Goal: Transaction & Acquisition: Complete application form

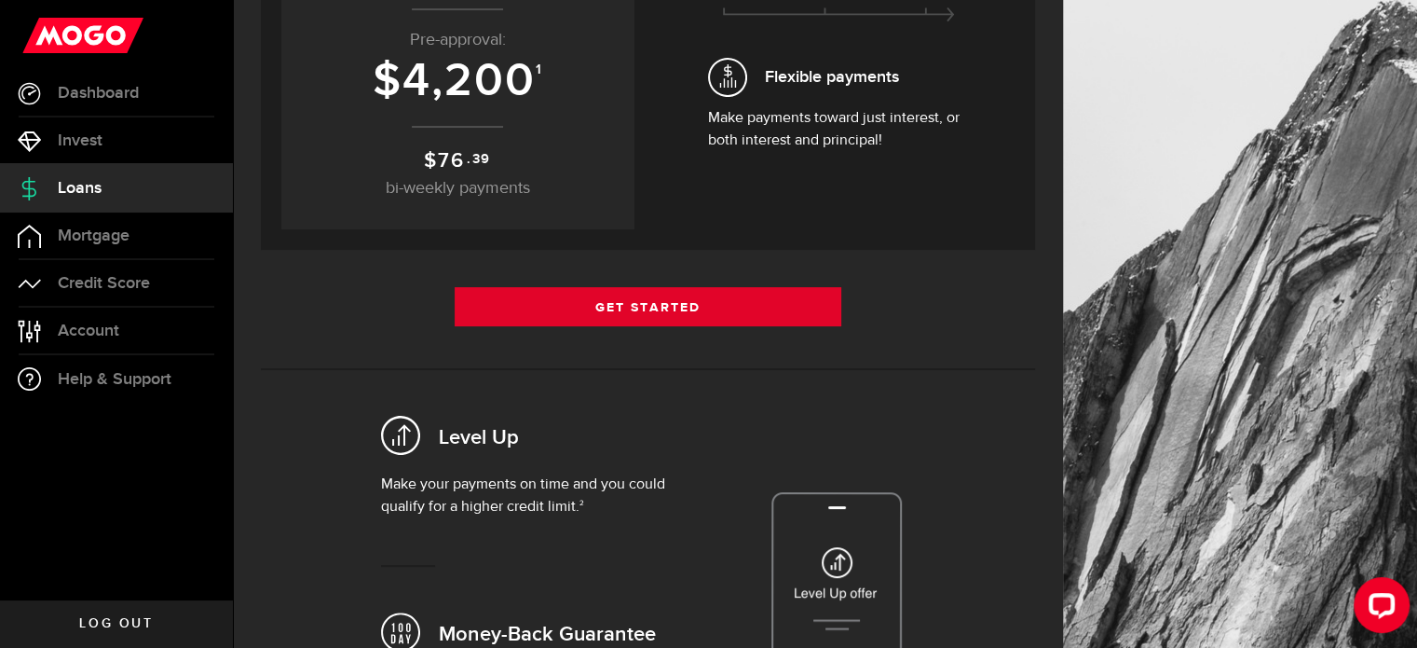
scroll to position [293, 0]
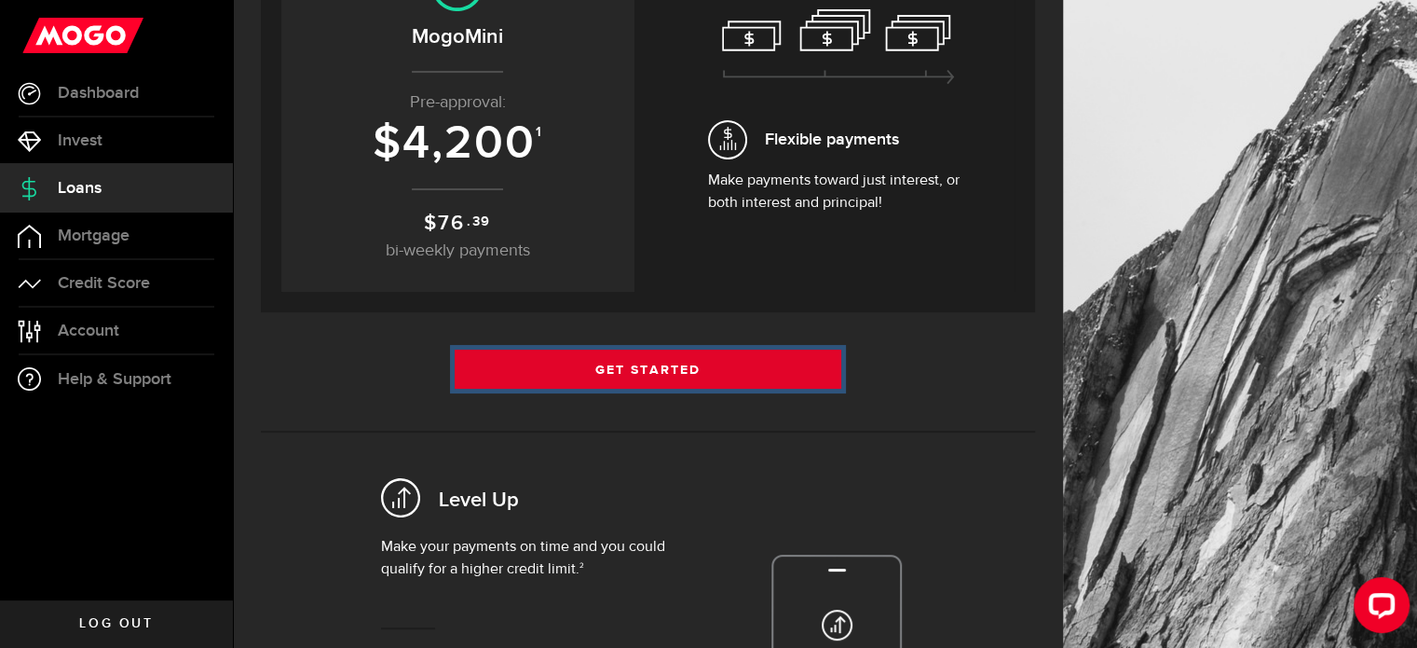
click at [646, 373] on link "Get Started" at bounding box center [649, 368] width 388 height 39
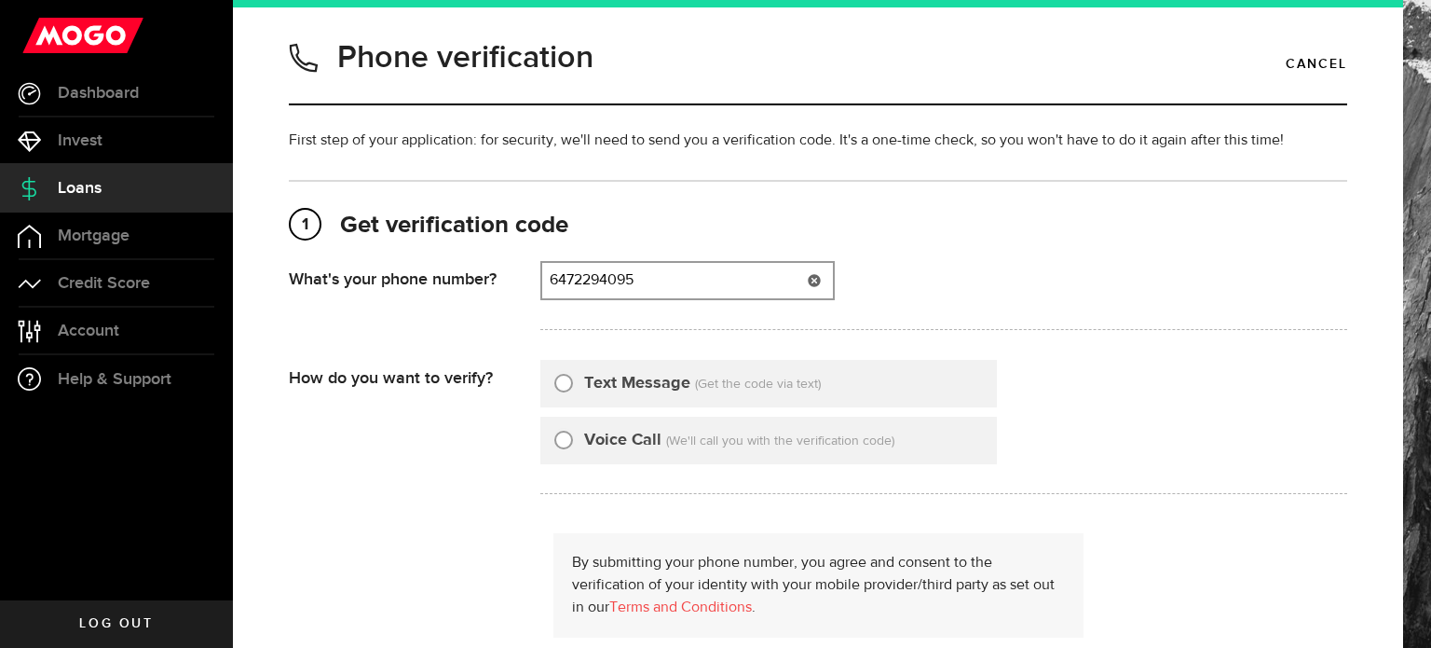
type input "6472294095"
click at [566, 385] on input "Text Message" at bounding box center [563, 380] width 19 height 19
radio input "true"
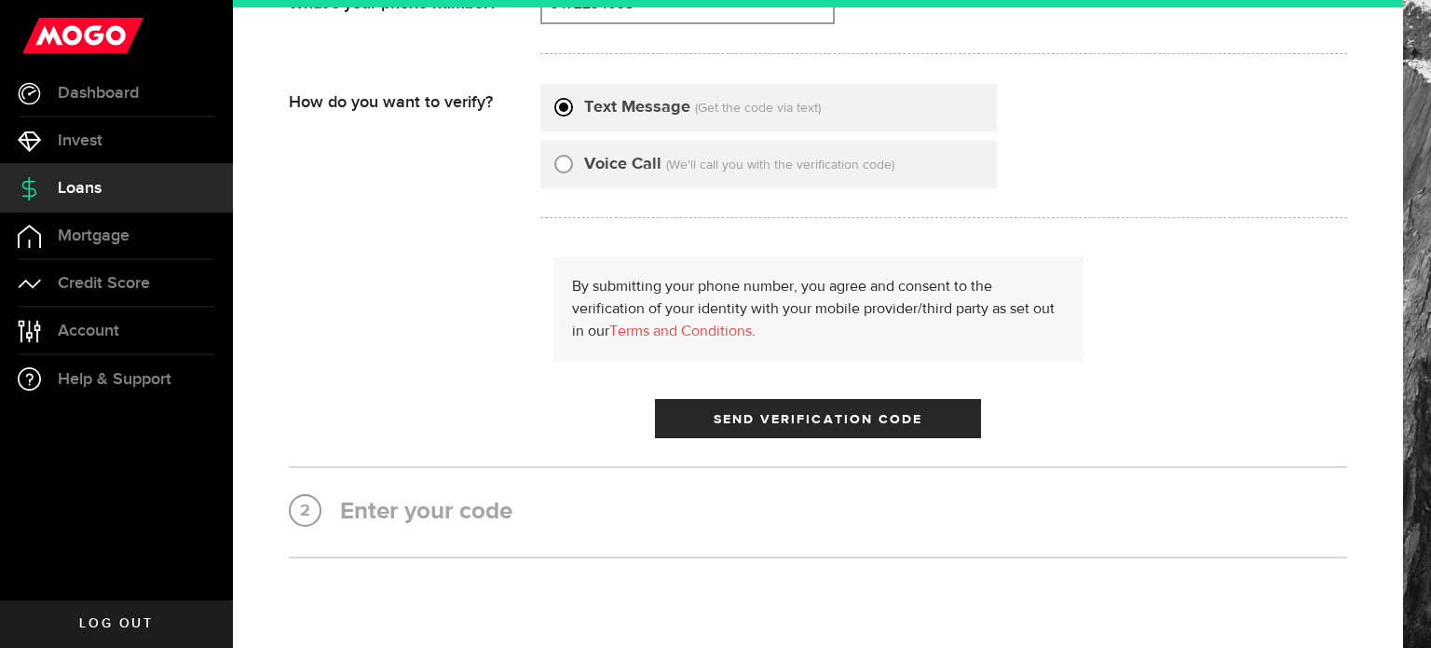
scroll to position [280, 0]
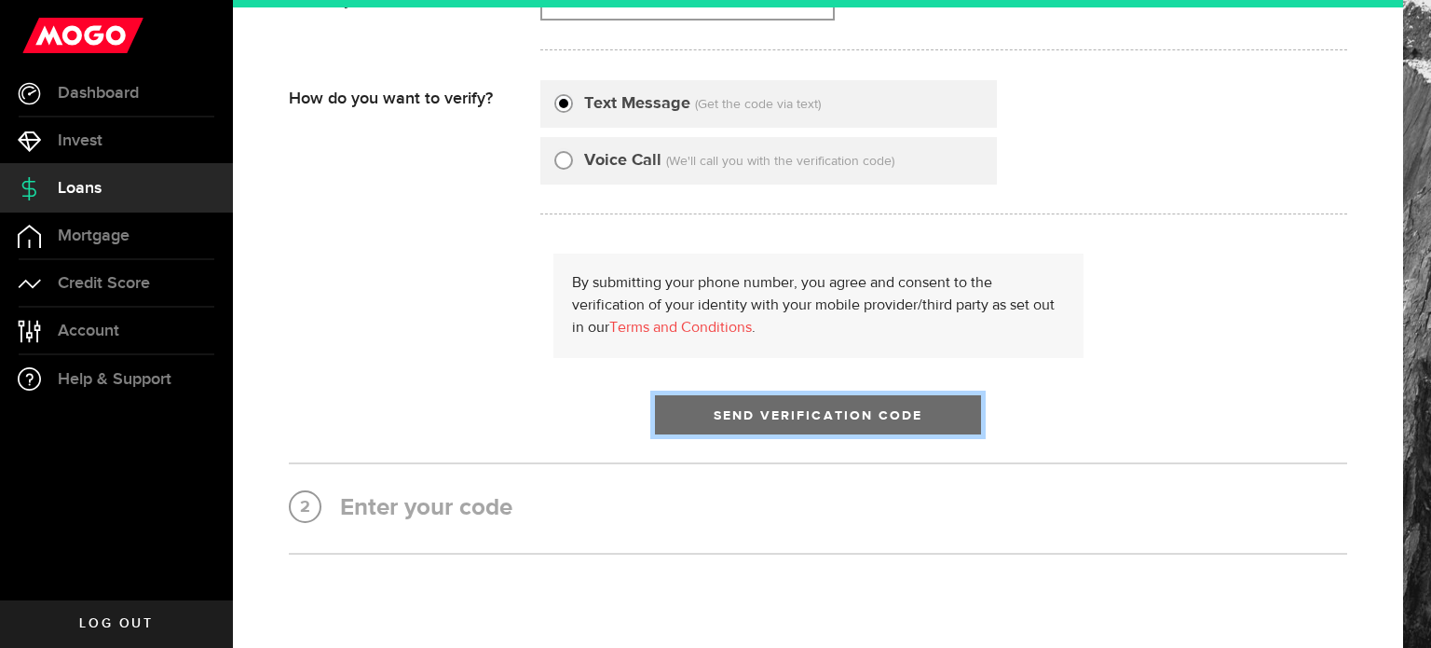
click at [839, 411] on span "Send Verification Code" at bounding box center [819, 415] width 210 height 13
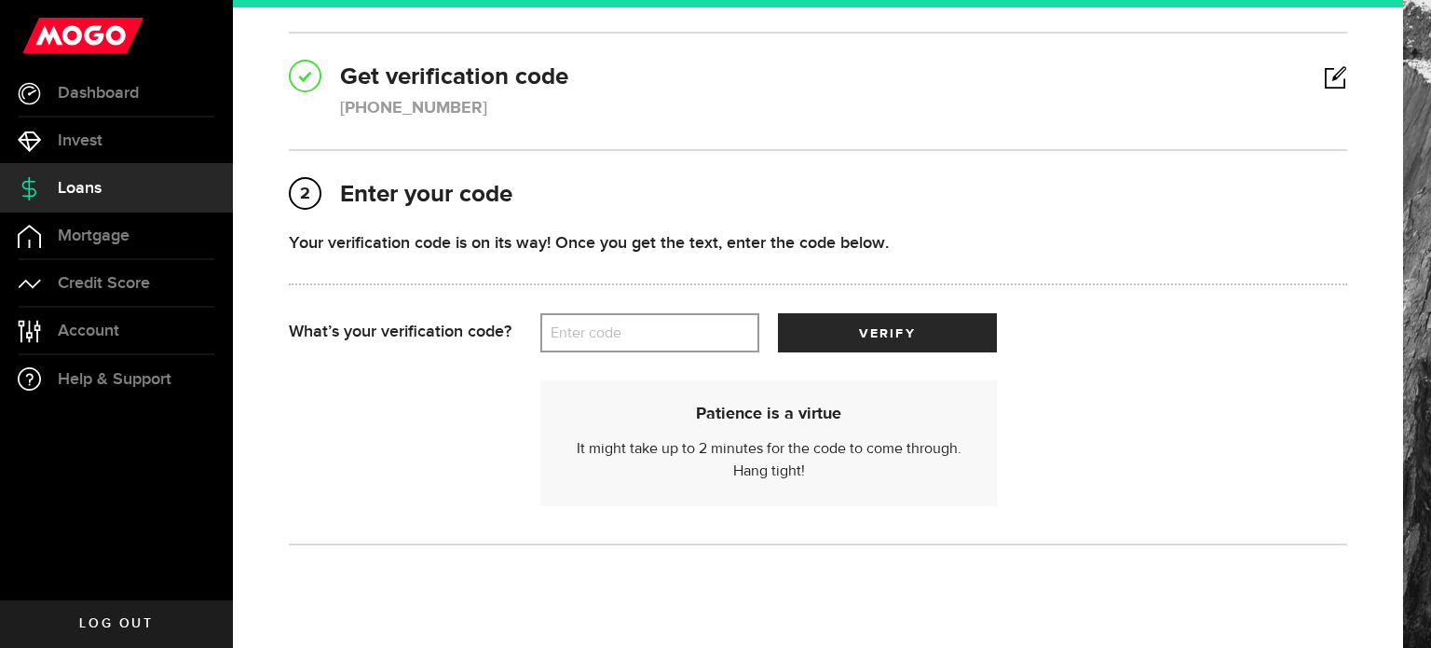
scroll to position [205, 0]
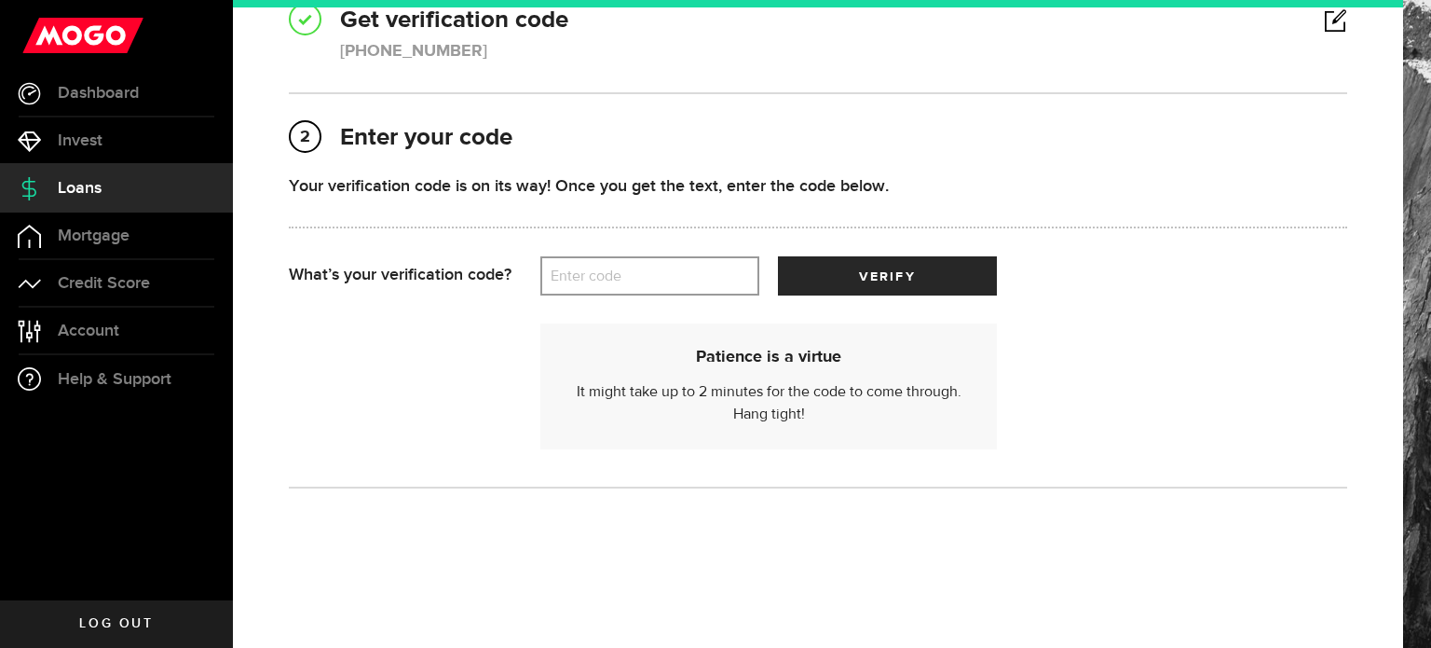
click at [641, 277] on label "Enter code" at bounding box center [649, 276] width 219 height 38
click at [641, 277] on input "Enter code" at bounding box center [649, 275] width 219 height 39
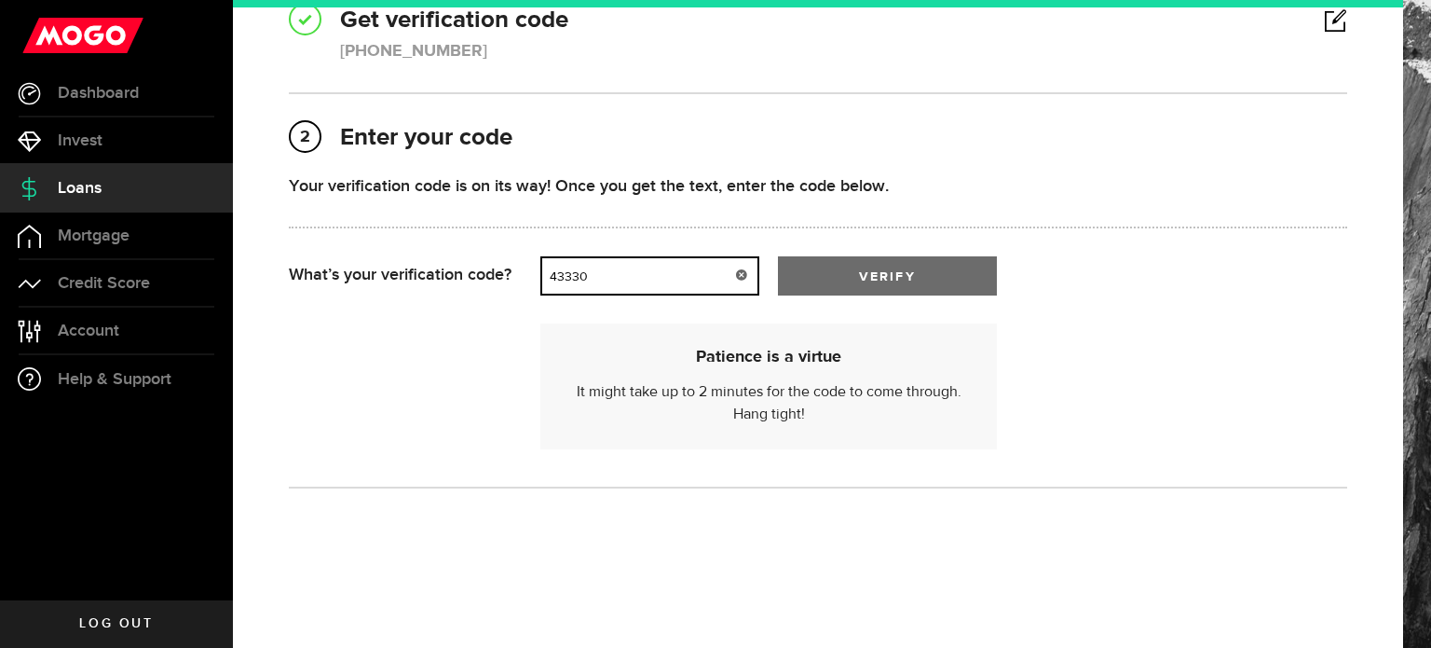
type input "43330"
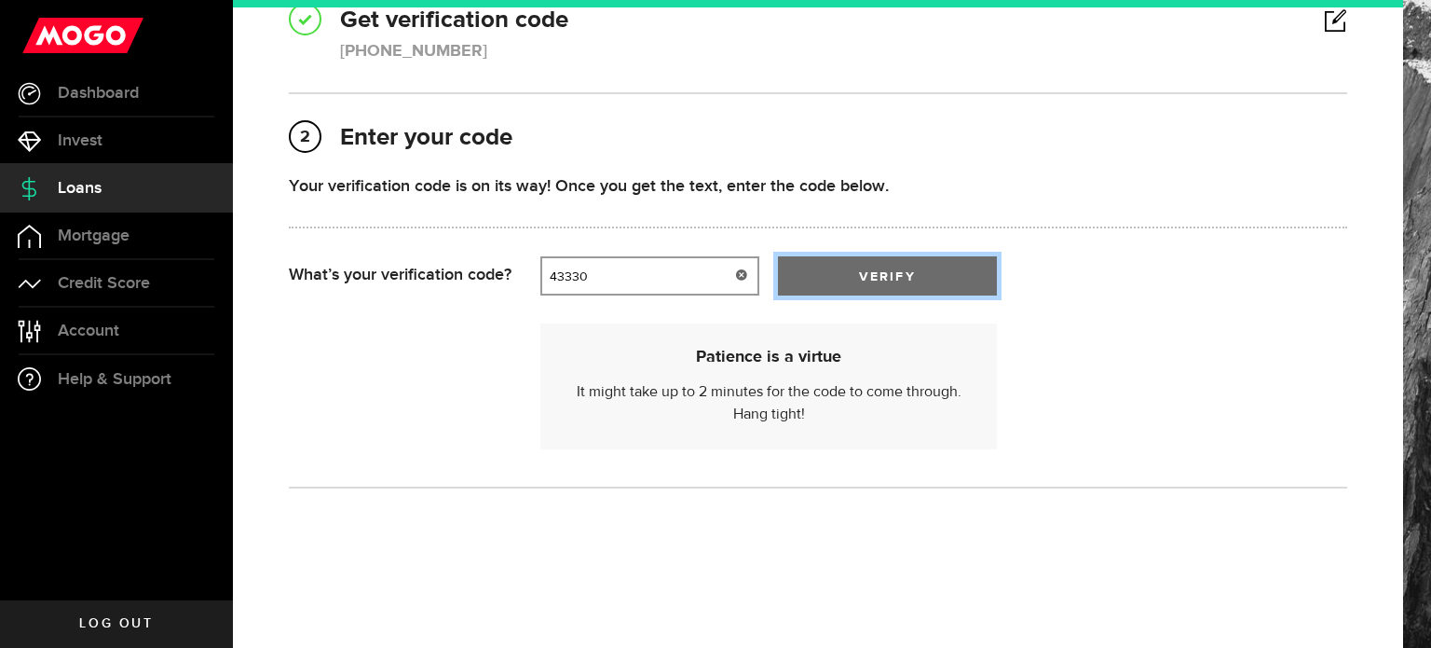
click at [892, 285] on span "submit" at bounding box center [887, 281] width 31 height 31
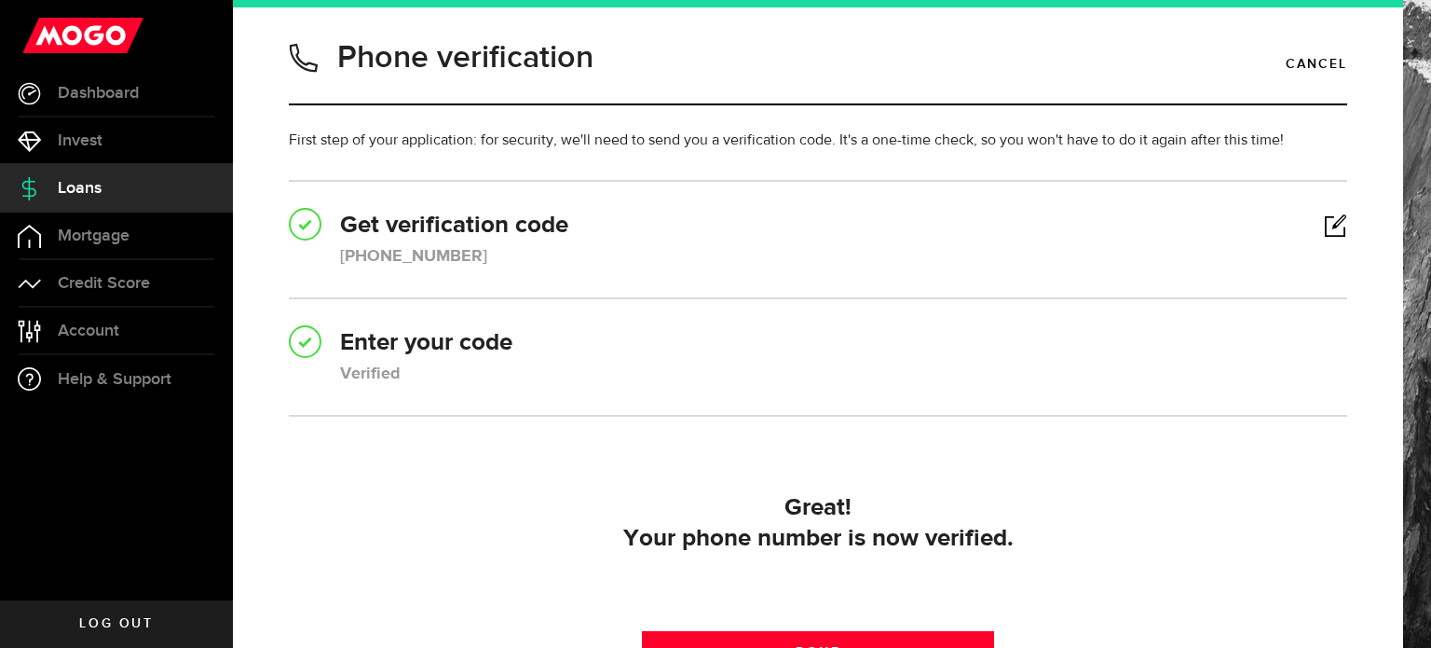
scroll to position [212, 0]
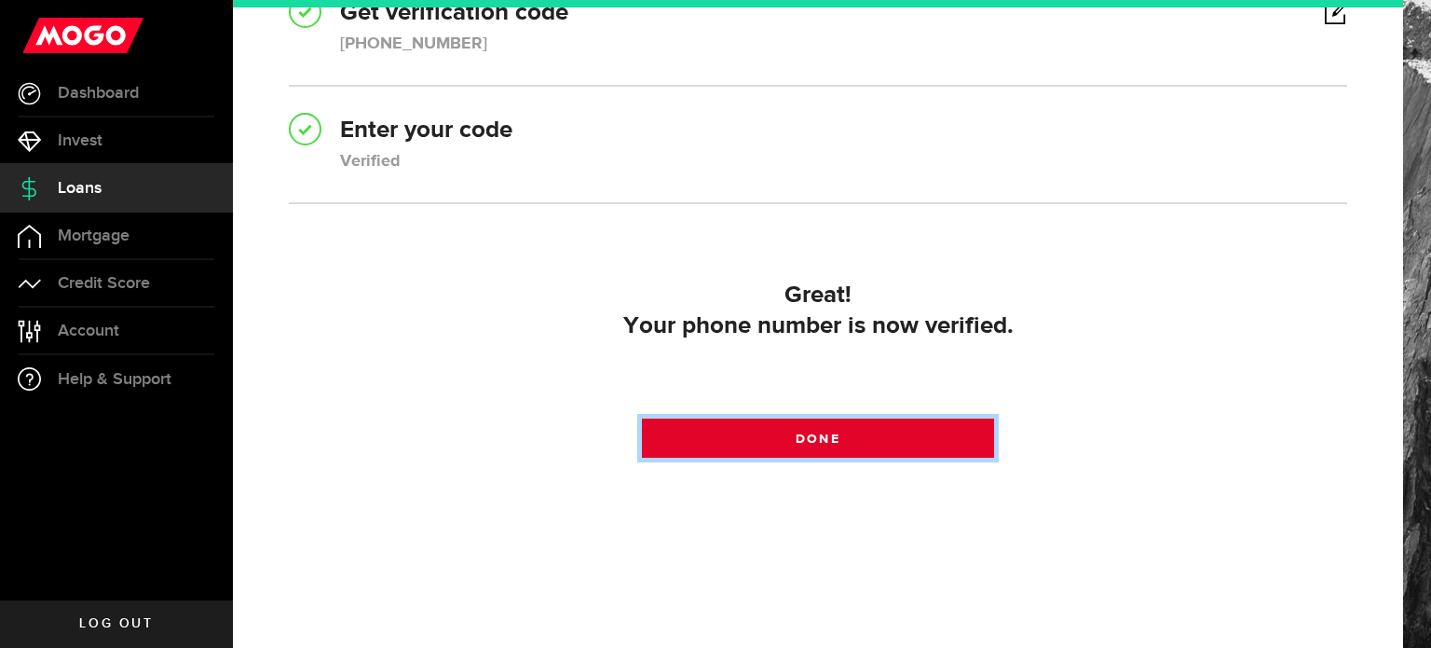
click at [806, 446] on span at bounding box center [818, 443] width 31 height 31
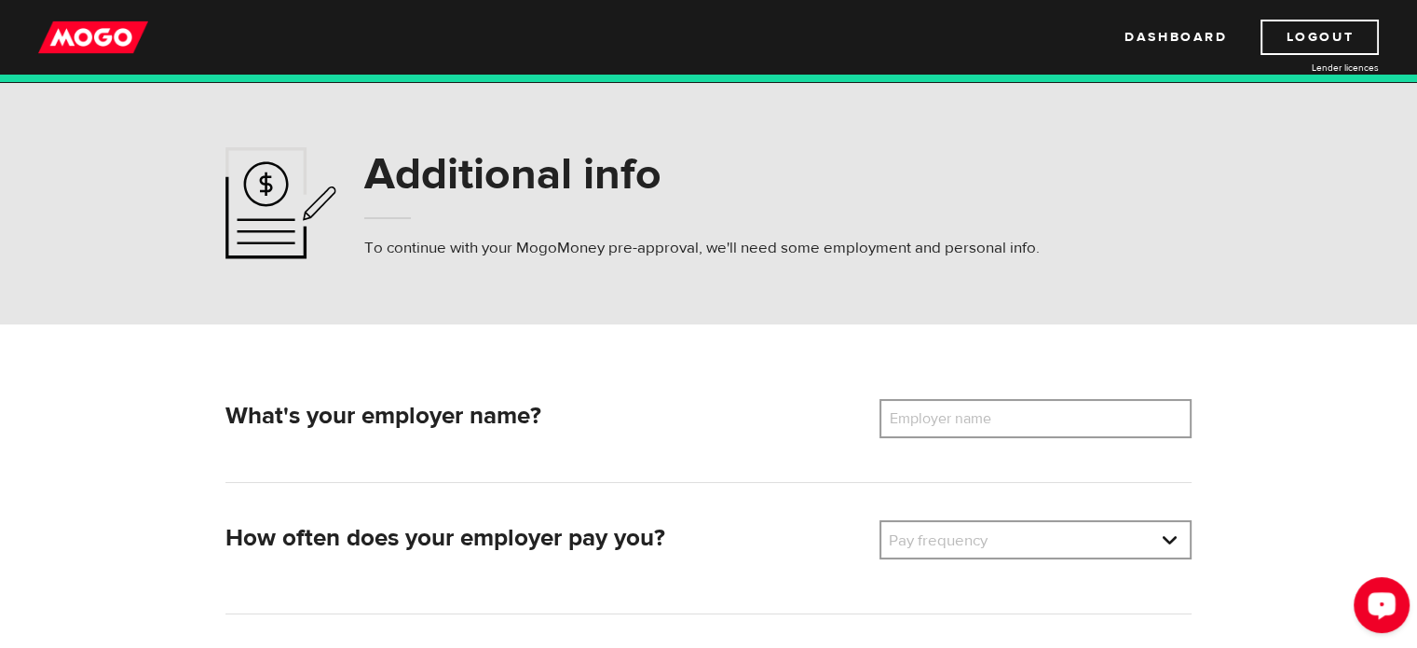
click at [992, 433] on label "Employer name" at bounding box center [954, 418] width 150 height 39
click at [992, 433] on input "Employer name" at bounding box center [1035, 418] width 312 height 39
type input "Redbull"
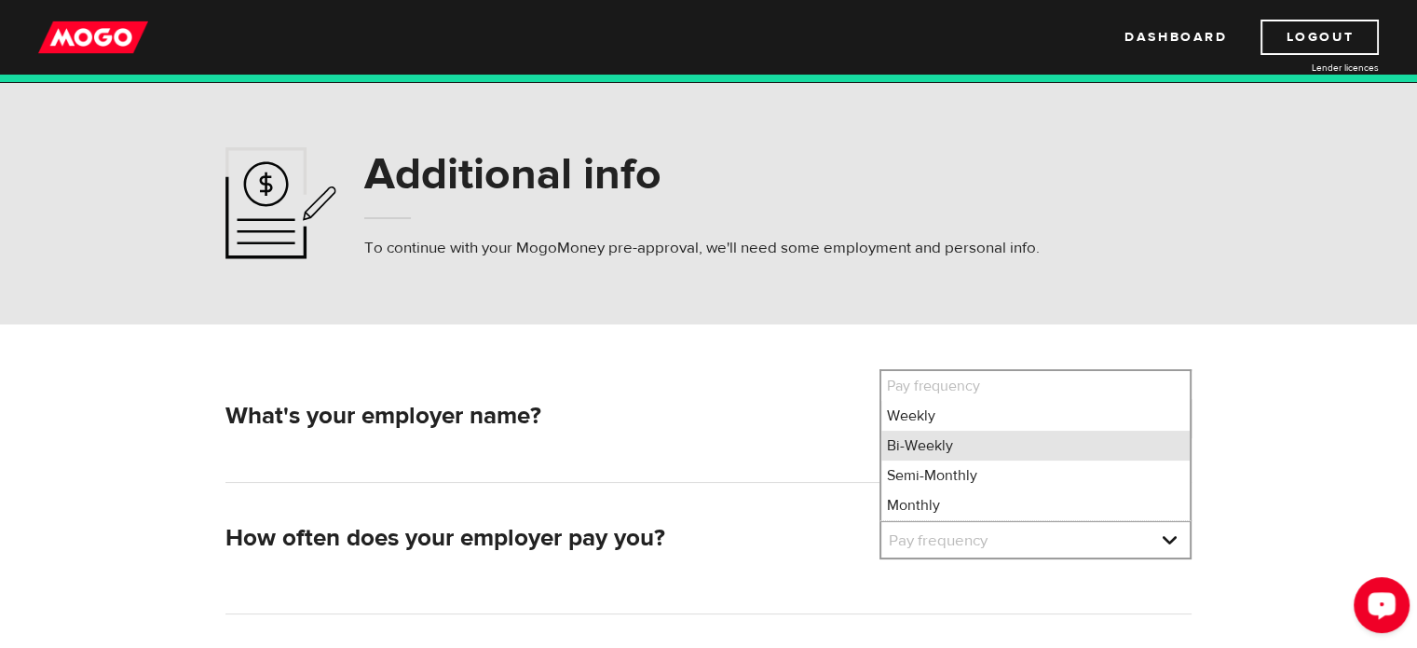
click at [968, 450] on li "Bi-Weekly" at bounding box center [1035, 445] width 308 height 30
select select "2"
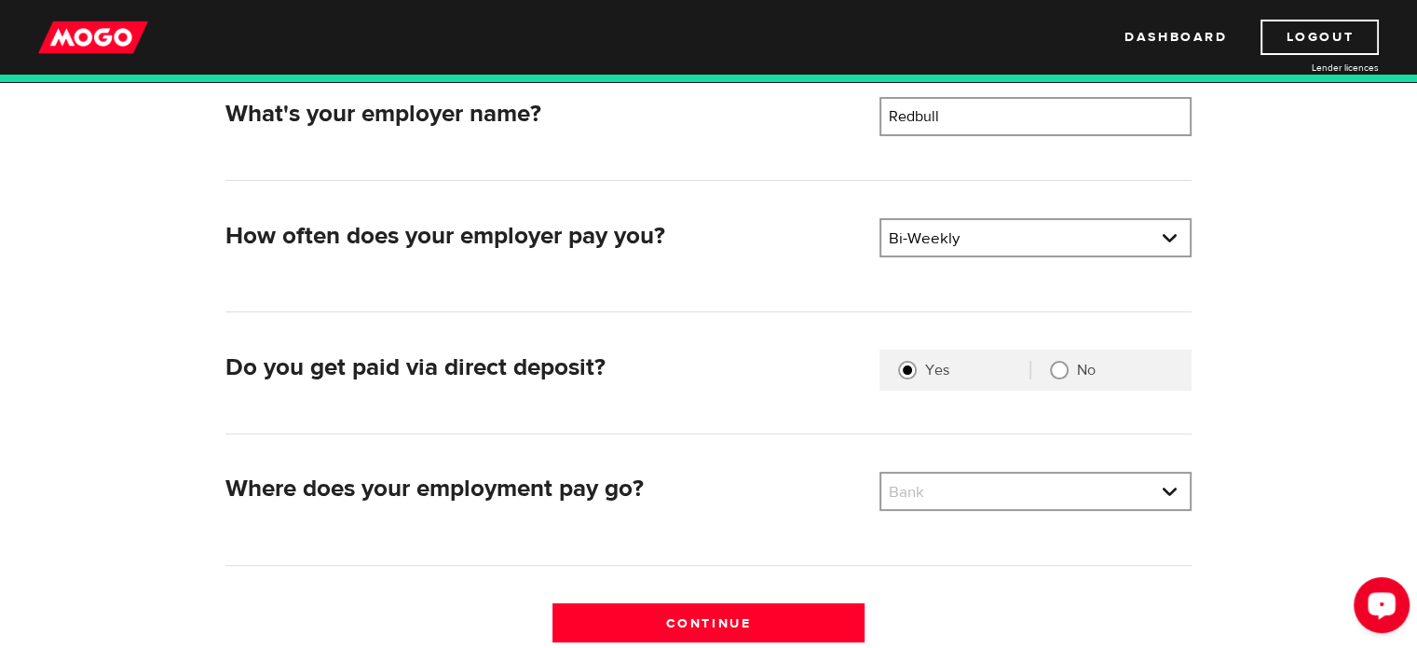
scroll to position [312, 0]
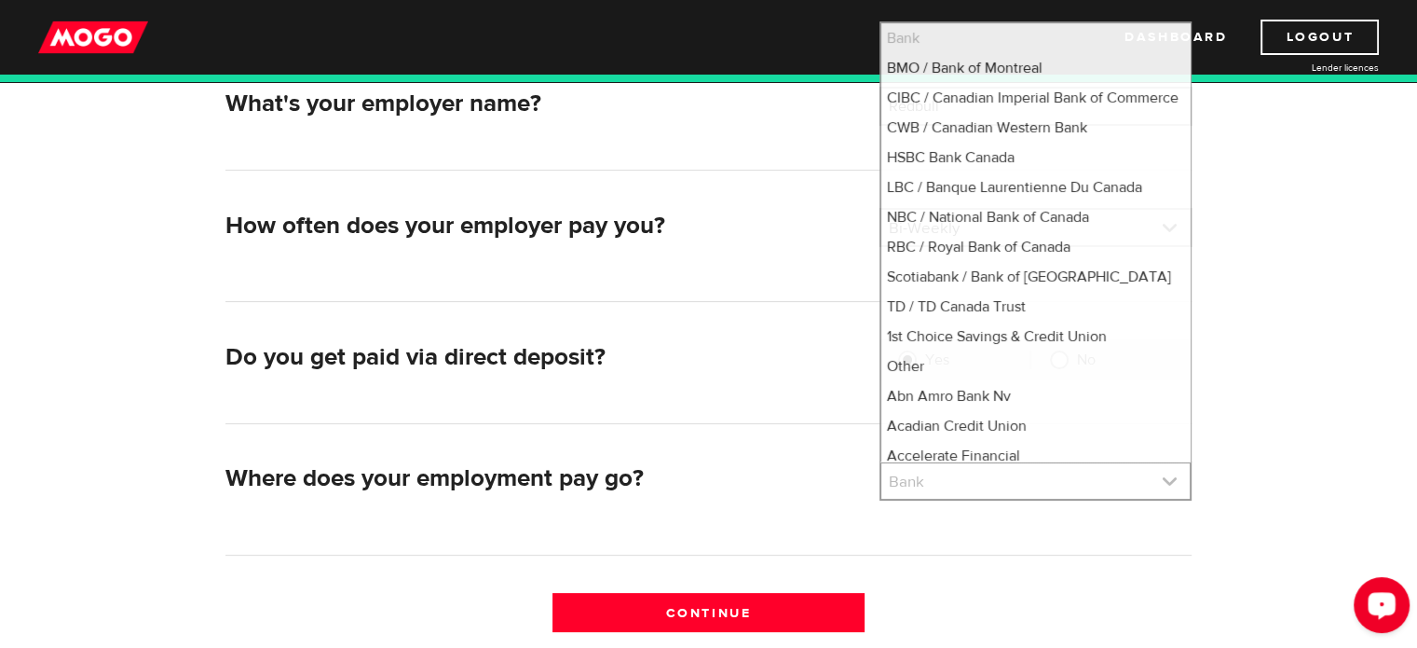
click at [984, 482] on link at bounding box center [1035, 480] width 308 height 35
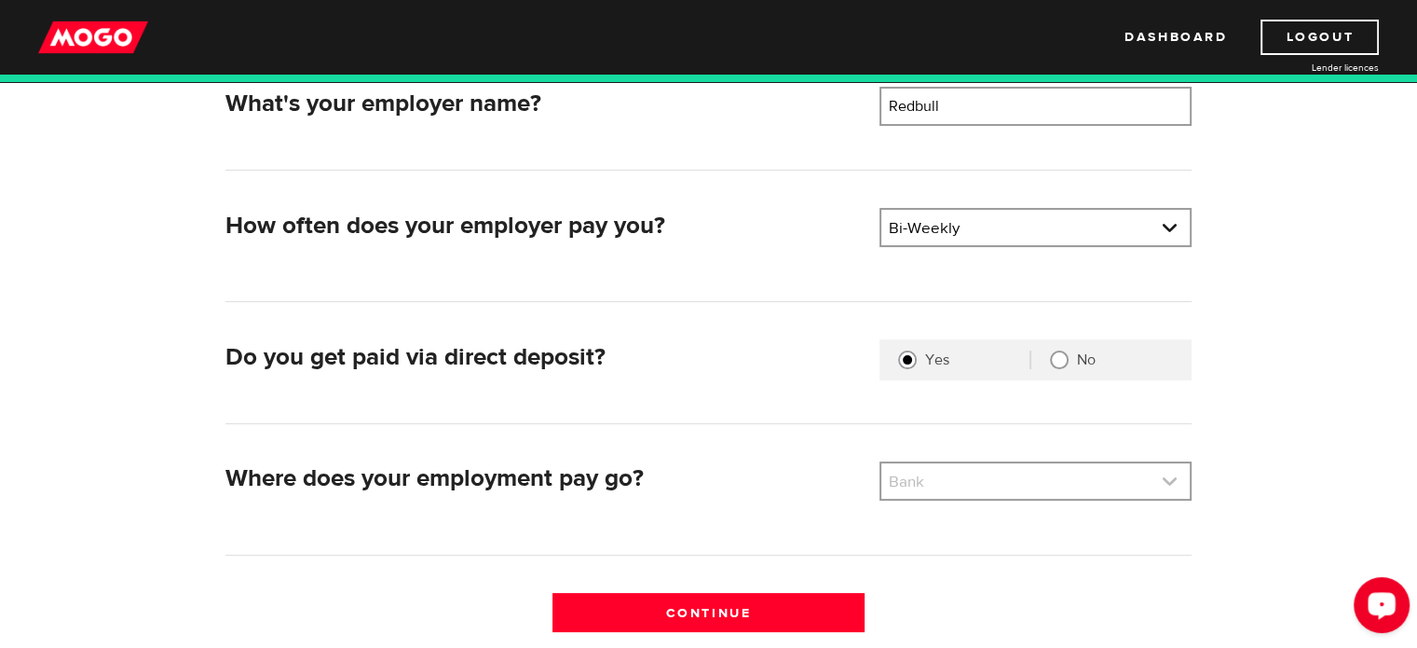
click at [969, 484] on link at bounding box center [1035, 480] width 308 height 35
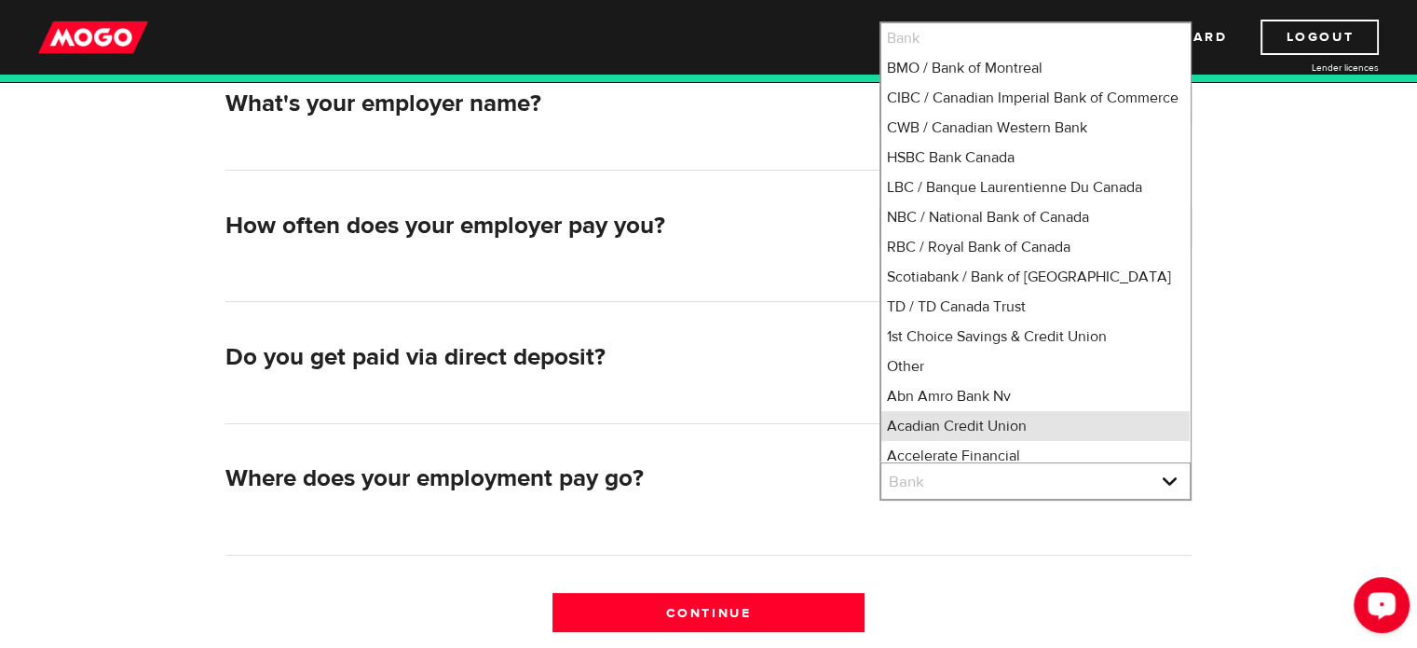
scroll to position [1, 0]
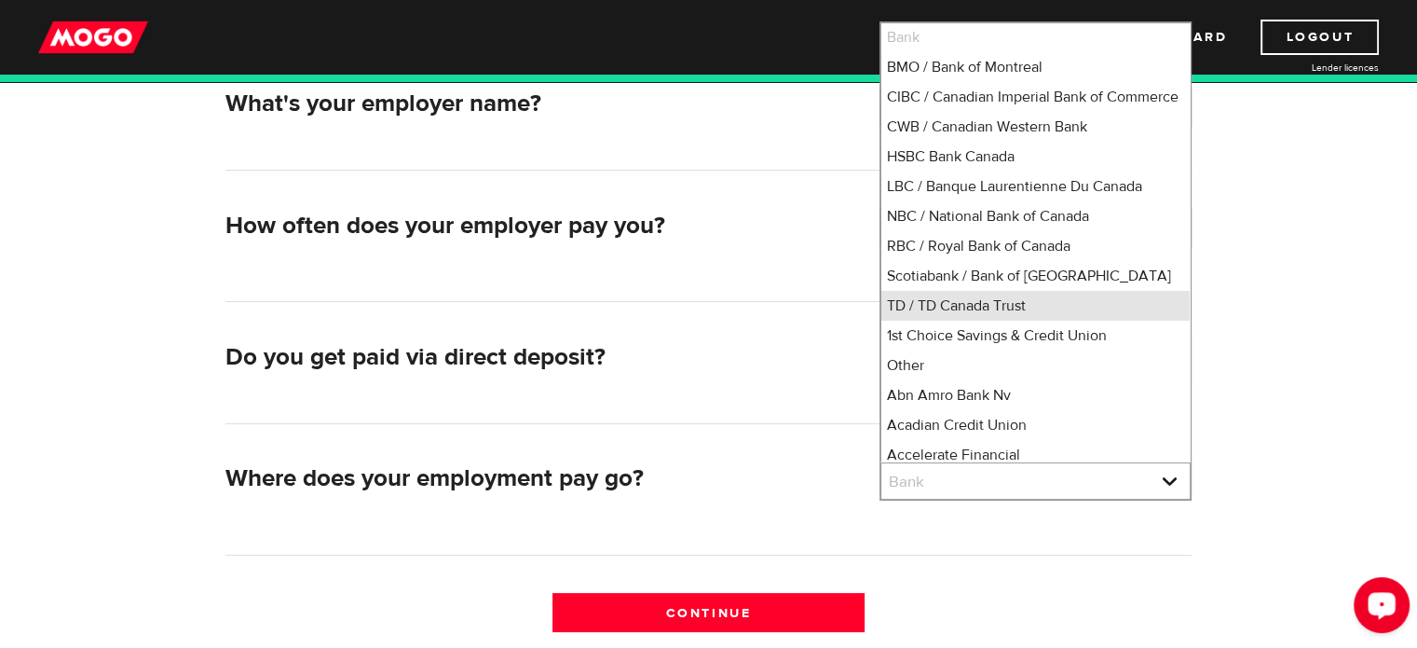
click at [939, 320] on li "TD / TD Canada Trust" at bounding box center [1035, 306] width 308 height 30
select select "9"
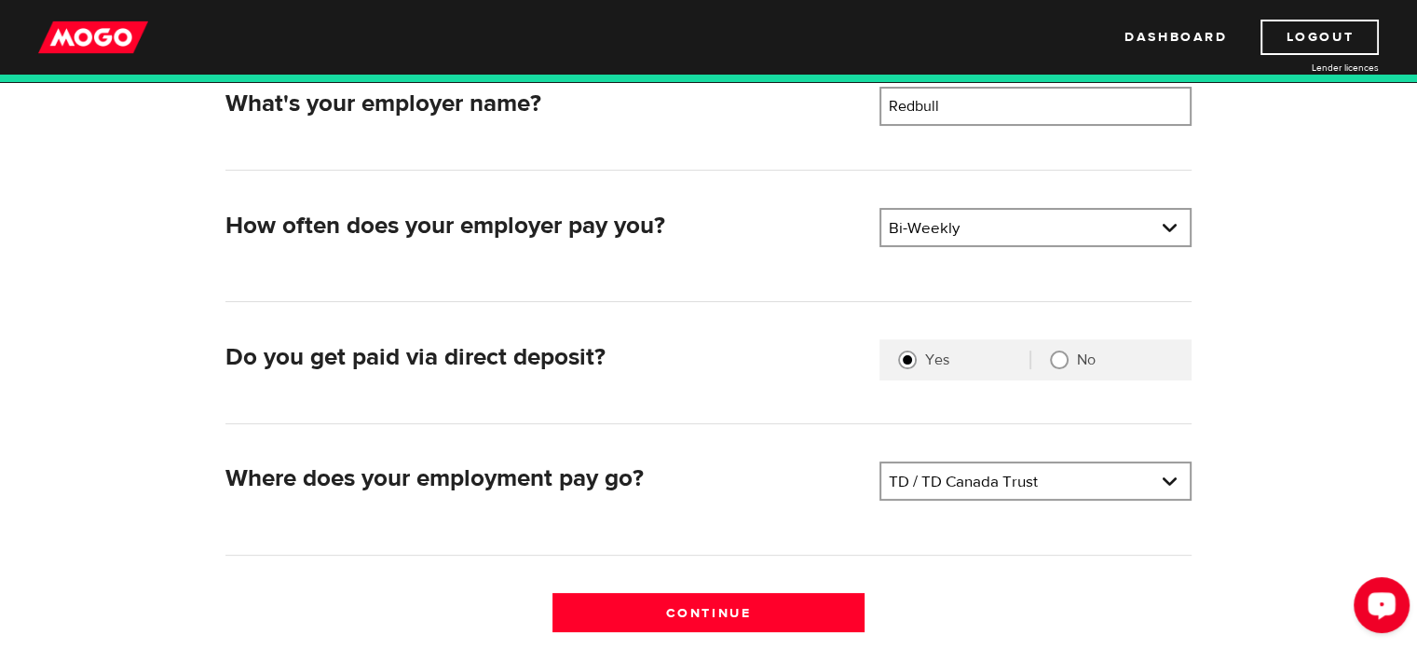
click at [753, 588] on div "What's your employer name? Employer name Please enter your employer's name Redb…" at bounding box center [708, 368] width 994 height 563
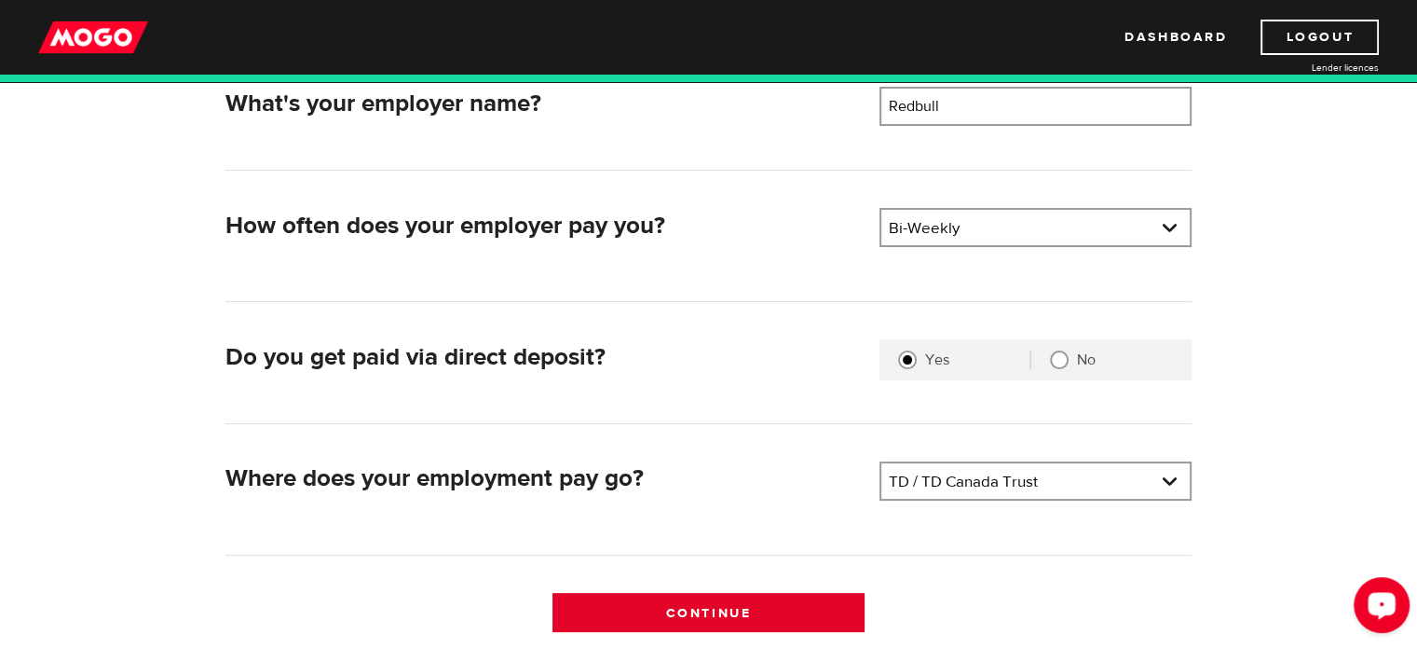
click at [733, 597] on input "Continue" at bounding box center [708, 612] width 312 height 39
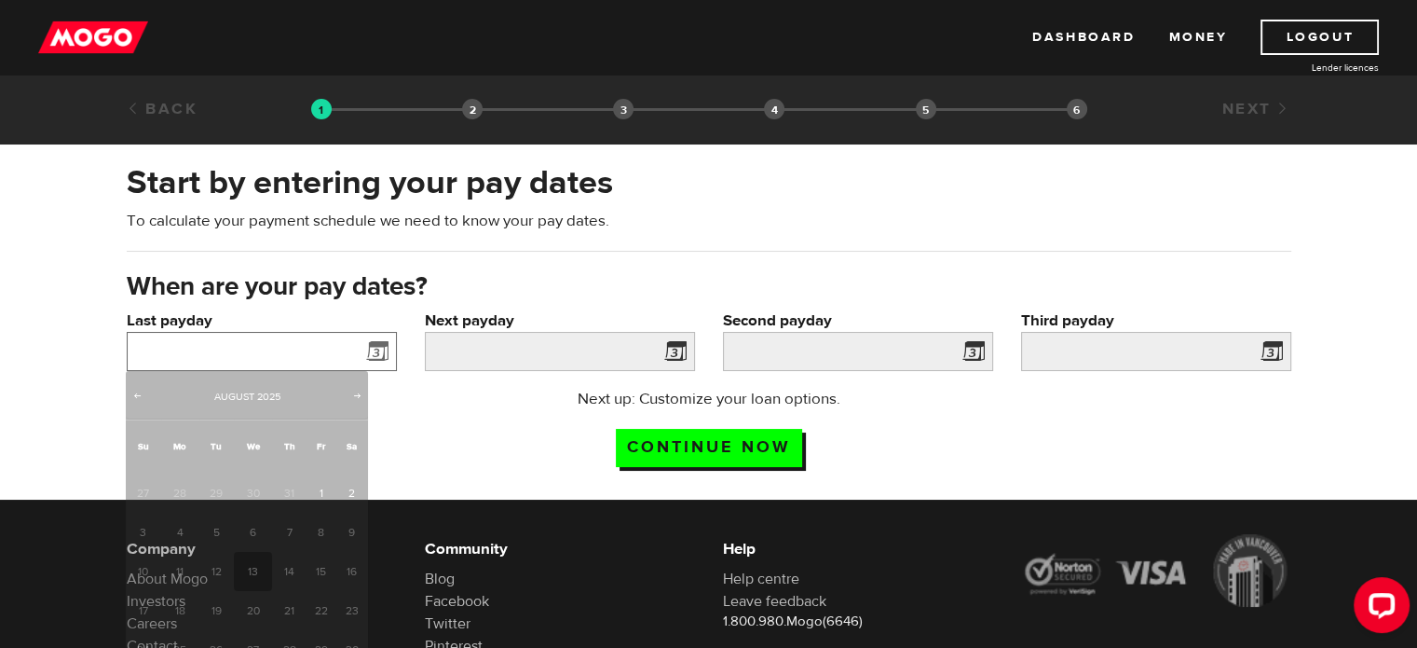
click at [234, 364] on input "Last payday" at bounding box center [262, 351] width 270 height 39
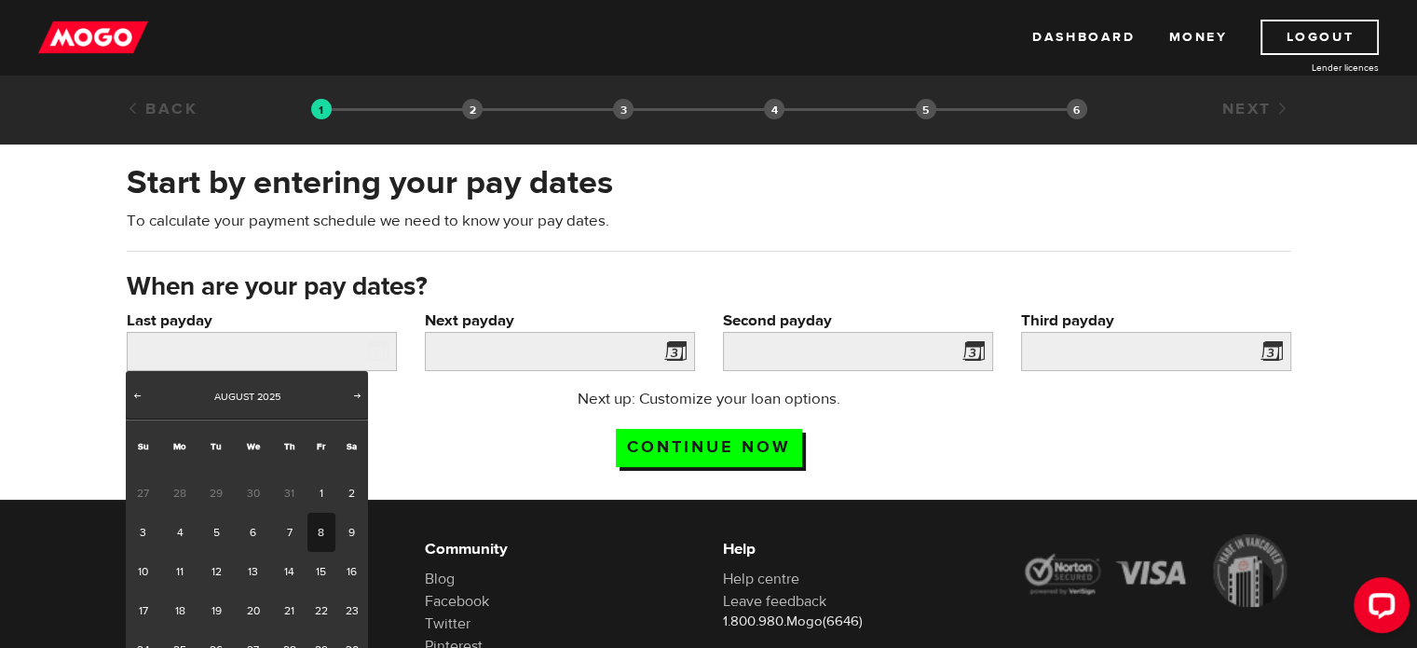
click at [309, 525] on link "8" at bounding box center [321, 531] width 29 height 39
type input "2025/08/08"
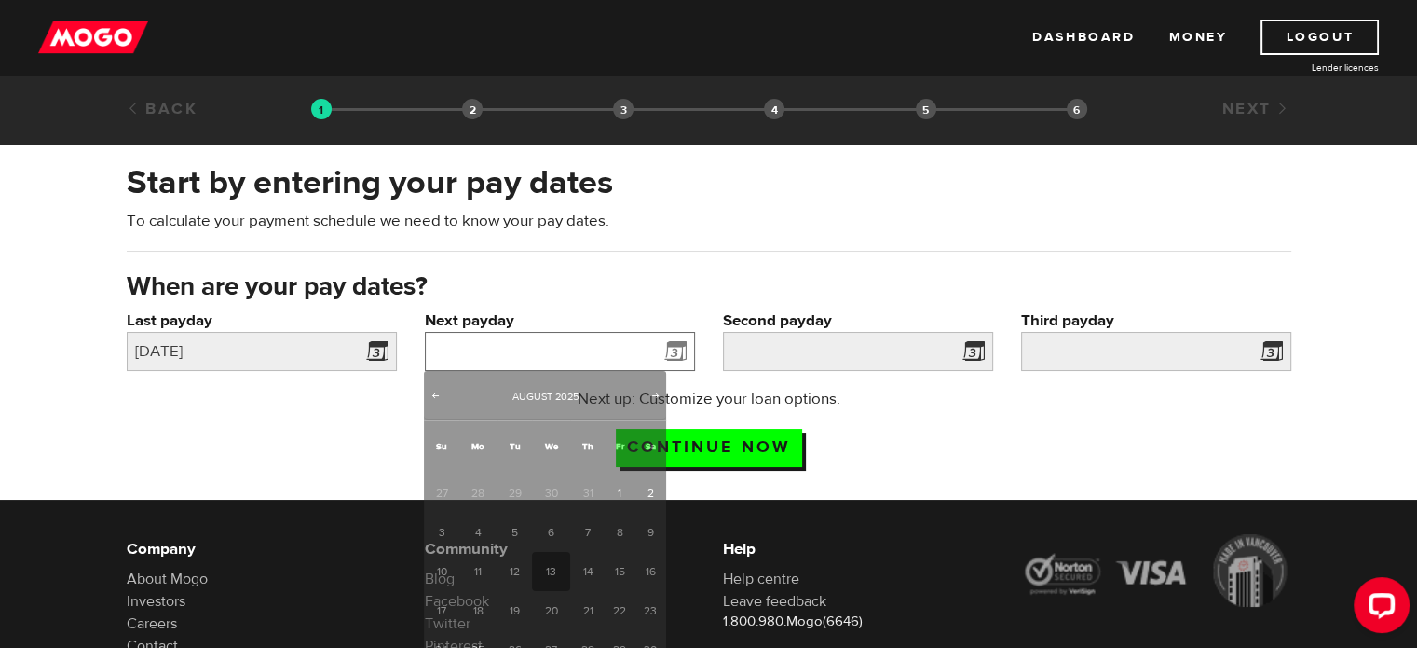
click at [566, 338] on input "Next payday" at bounding box center [560, 351] width 270 height 39
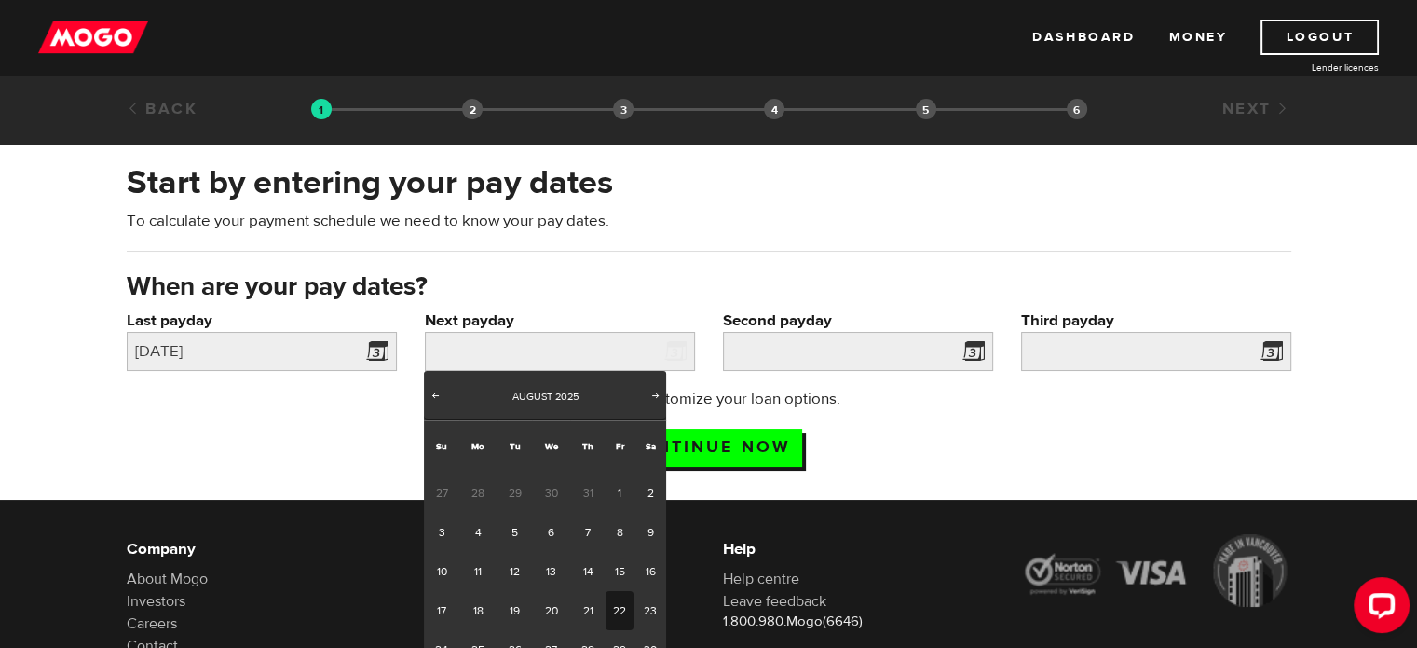
click at [620, 607] on link "22" at bounding box center [620, 610] width 29 height 39
type input "2025/08/22"
type input "2025/9/5"
type input "2025/9/19"
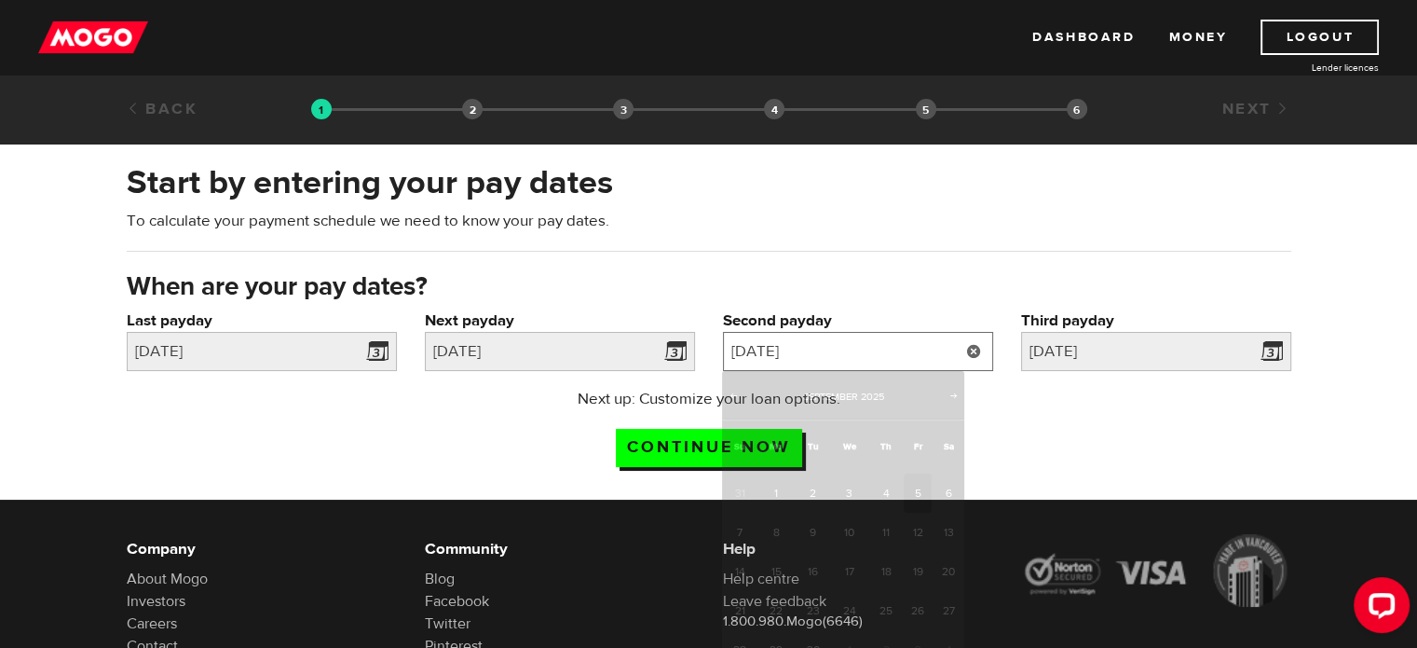
click at [906, 346] on input "2025/9/5" at bounding box center [858, 351] width 270 height 39
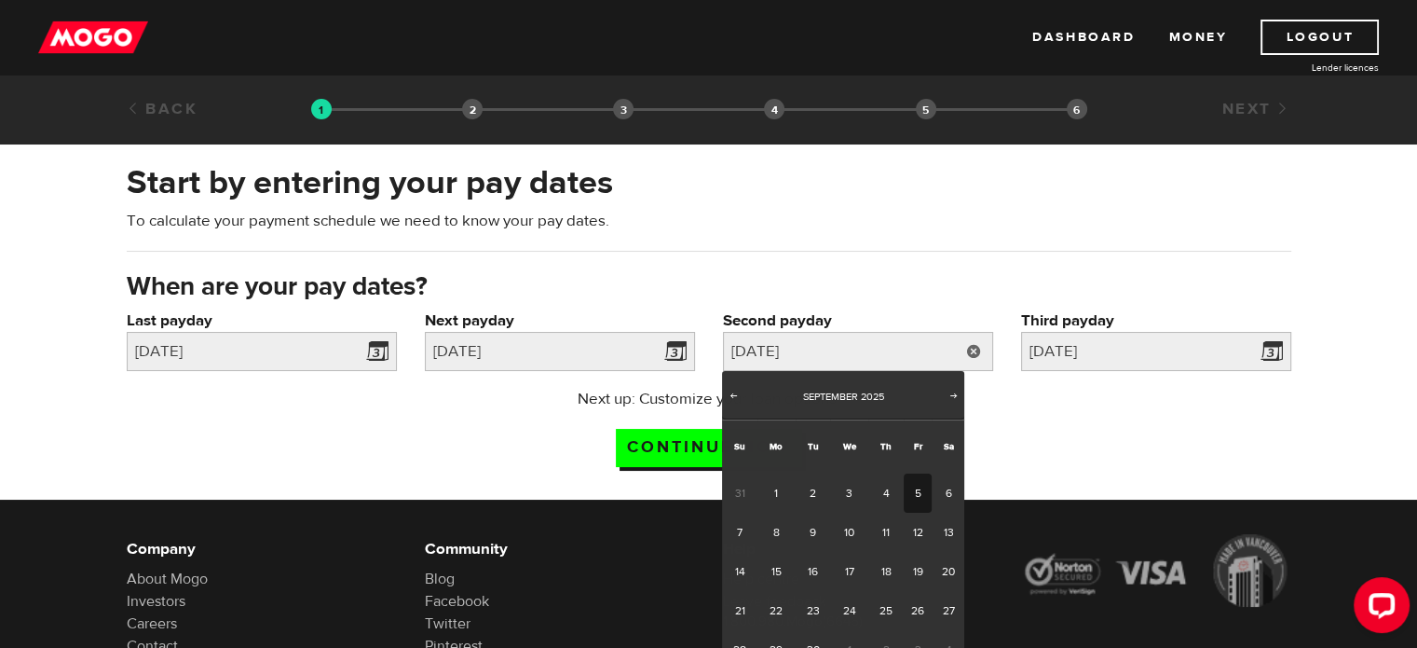
click at [1082, 409] on div "Next up: Customize your loan options. Continue now" at bounding box center [709, 434] width 1193 height 93
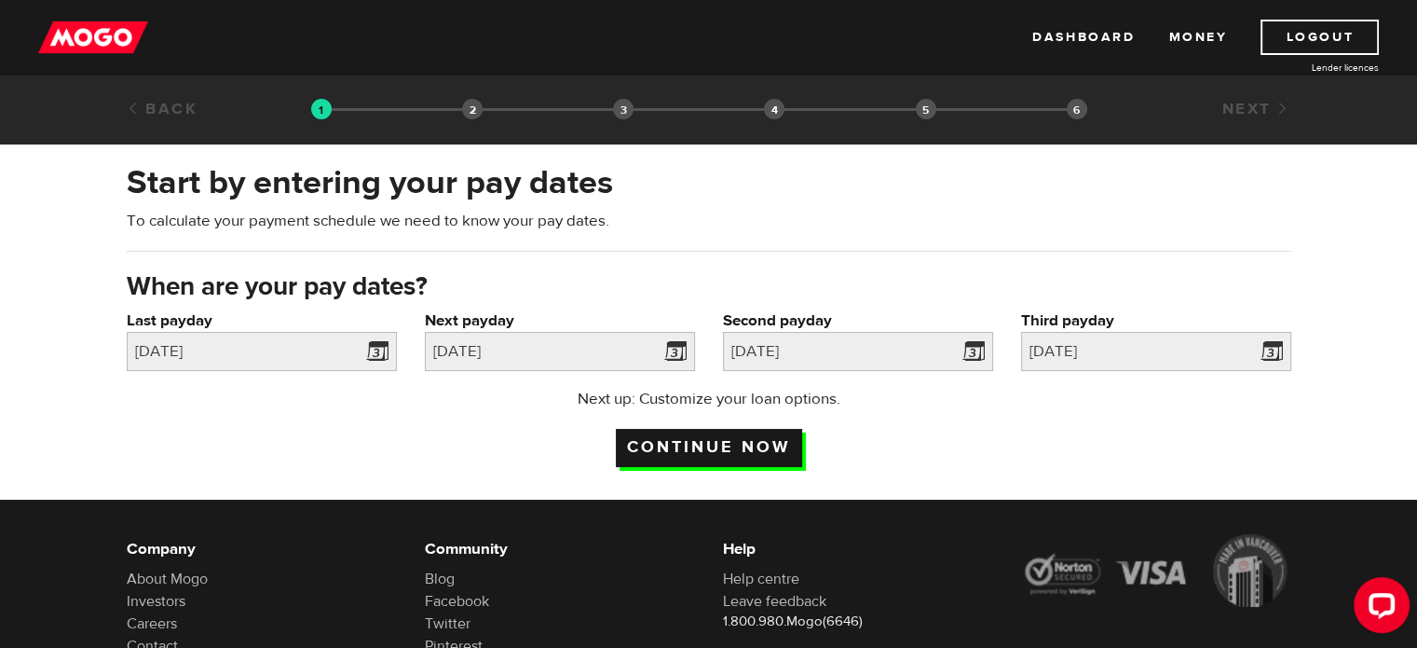
click at [771, 443] on input "Continue now" at bounding box center [709, 448] width 186 height 38
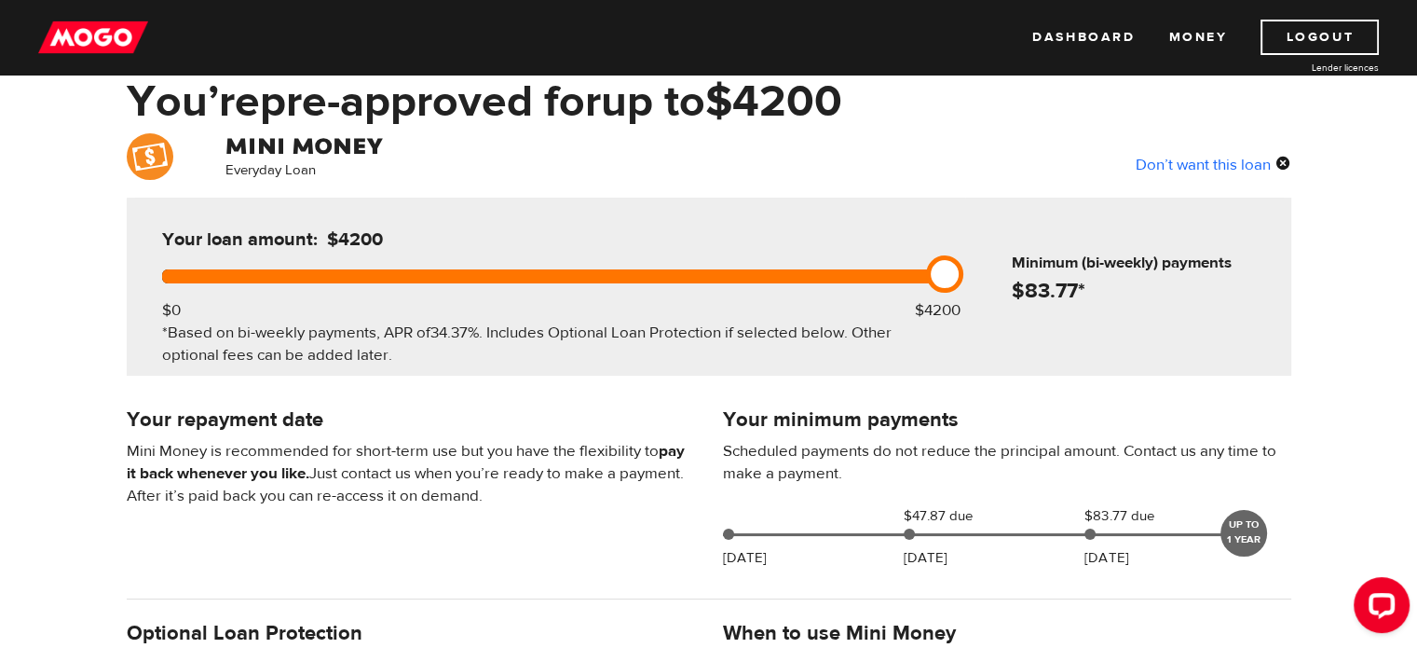
scroll to position [96, 0]
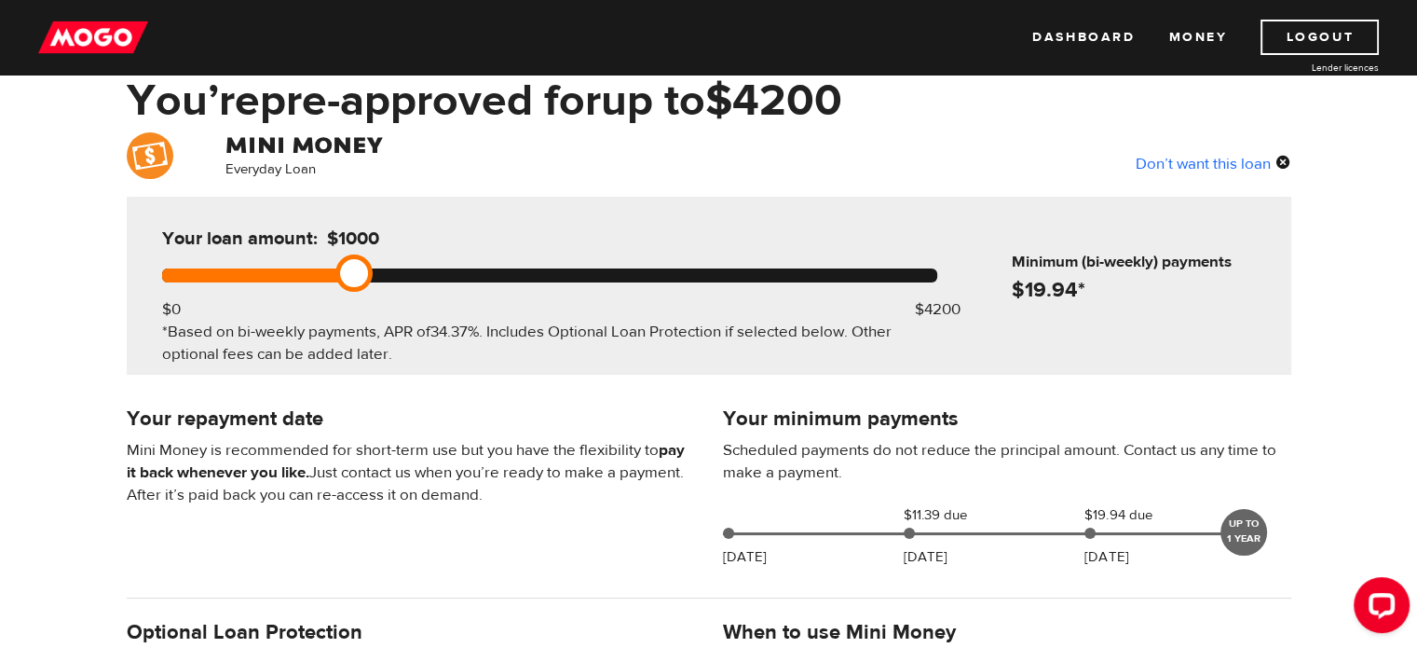
drag, startPoint x: 950, startPoint y: 271, endPoint x: 346, endPoint y: 307, distance: 605.7
click at [346, 307] on div "Your loan amount: $1000 $0 $4200 *Based on bi-weekly payments, APR of 34.37% . …" at bounding box center [549, 286] width 831 height 178
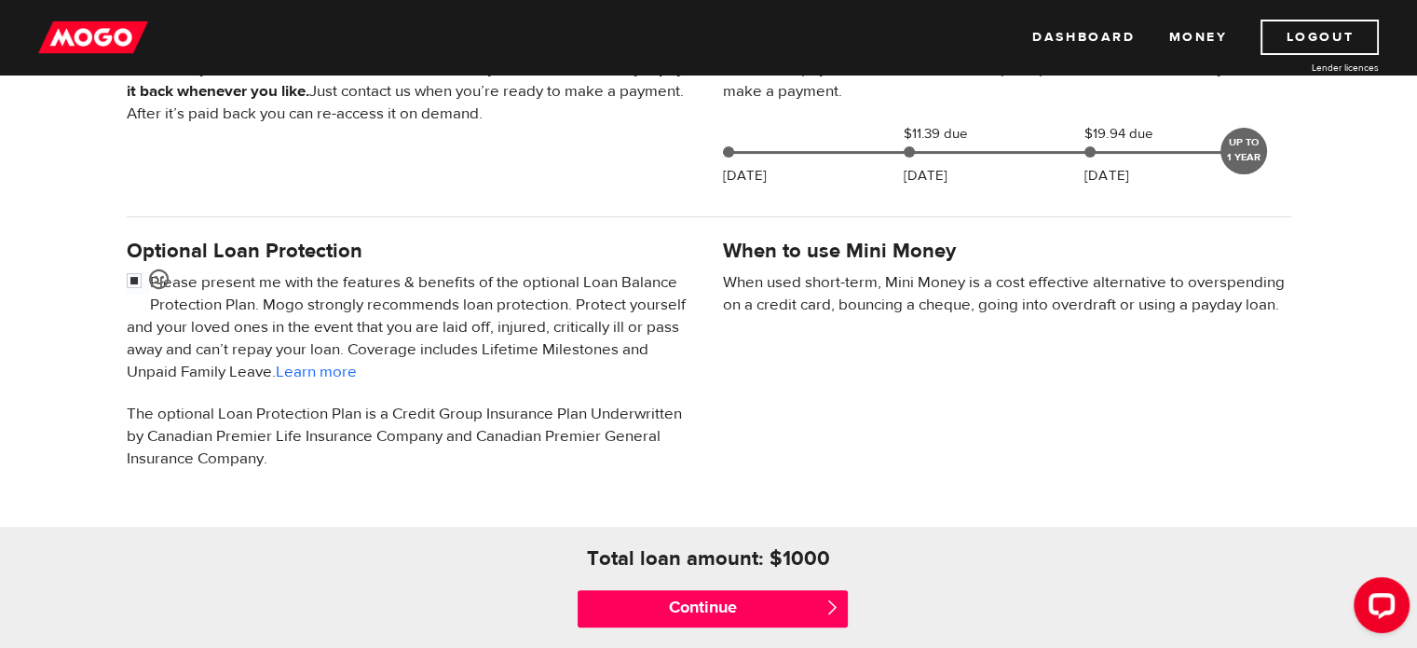
scroll to position [479, 0]
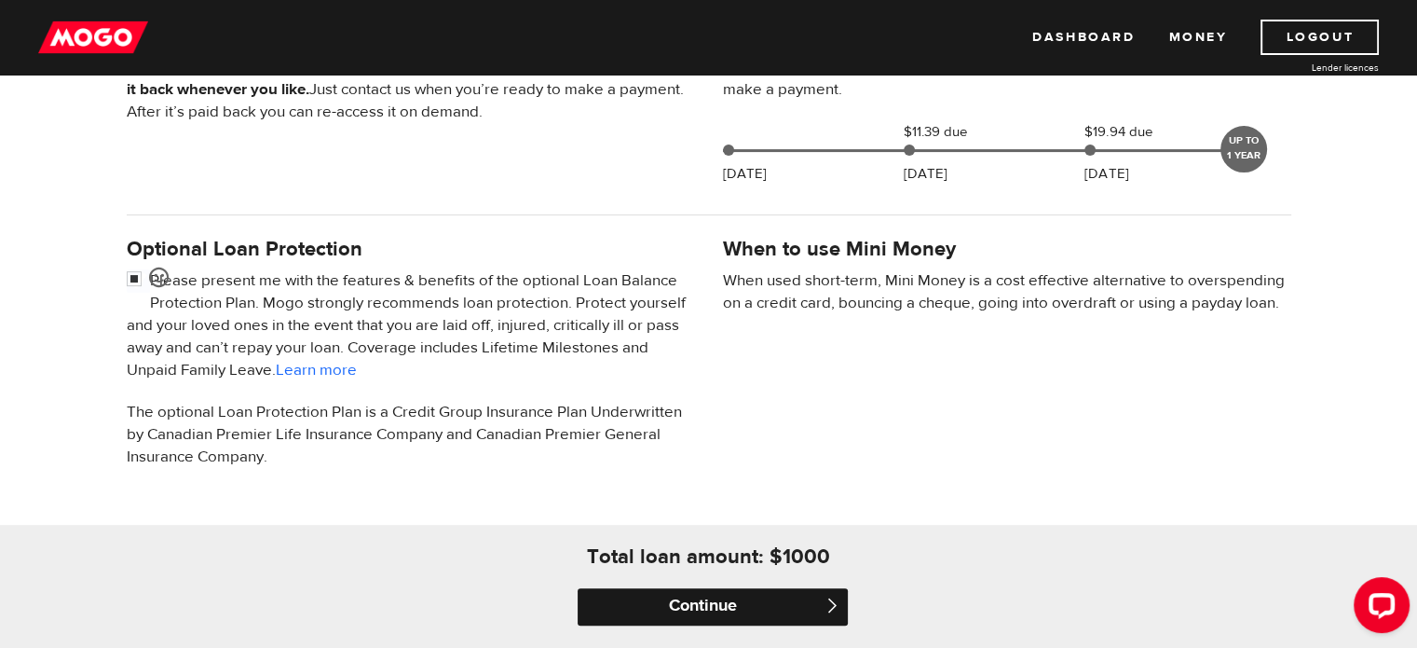
click at [699, 614] on input "Continue" at bounding box center [713, 606] width 270 height 37
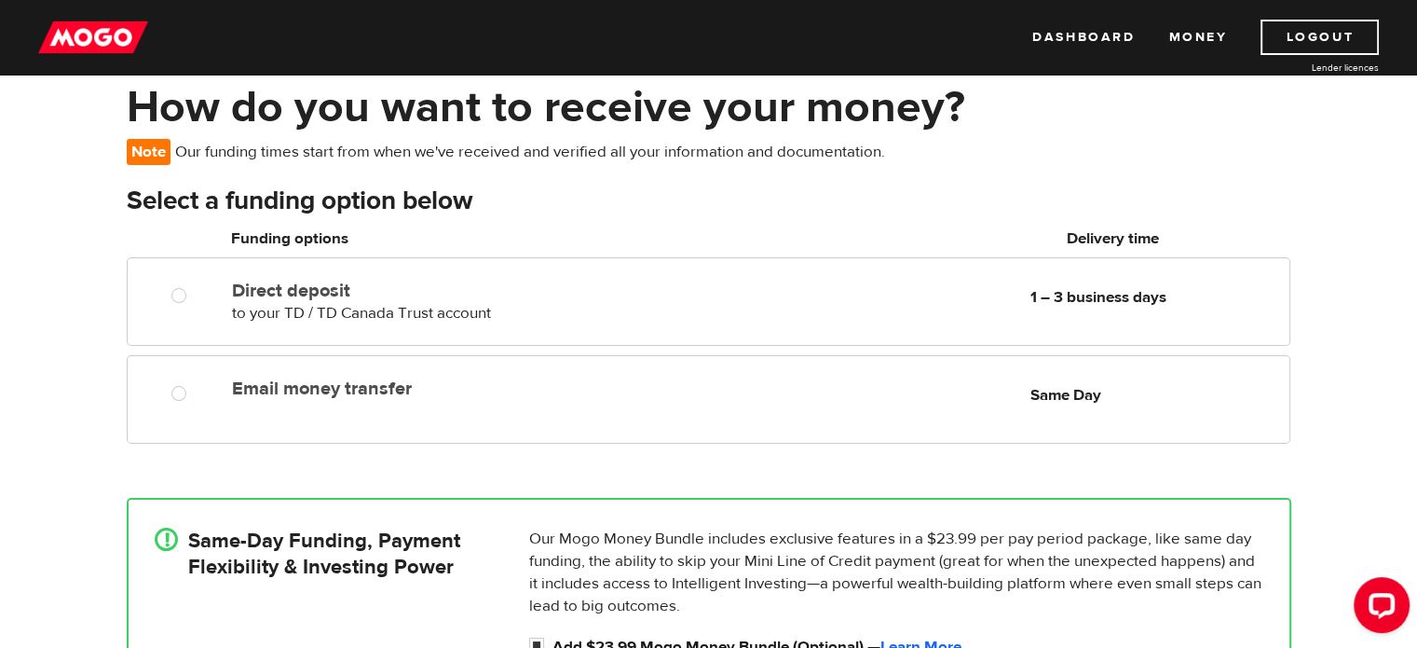
scroll to position [230, 0]
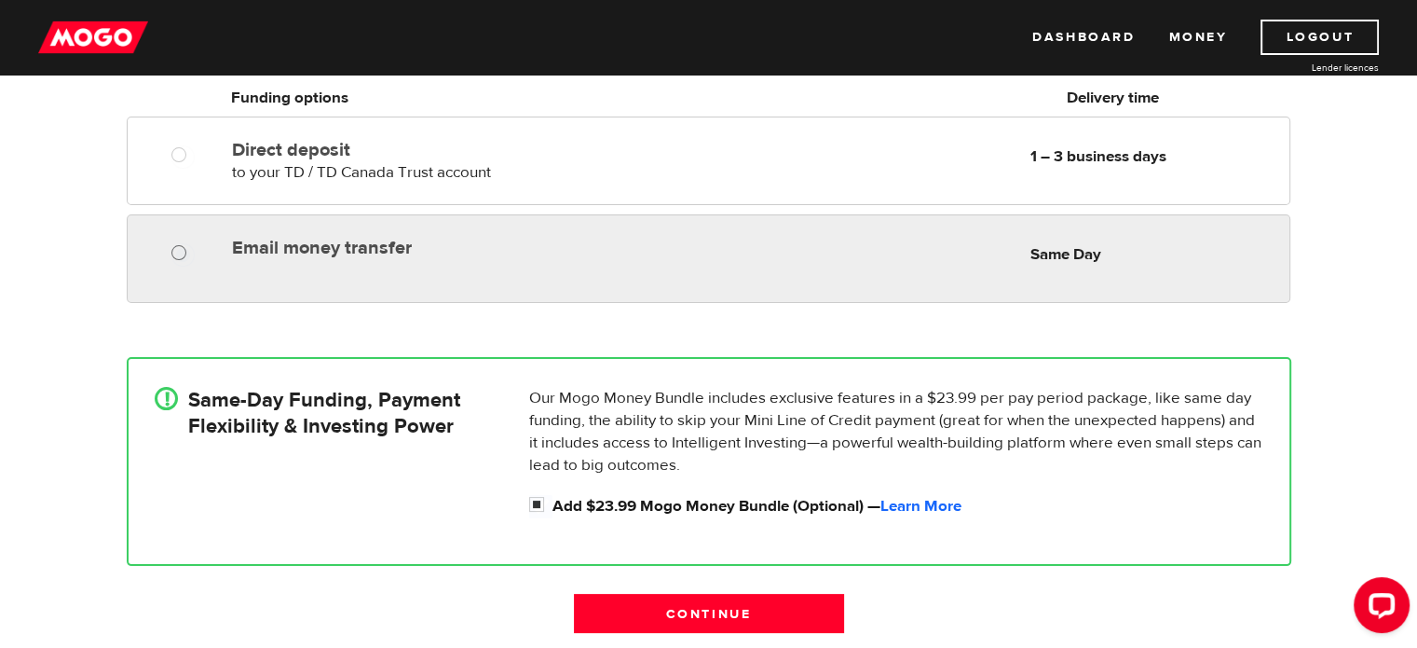
radio input "true"
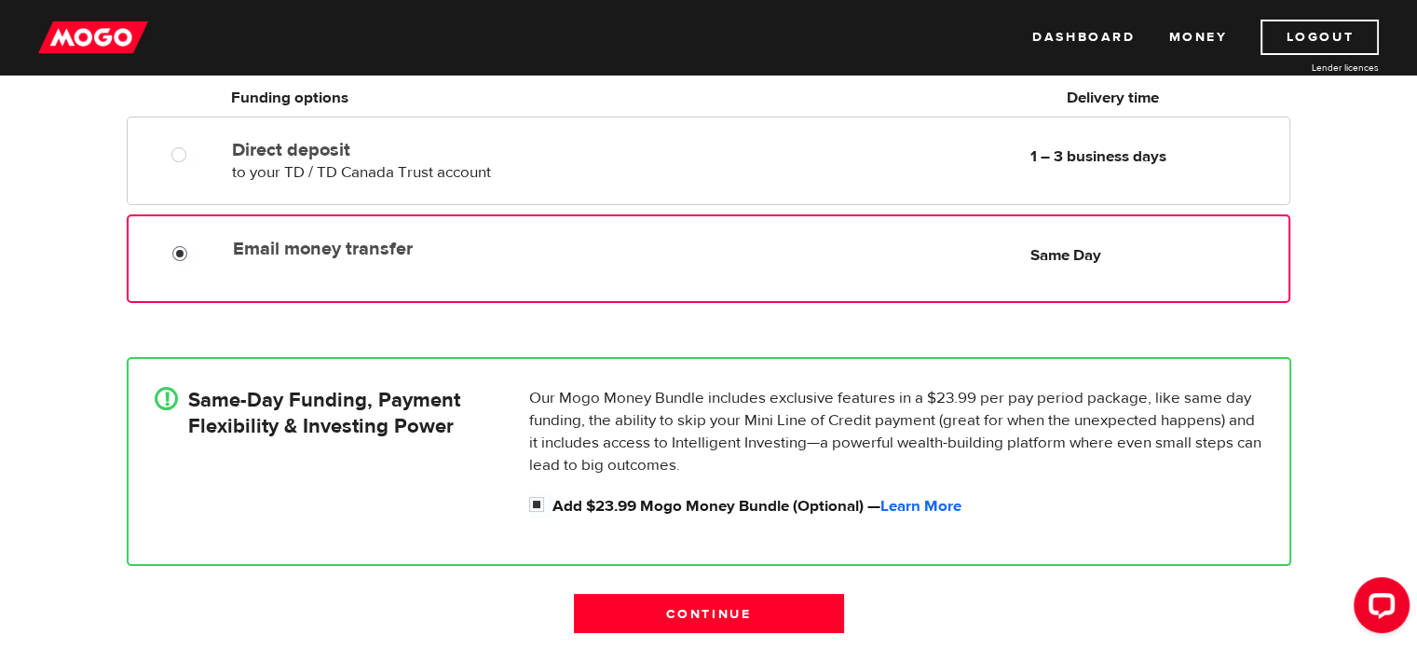
click at [180, 250] on input "Email money transfer" at bounding box center [183, 255] width 23 height 23
click at [534, 497] on input "Add $23.99 Mogo Money Bundle (Optional) — Learn More" at bounding box center [540, 506] width 23 height 23
checkbox input "false"
radio input "false"
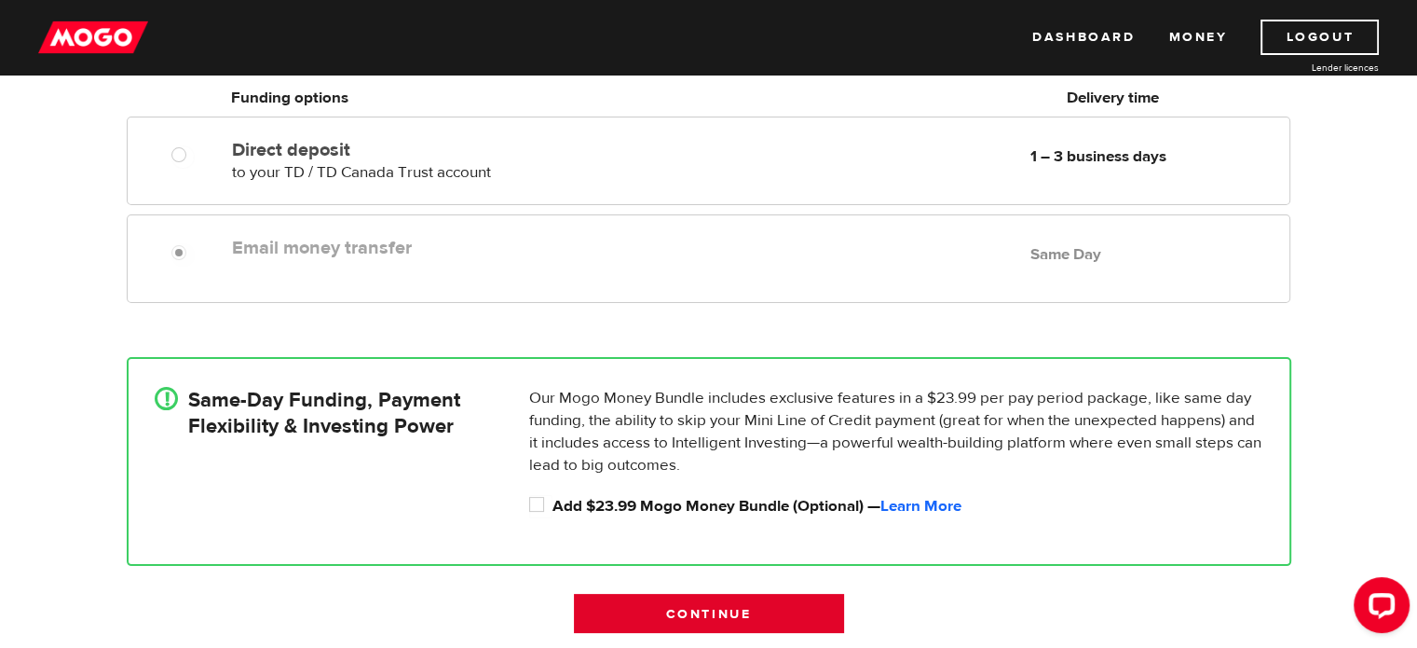
click at [753, 621] on input "Continue" at bounding box center [709, 612] width 270 height 39
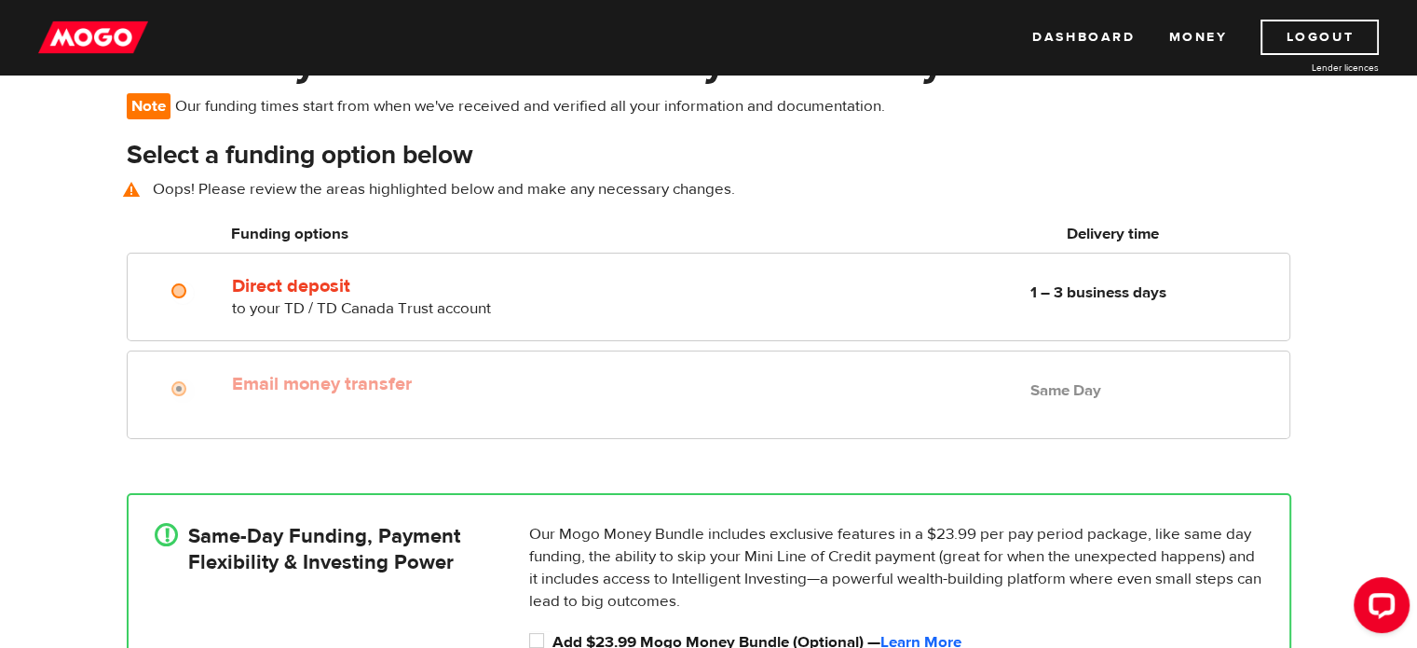
scroll to position [134, 0]
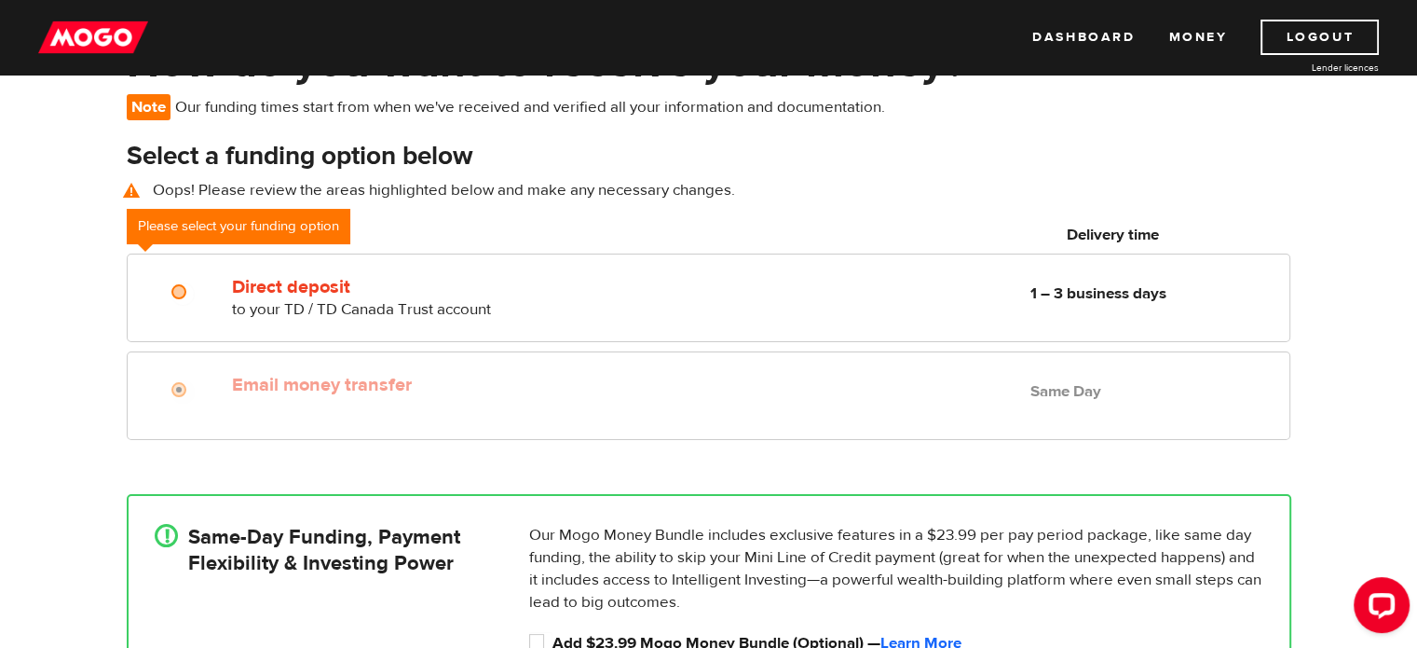
click at [667, 210] on div "Select a funding option below Oops! Please review the areas highlighted below a…" at bounding box center [709, 179] width 1193 height 81
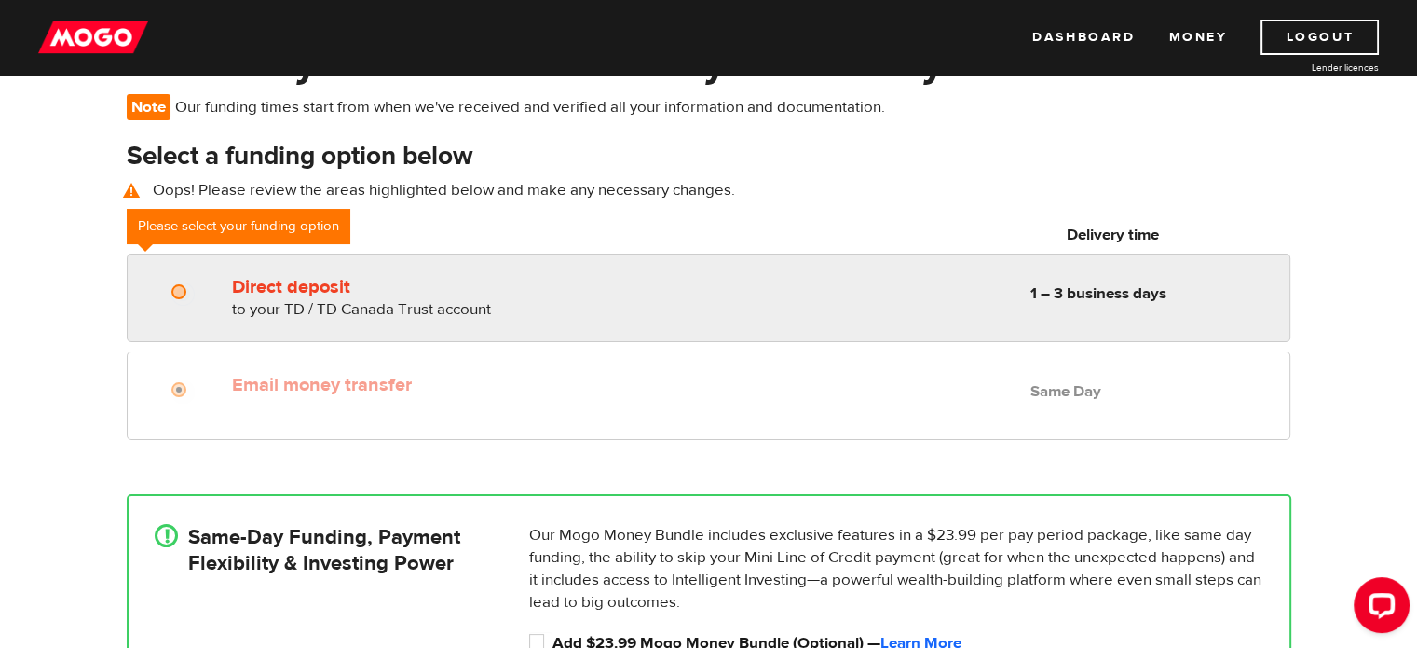
radio input "true"
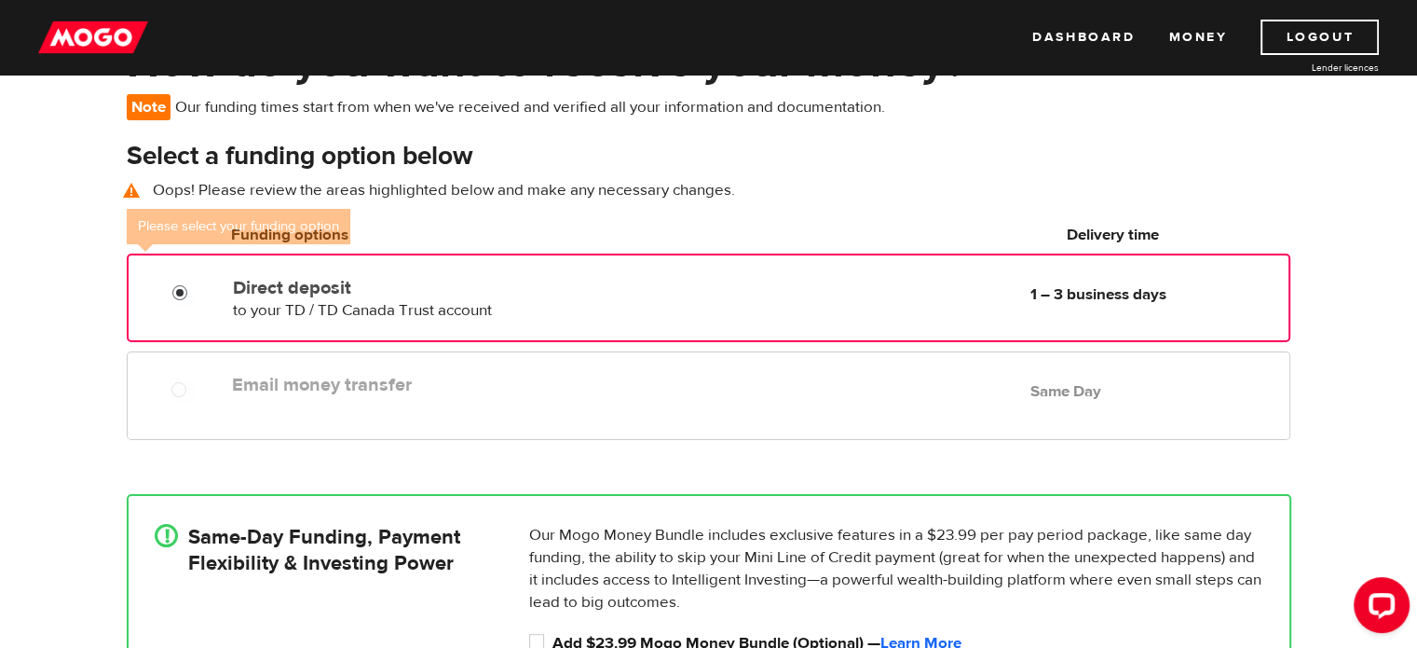
click at [175, 290] on input "Direct deposit" at bounding box center [183, 294] width 23 height 23
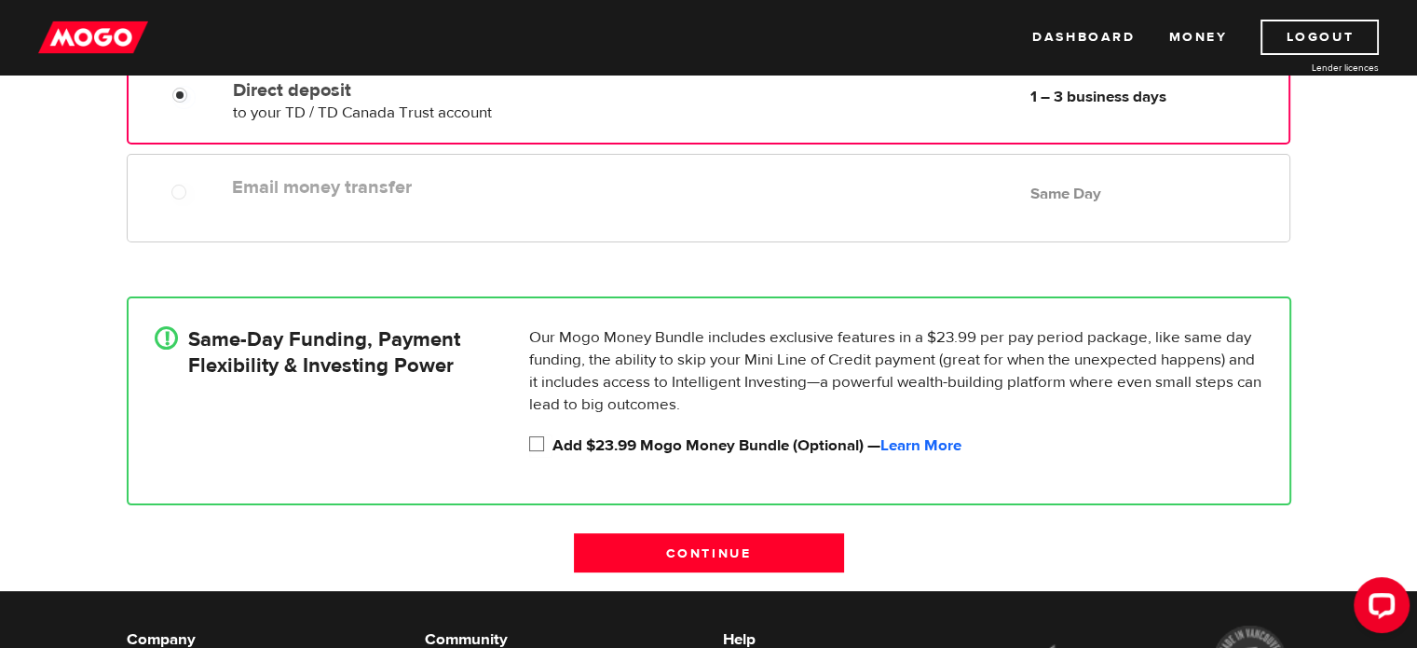
click at [536, 446] on input "Add $23.99 Mogo Money Bundle (Optional) — Learn More" at bounding box center [540, 445] width 23 height 23
checkbox input "true"
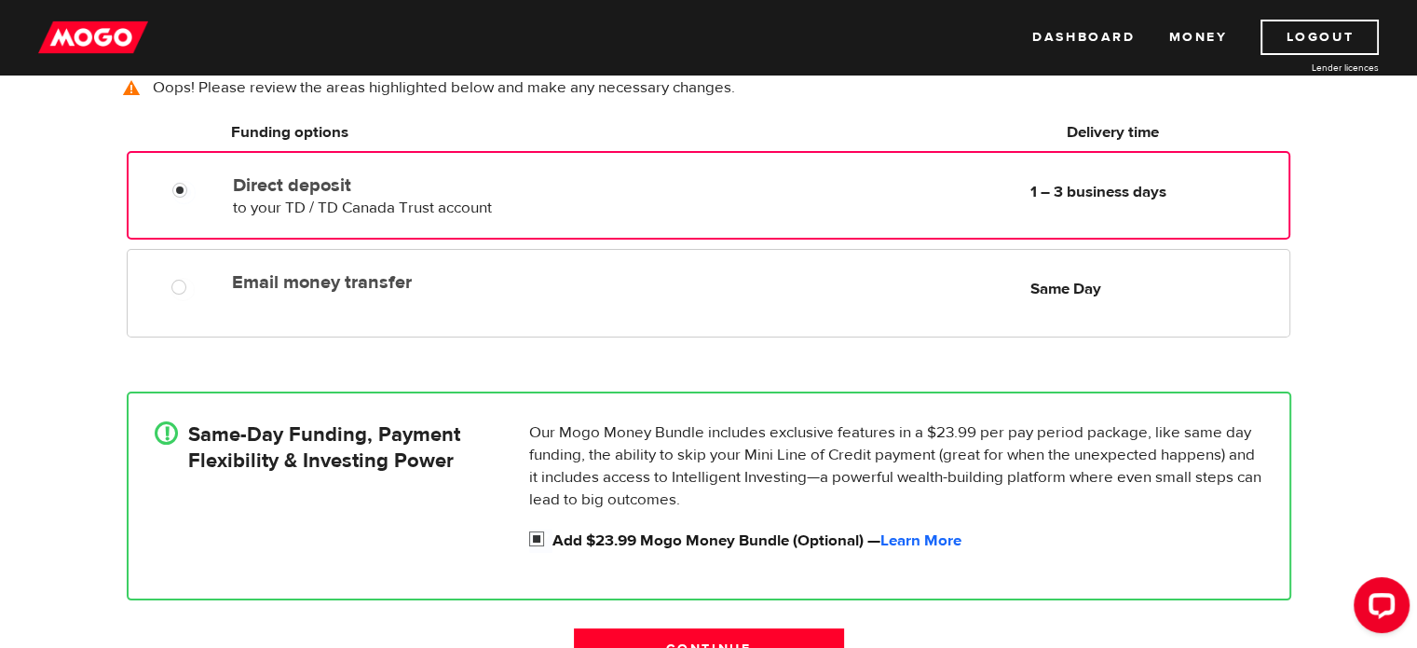
scroll to position [235, 0]
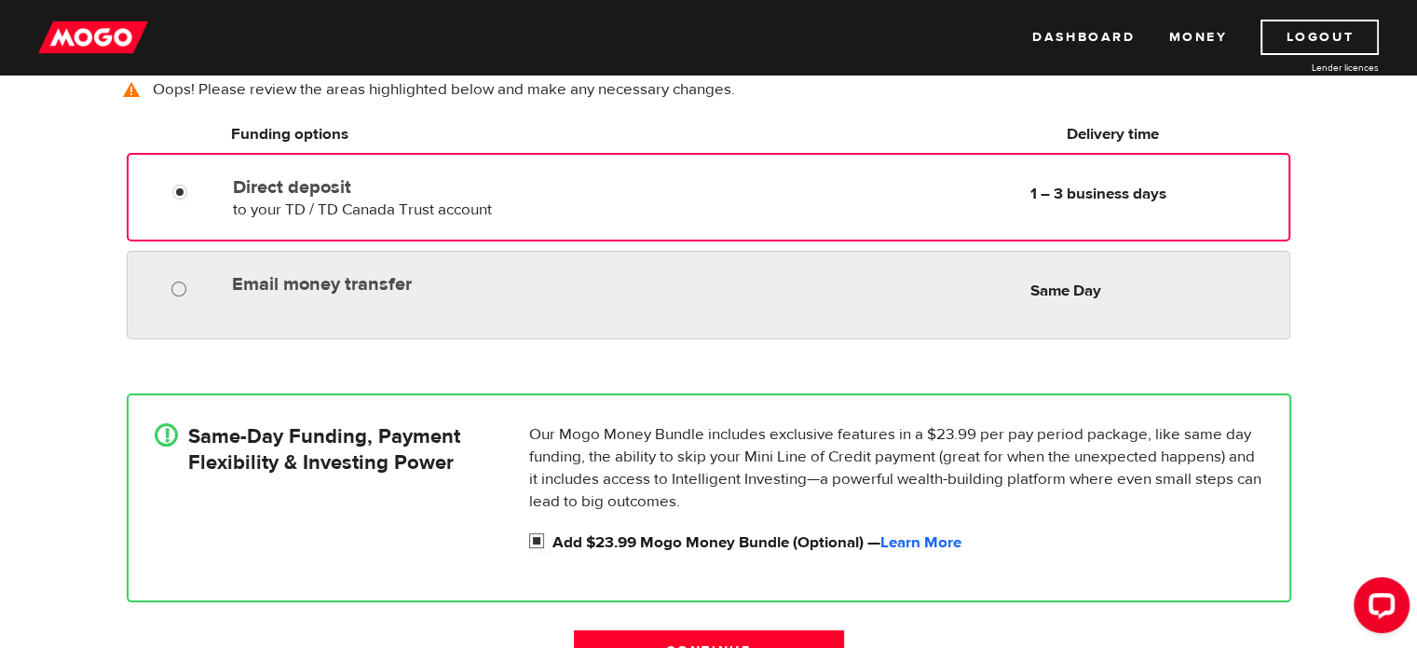
radio input "true"
click at [179, 287] on input "Email money transfer" at bounding box center [182, 291] width 23 height 23
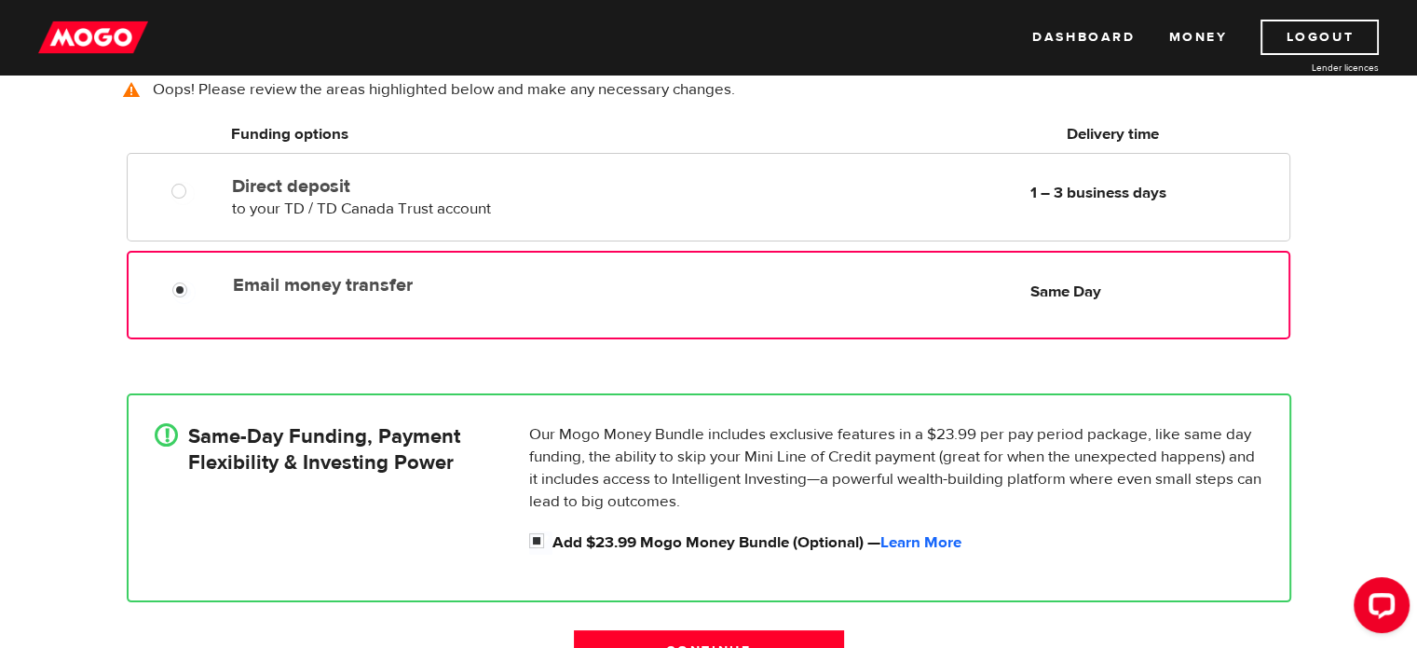
click at [1319, 370] on div "How do you want to receive your money? Note Our funding times start from when w…" at bounding box center [708, 311] width 1417 height 753
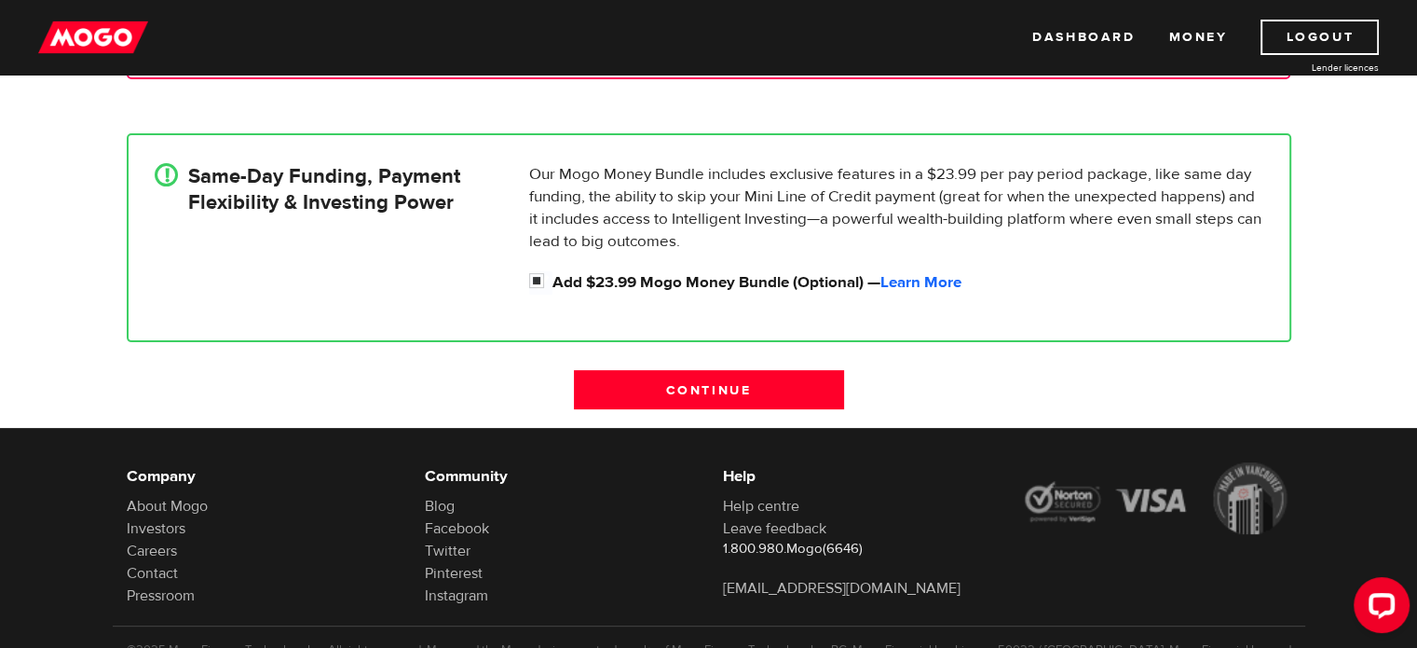
scroll to position [496, 0]
click at [740, 404] on input "Continue" at bounding box center [709, 388] width 270 height 39
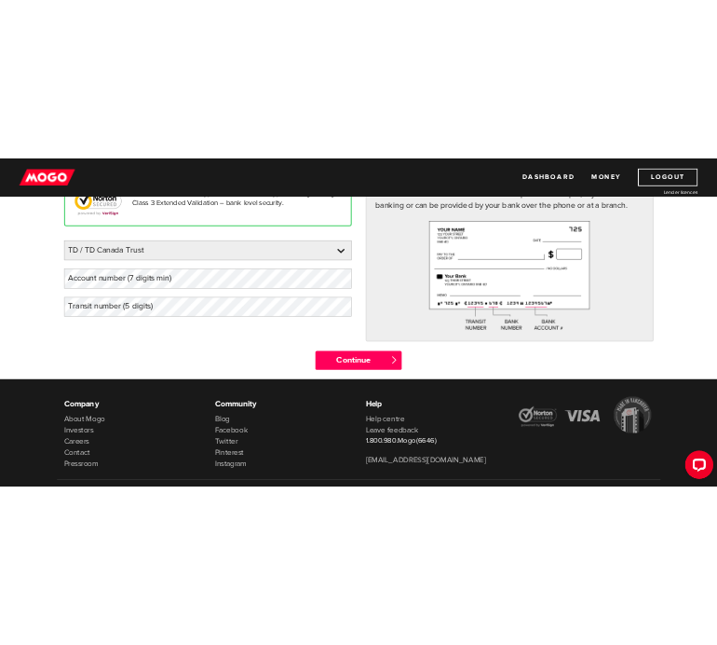
scroll to position [268, 0]
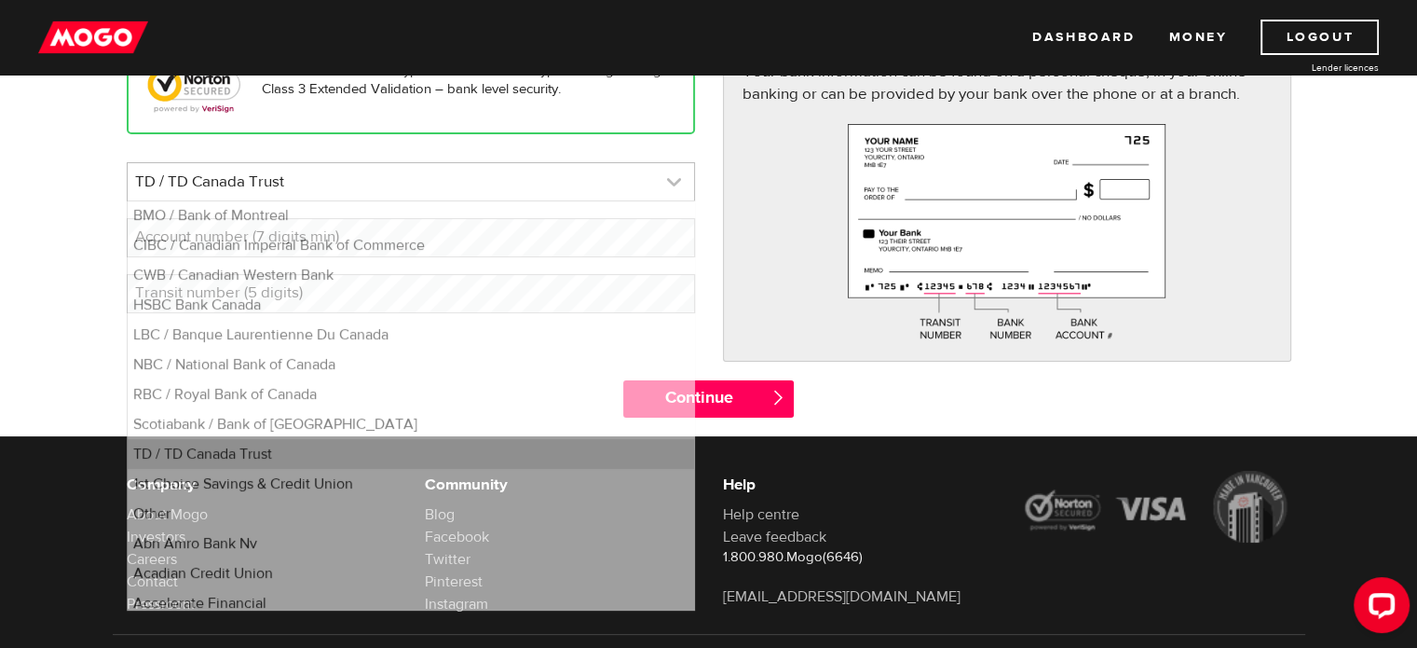
click at [375, 167] on link at bounding box center [411, 181] width 566 height 37
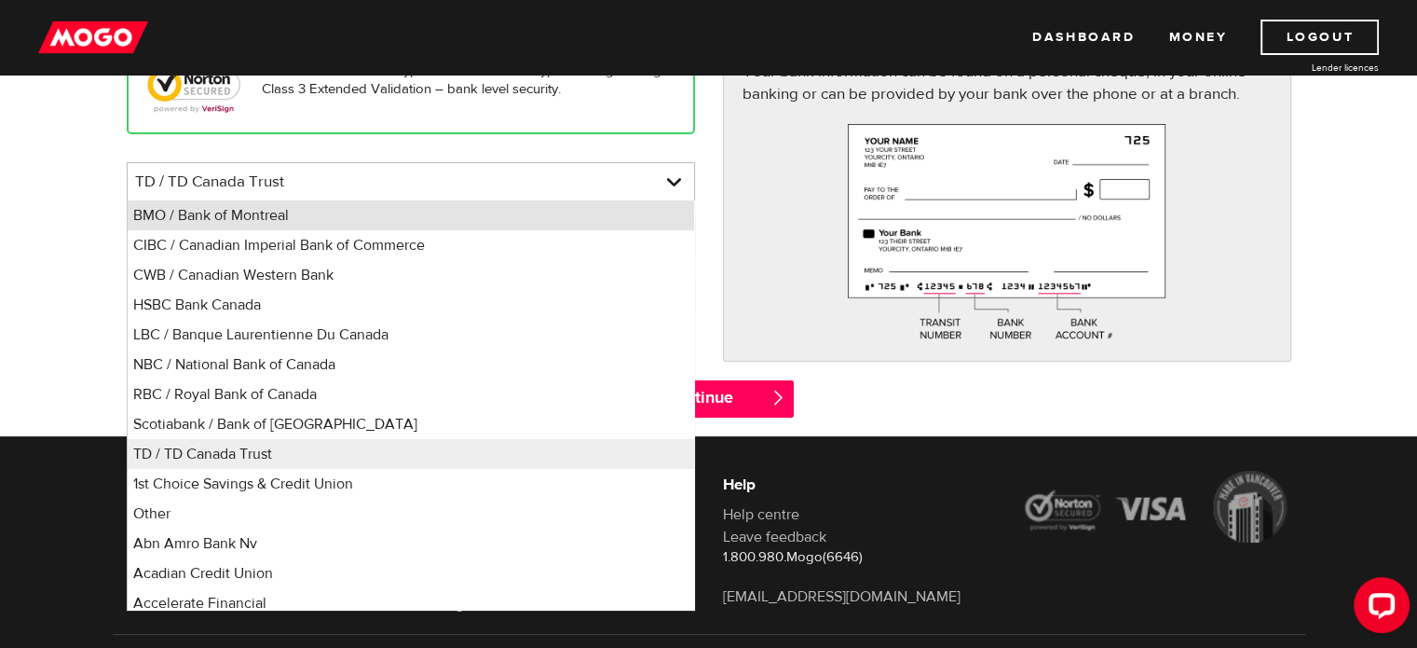
drag, startPoint x: 388, startPoint y: 170, endPoint x: 87, endPoint y: 228, distance: 306.4
click at [87, 228] on form "Bank account information Oops! Please review the areas highlighted below and ma…" at bounding box center [708, 168] width 1417 height 535
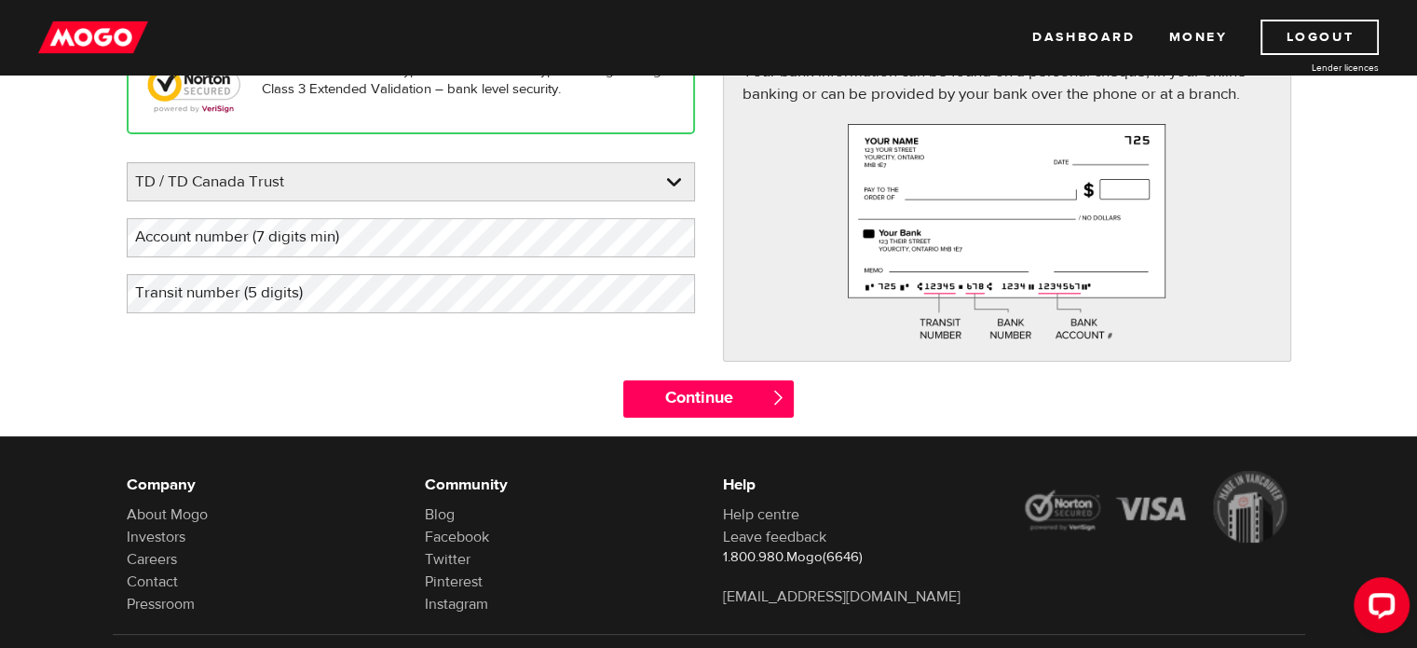
drag, startPoint x: 87, startPoint y: 228, endPoint x: 220, endPoint y: 227, distance: 133.2
click at [87, 228] on form "Bank account information Oops! Please review the areas highlighted below and ma…" at bounding box center [708, 168] width 1417 height 535
click at [366, 241] on label "Account number (7 digits min)" at bounding box center [252, 237] width 251 height 38
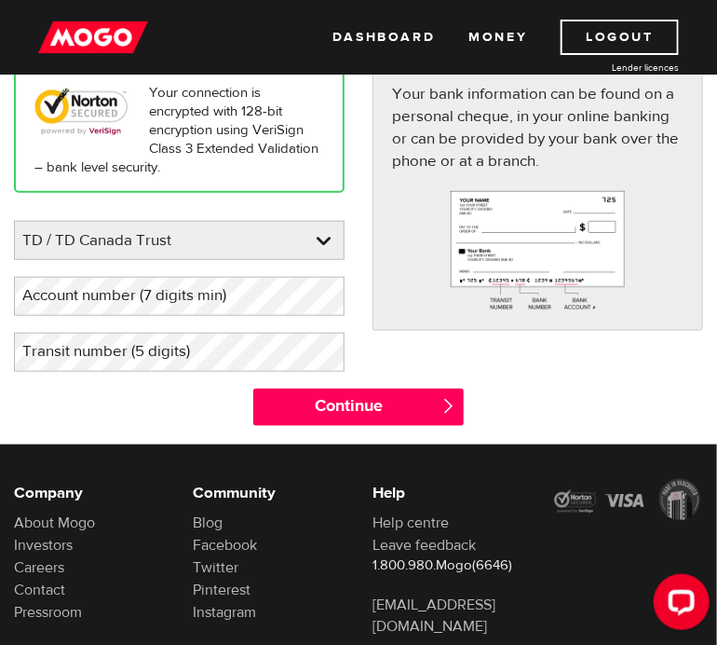
click at [184, 287] on label "Account number (7 digits min)" at bounding box center [139, 296] width 251 height 38
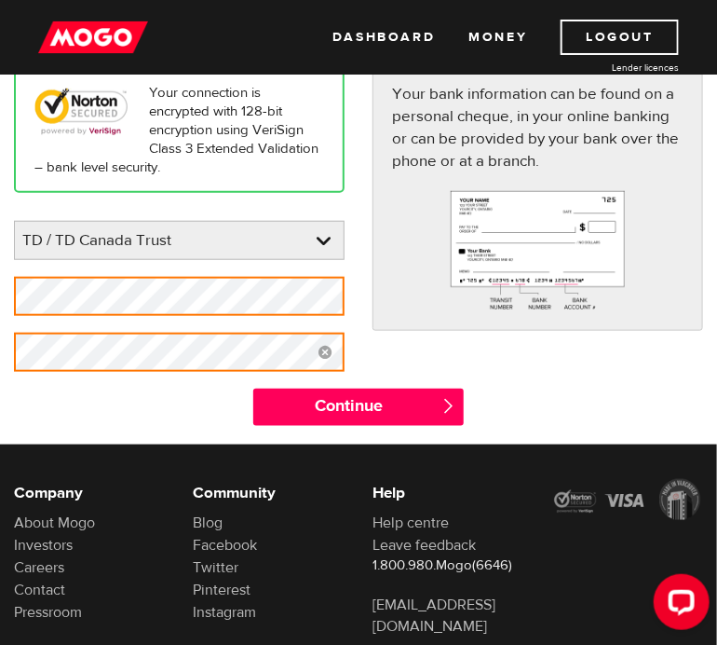
click at [537, 384] on div "Your connection is encrypted with 128-bit encryption using VeriSign Class 3 Ext…" at bounding box center [358, 228] width 717 height 320
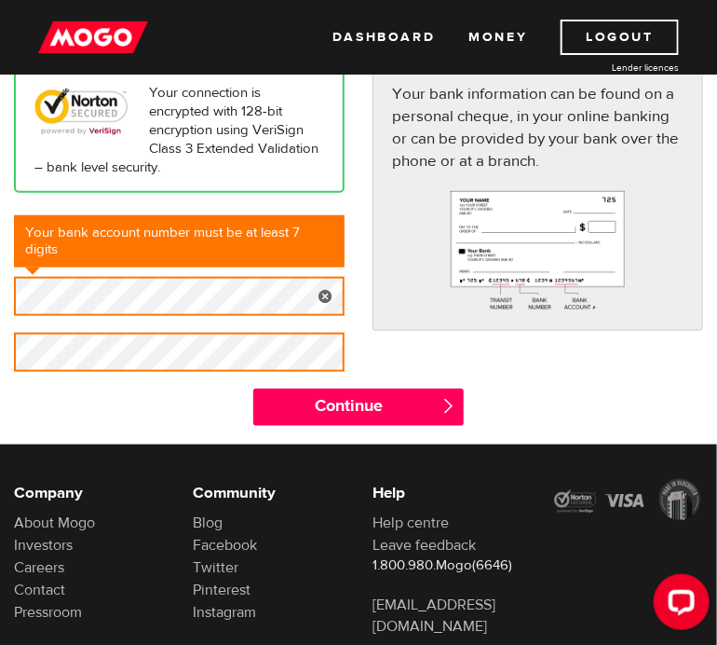
click at [0, 320] on html "Dashboard Money Logout Lender licences STEP 4 Loan approval Loan select Funding…" at bounding box center [358, 54] width 717 height 645
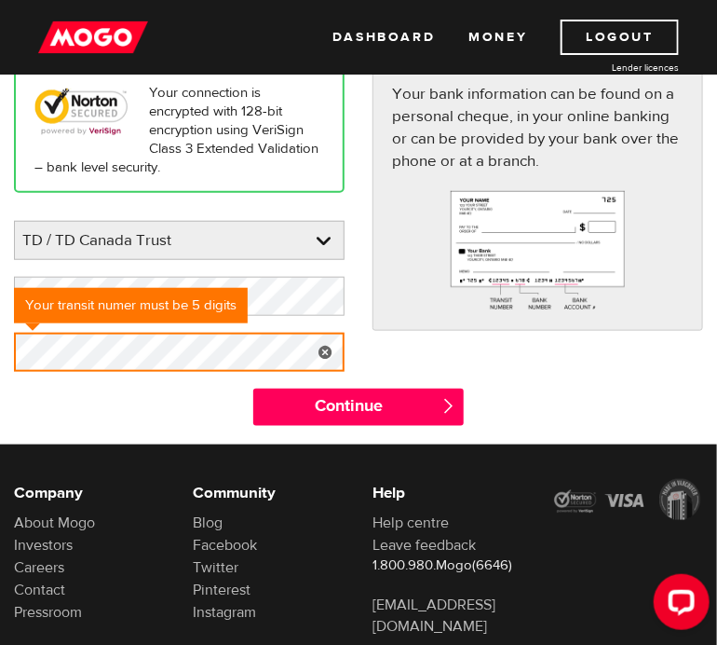
click at [1, 346] on div "Your connection is encrypted with 128-bit encryption using VeriSign Class 3 Ext…" at bounding box center [179, 228] width 359 height 320
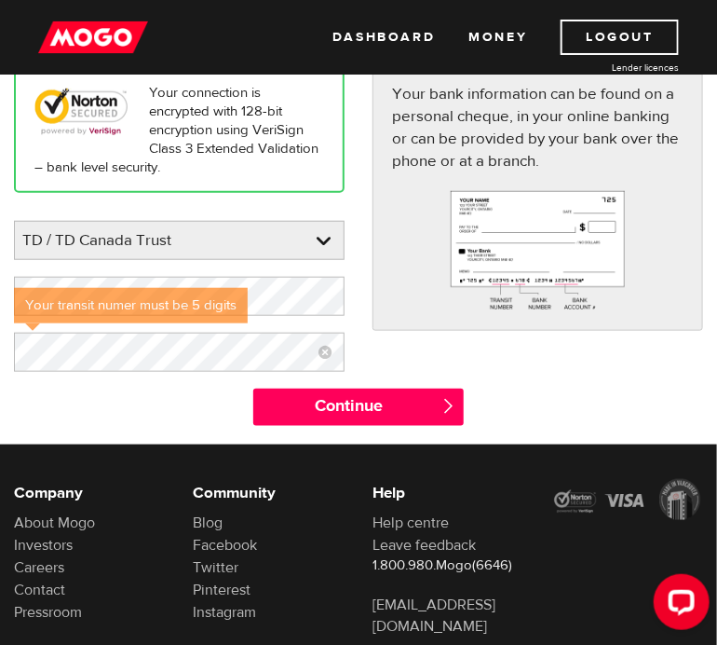
click at [519, 397] on div "Continue " at bounding box center [358, 417] width 717 height 56
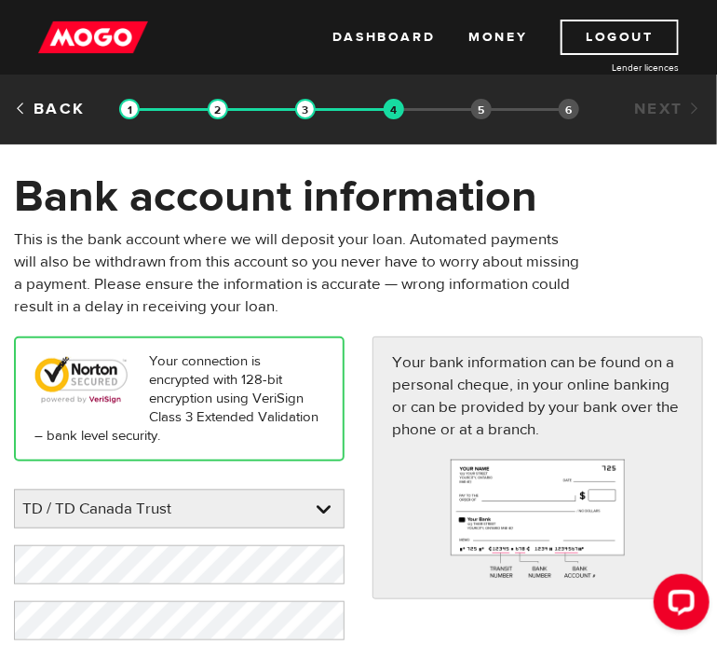
scroll to position [384, 0]
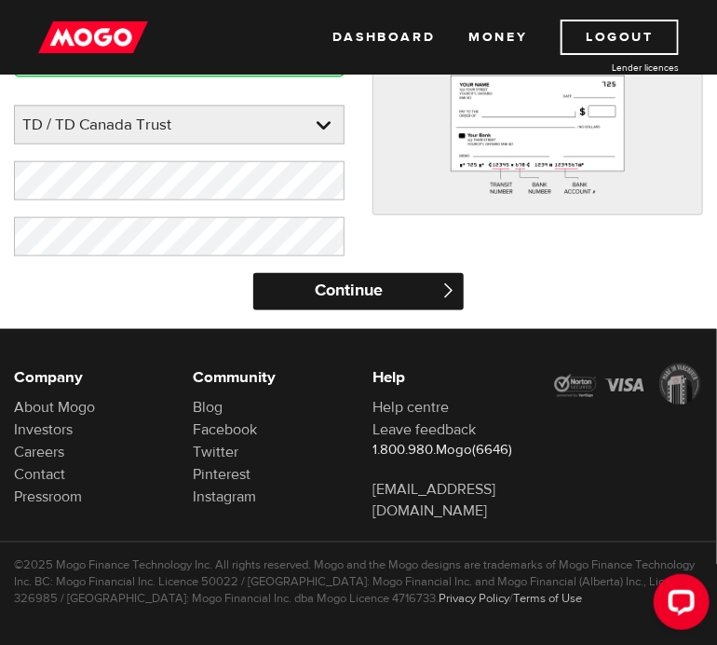
click at [373, 296] on input "Continue" at bounding box center [358, 291] width 211 height 37
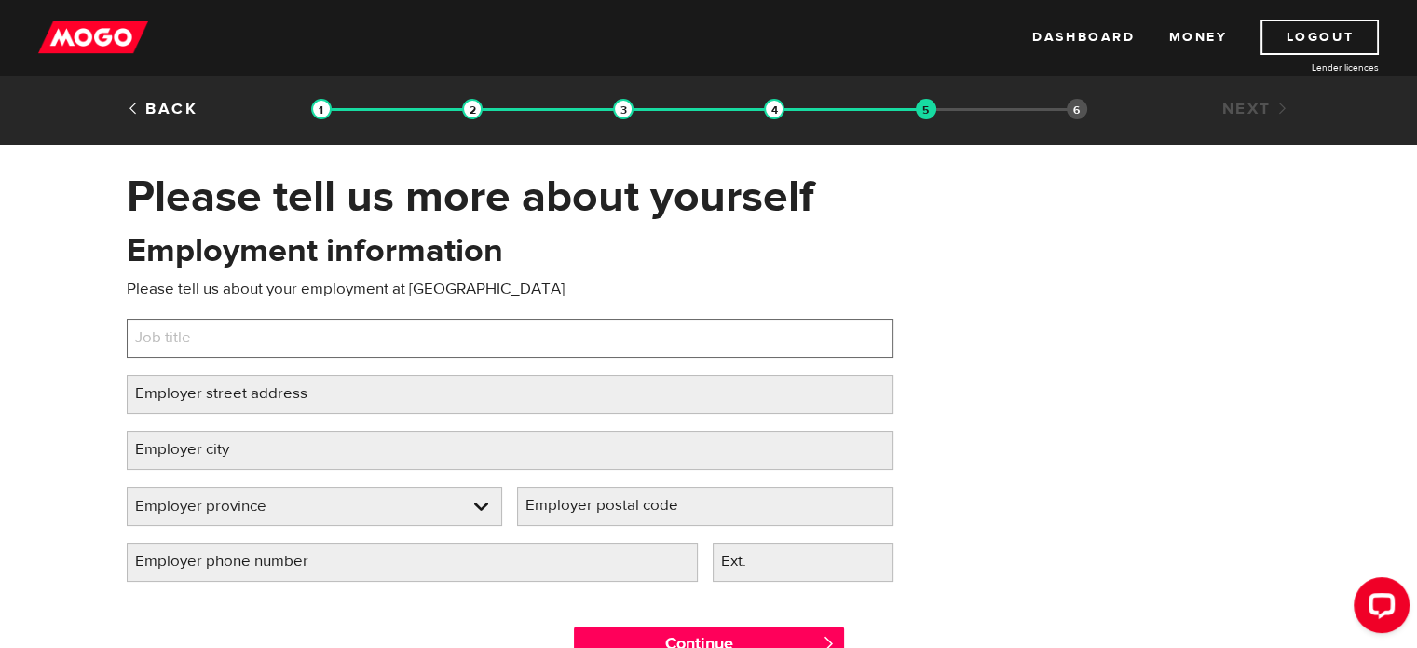
click at [360, 354] on input "Job title" at bounding box center [510, 338] width 767 height 39
type input "Sales Trainee"
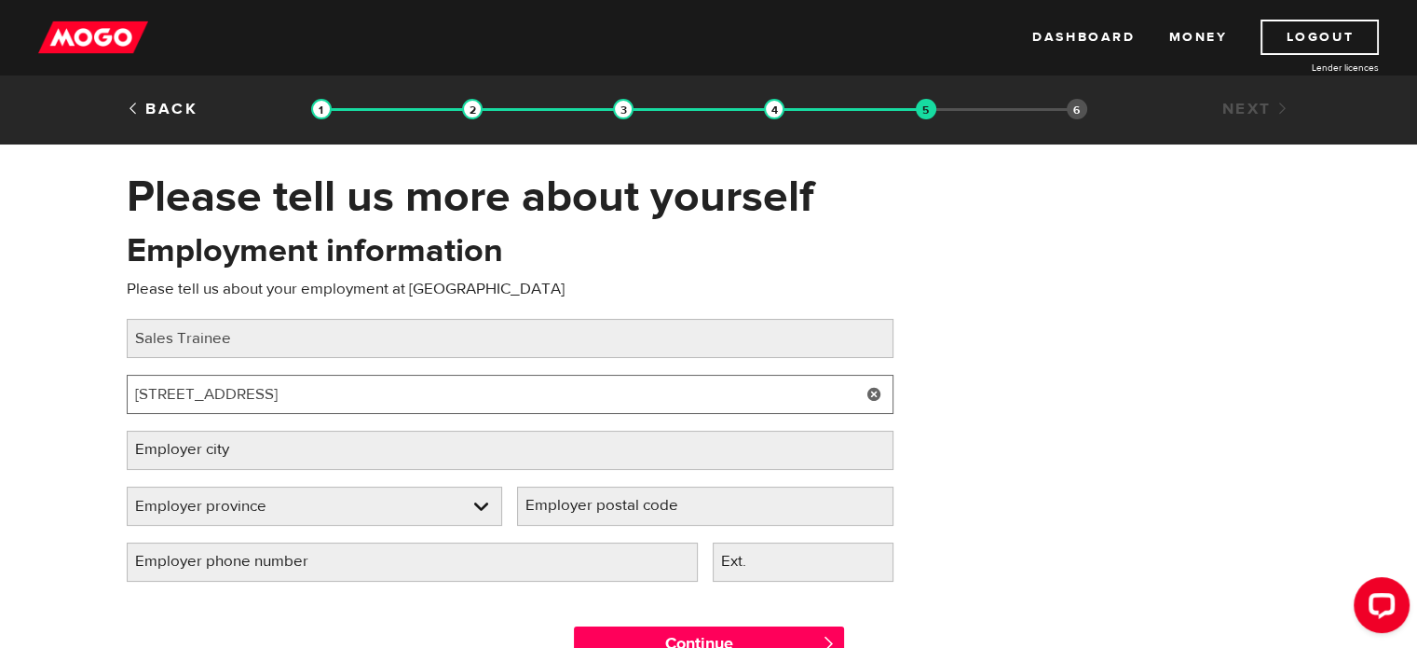
type input "[STREET_ADDRESS]"
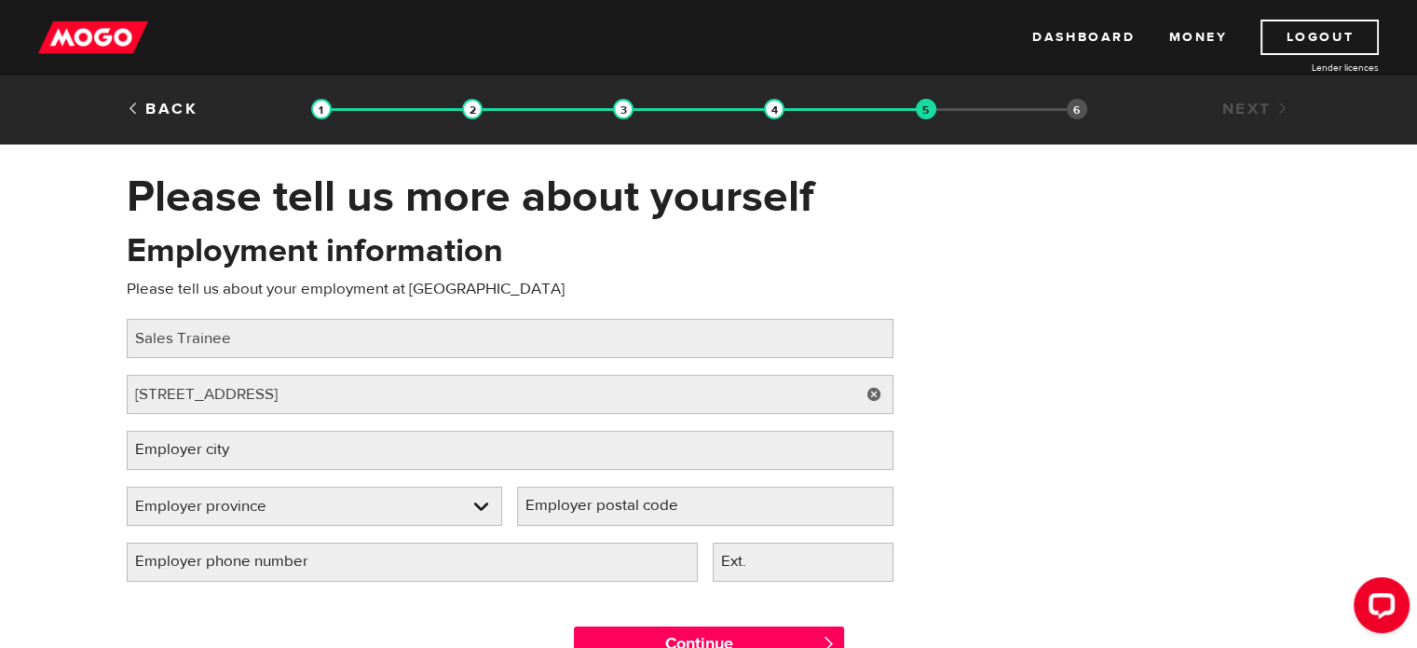
click at [250, 462] on label "Employer city" at bounding box center [197, 449] width 141 height 38
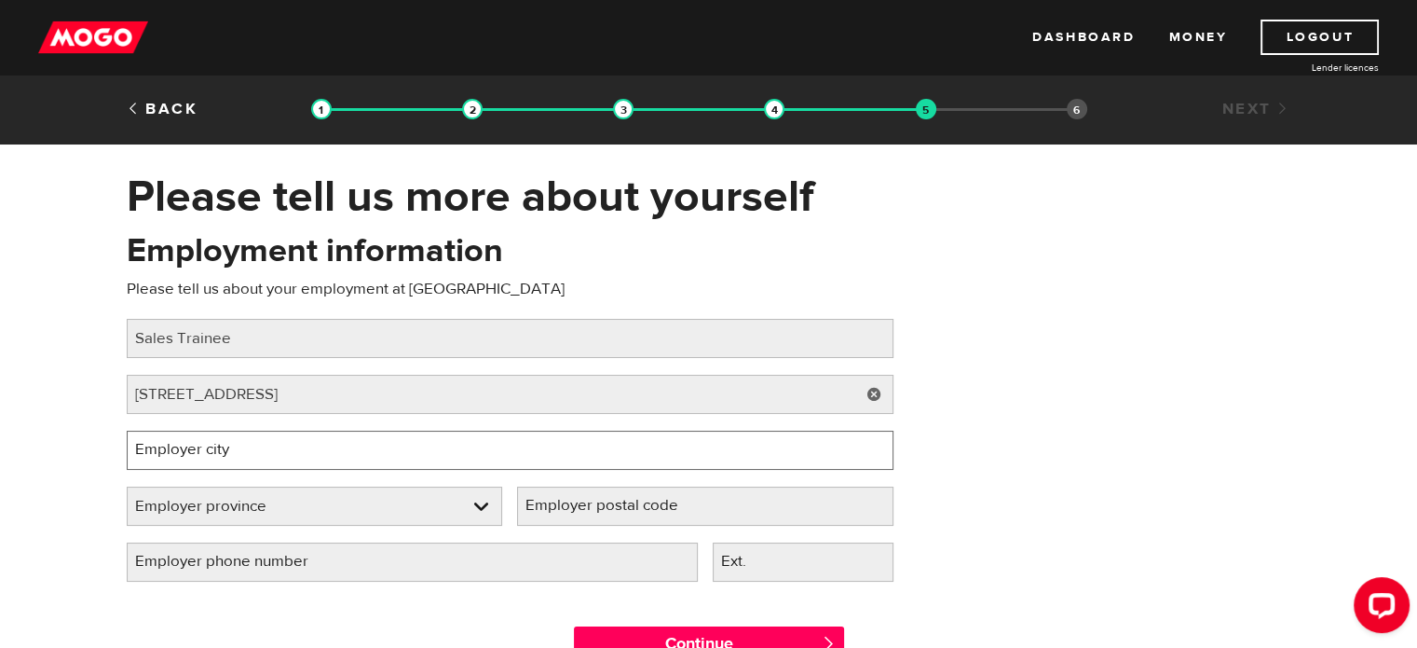
click at [250, 462] on input "Employer city" at bounding box center [510, 449] width 767 height 39
type input "[GEOGRAPHIC_DATA]"
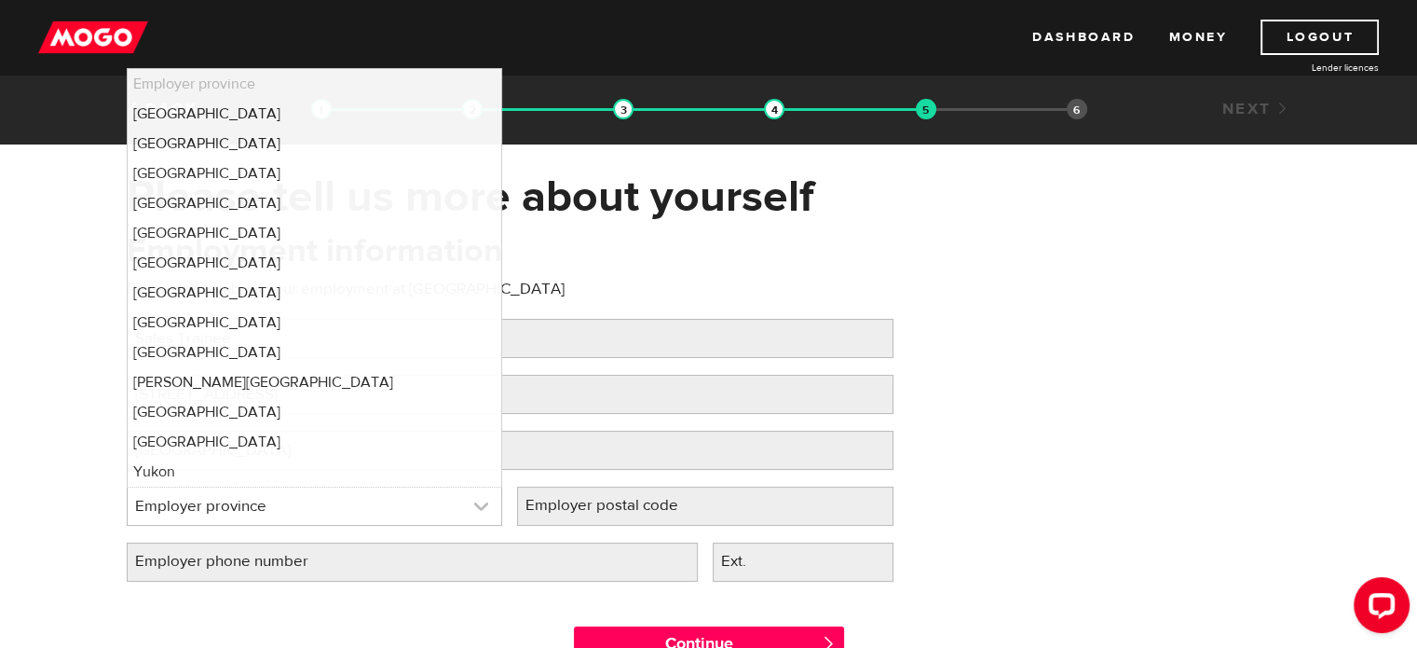
click at [436, 498] on link at bounding box center [315, 505] width 375 height 37
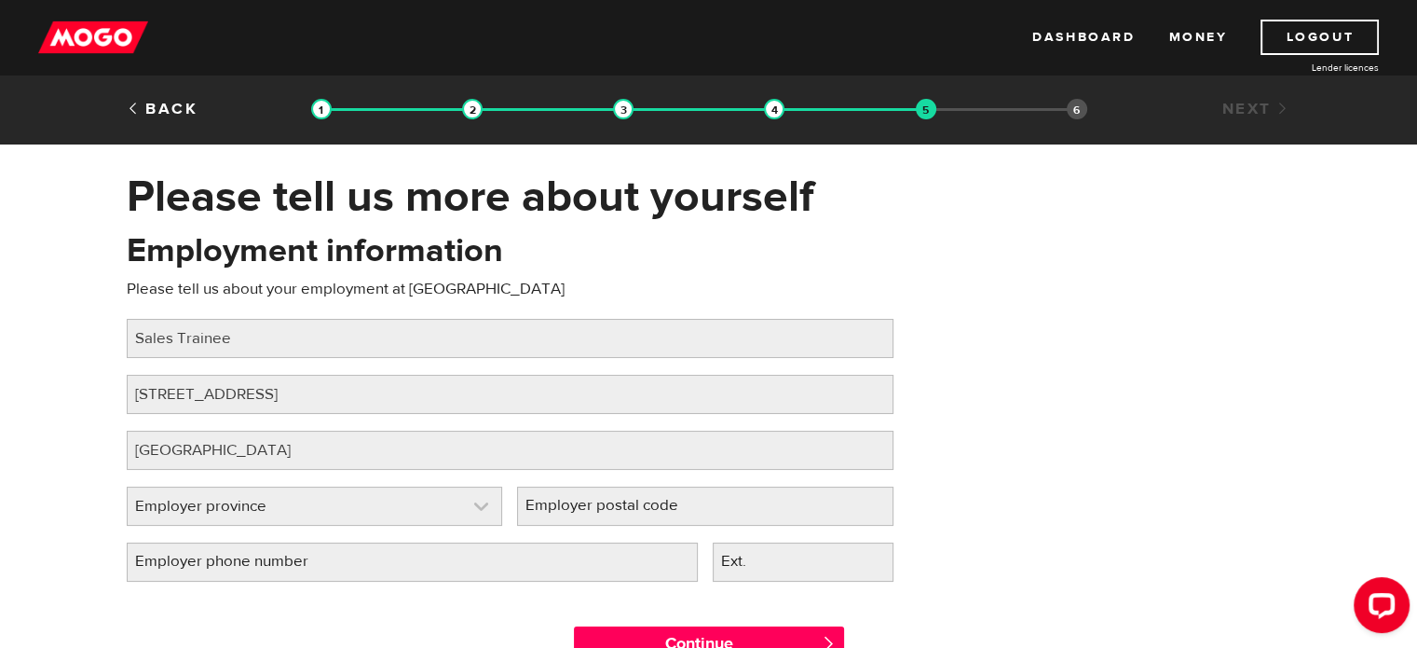
click at [357, 499] on link at bounding box center [315, 505] width 375 height 37
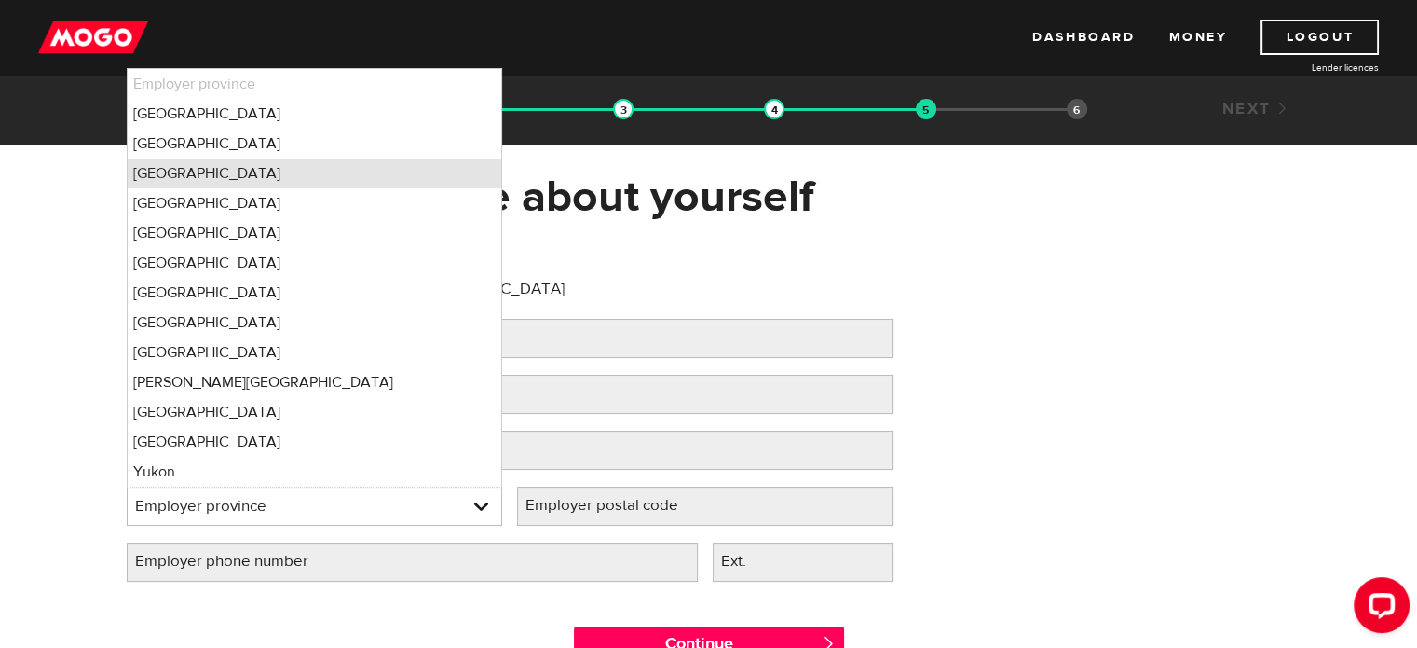
click at [200, 178] on li "[GEOGRAPHIC_DATA]" at bounding box center [315, 173] width 375 height 30
select select "ON"
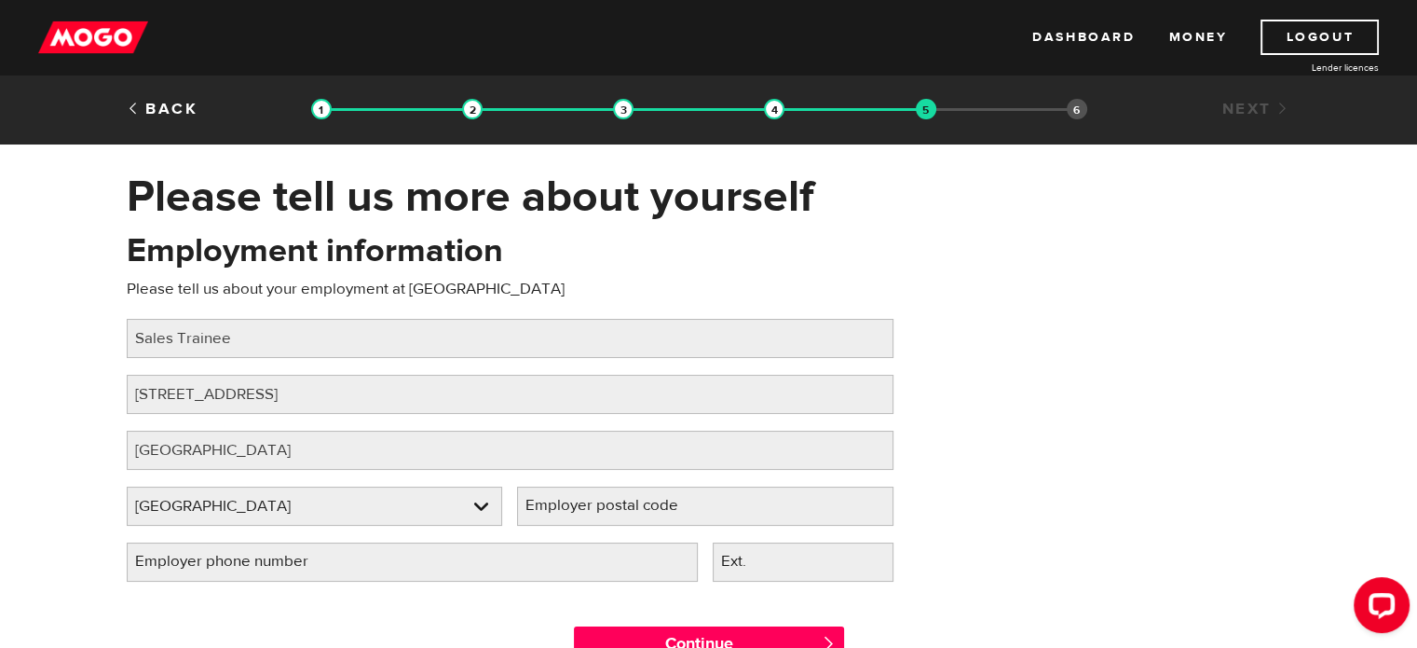
click at [294, 558] on label "Employer phone number" at bounding box center [237, 561] width 220 height 38
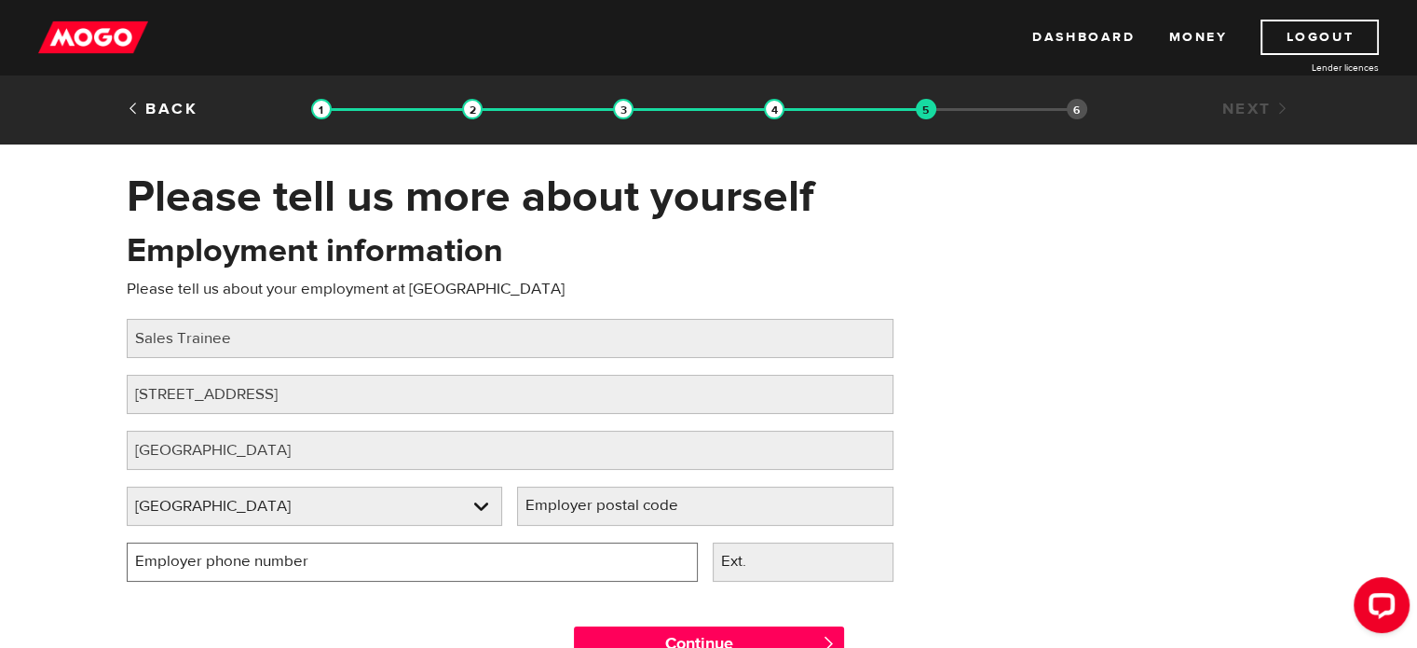
click at [294, 558] on input "Employer phone number" at bounding box center [412, 561] width 571 height 39
click at [693, 499] on label "Employer postal code" at bounding box center [616, 505] width 199 height 38
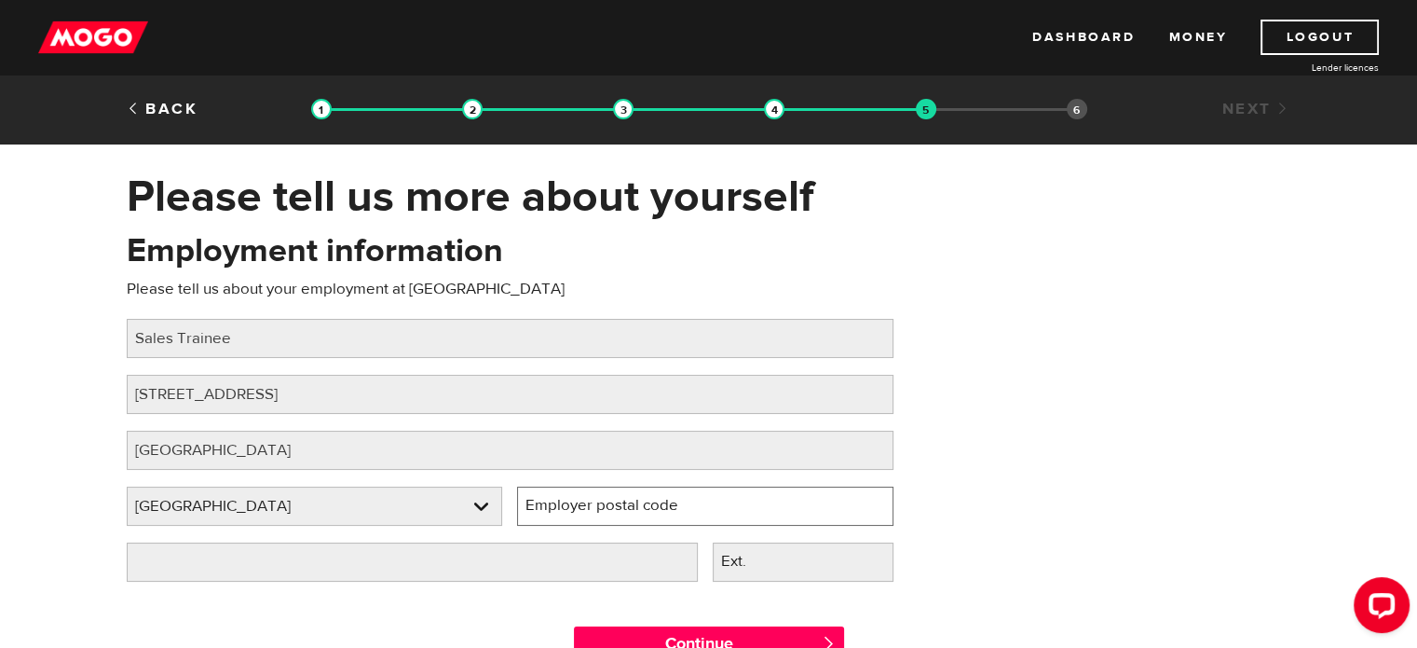
click at [693, 499] on input "Employer postal code" at bounding box center [705, 505] width 376 height 39
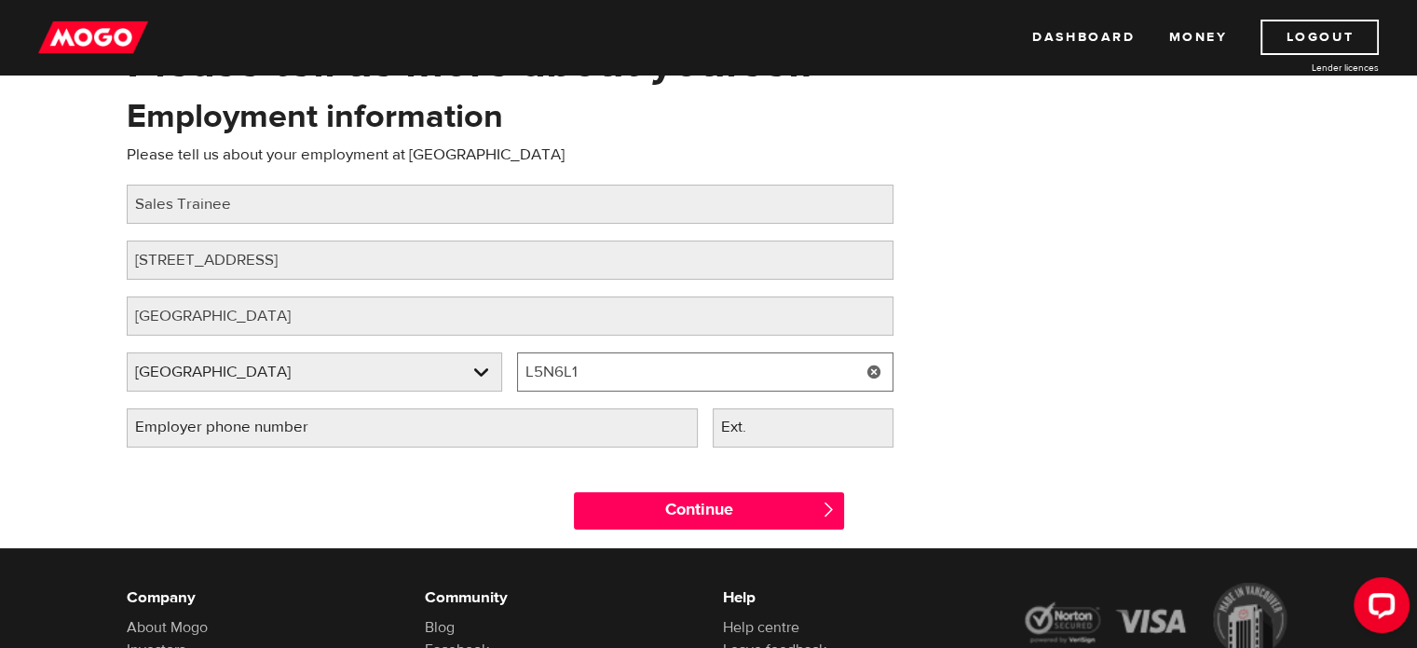
type input "L5N6L1"
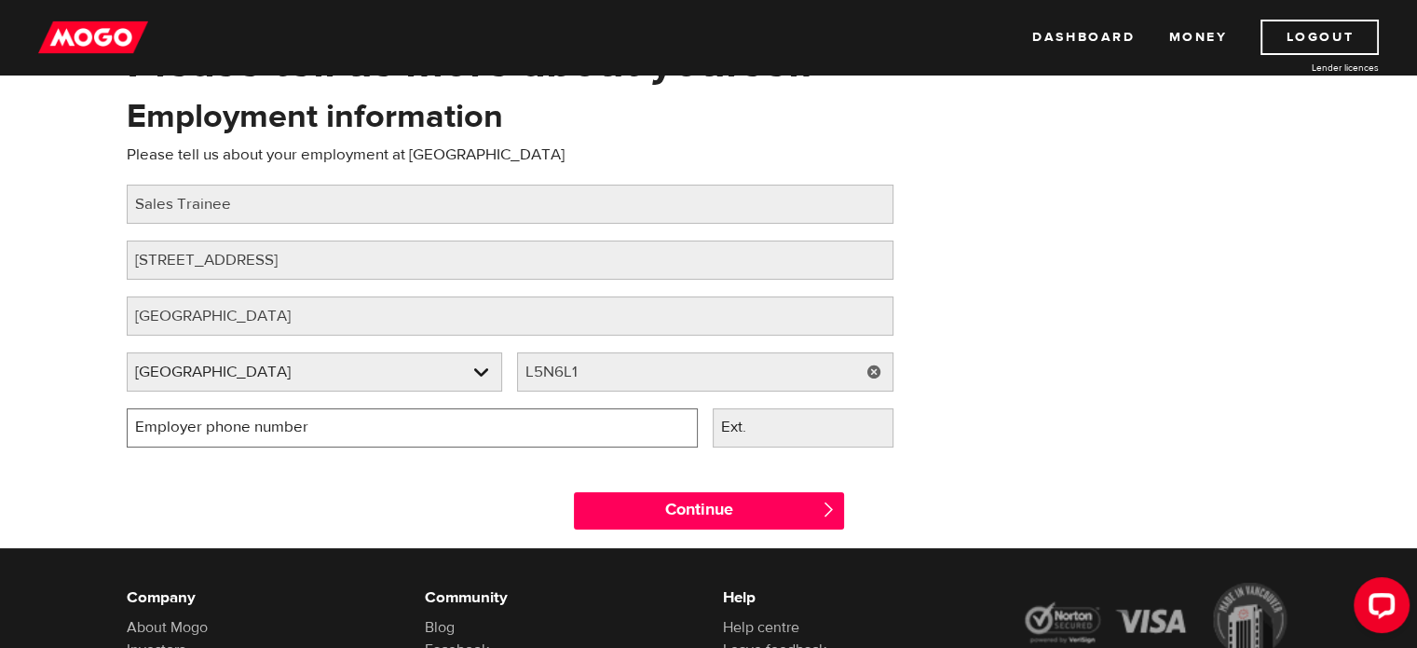
click at [490, 430] on input "Employer phone number" at bounding box center [412, 427] width 571 height 39
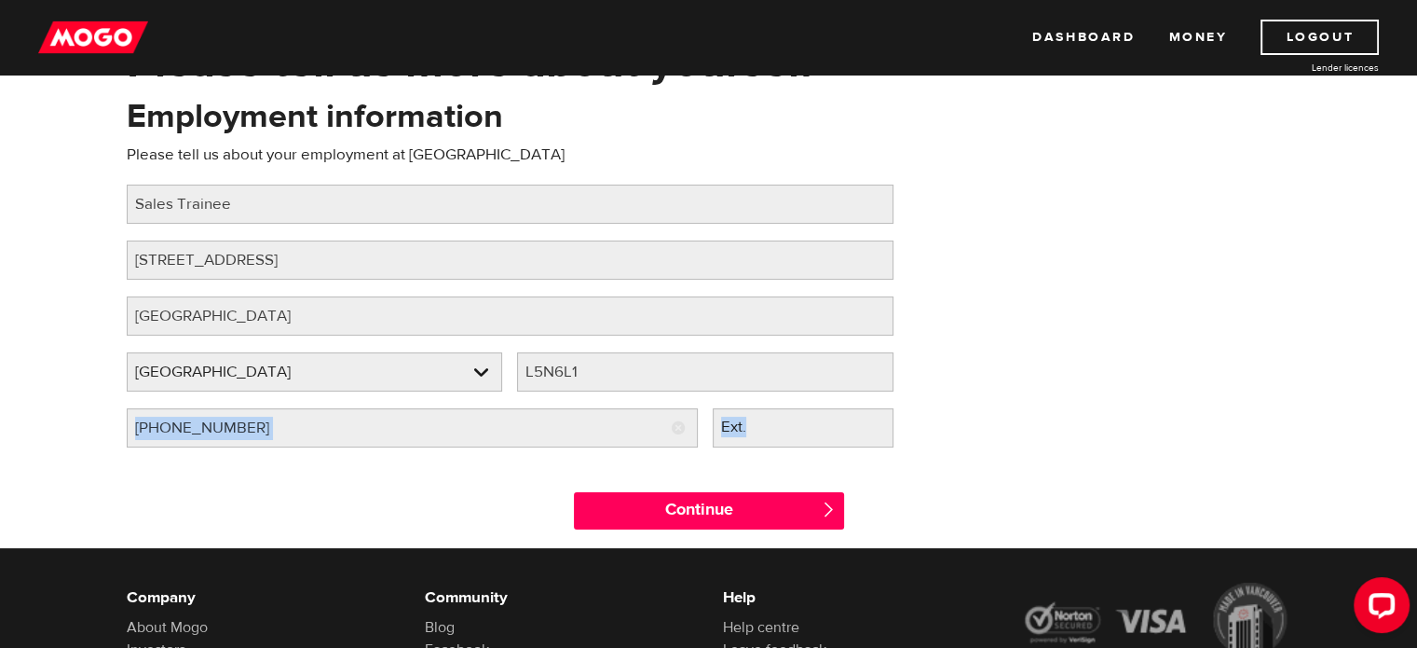
drag, startPoint x: 983, startPoint y: 497, endPoint x: 309, endPoint y: 450, distance: 675.2
click at [309, 450] on form "Oops! Please review the areas highlighted below and make any necessary changes.…" at bounding box center [709, 321] width 1165 height 454
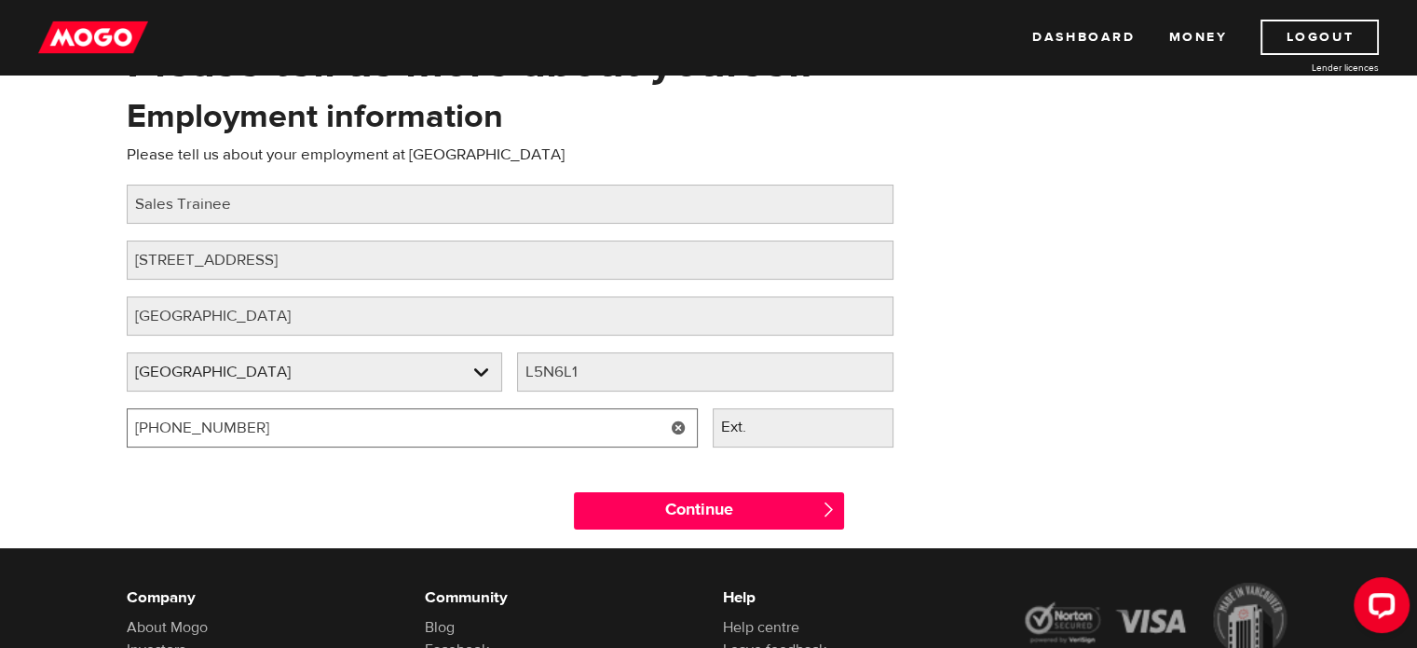
drag, startPoint x: 272, startPoint y: 420, endPoint x: 0, endPoint y: 429, distance: 272.2
click at [0, 429] on div "Please tell us more about yourself Oops! Please review the areas highlighted be…" at bounding box center [708, 291] width 1417 height 512
type input "(647) 355-2855"
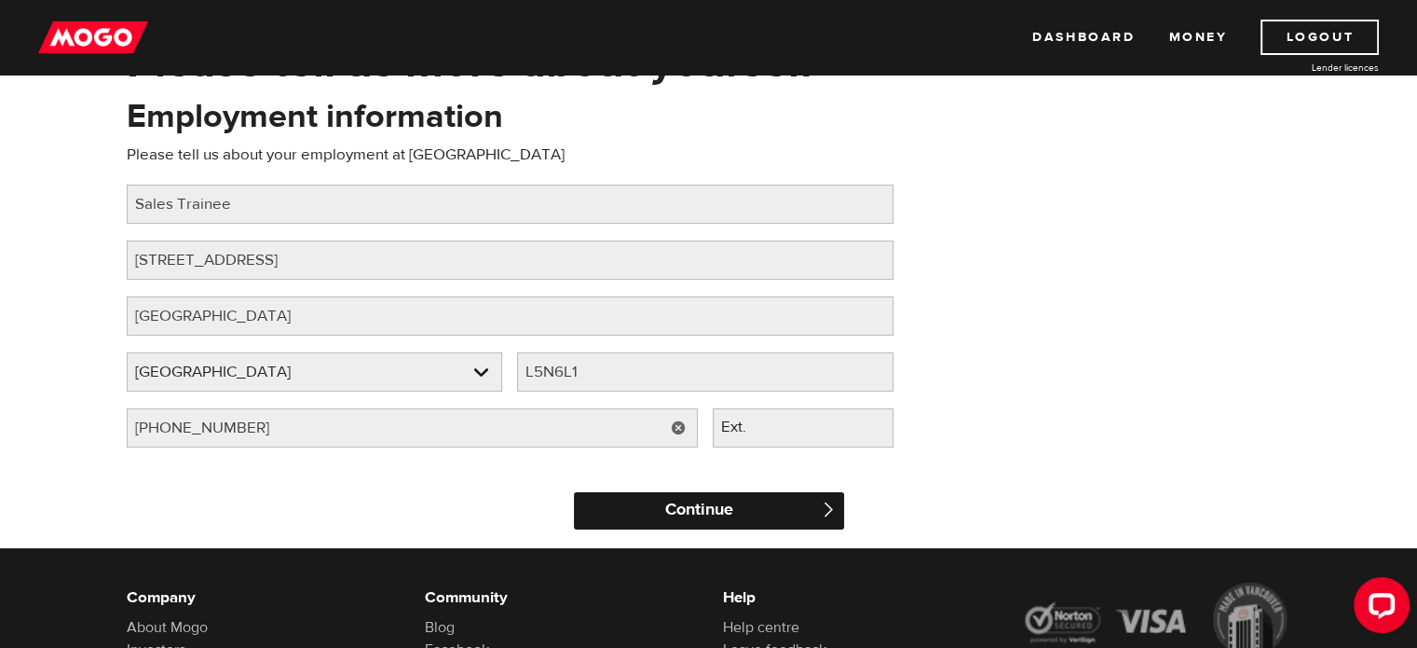
click at [622, 495] on input "Continue" at bounding box center [709, 510] width 270 height 37
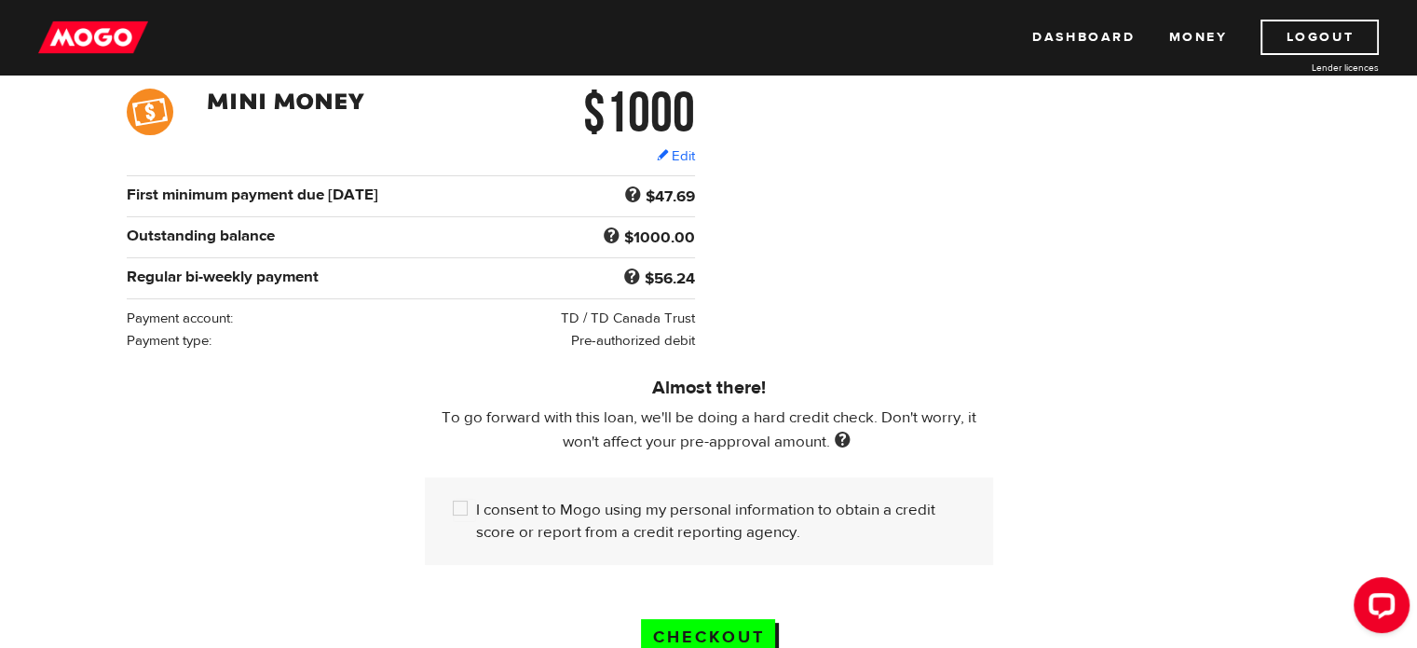
scroll to position [286, 0]
click at [718, 301] on div "$1000 Edit $1000 Regular bi-weekly payment $56.24 First minimum payment due [DA…" at bounding box center [709, 219] width 1193 height 263
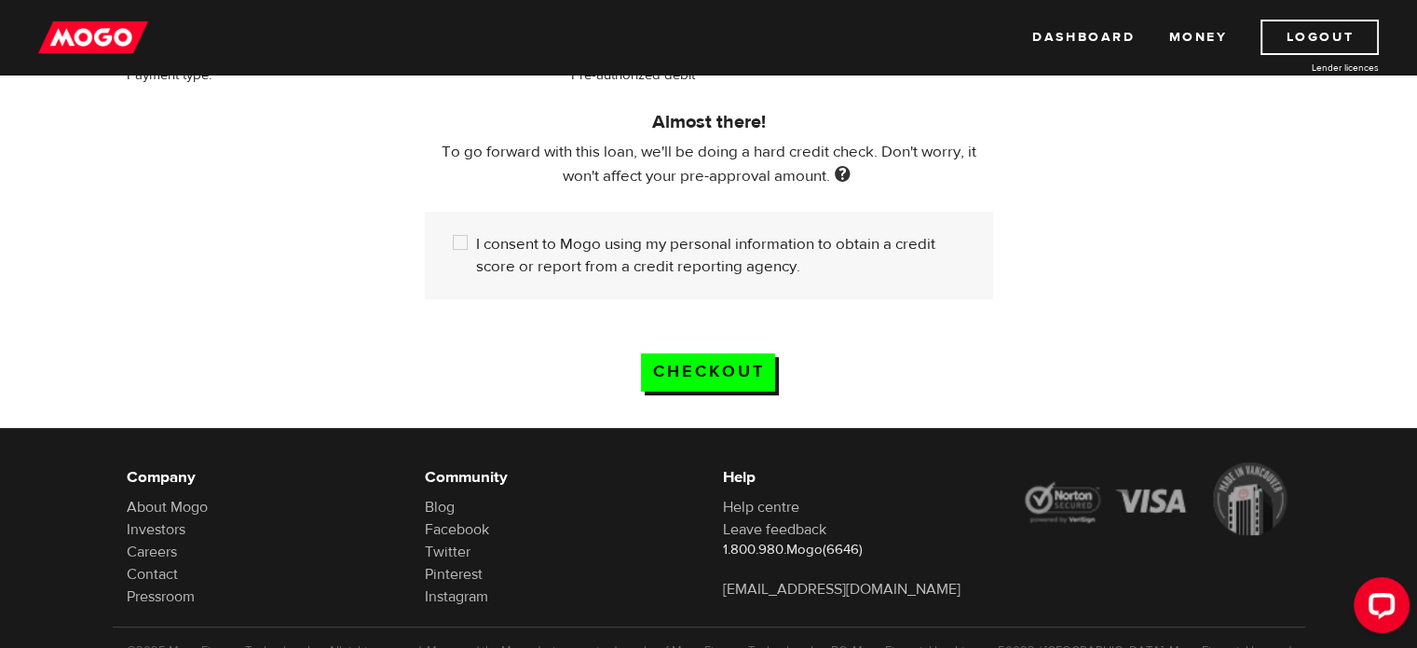
scroll to position [550, 0]
click at [716, 358] on input "Checkout" at bounding box center [708, 373] width 134 height 38
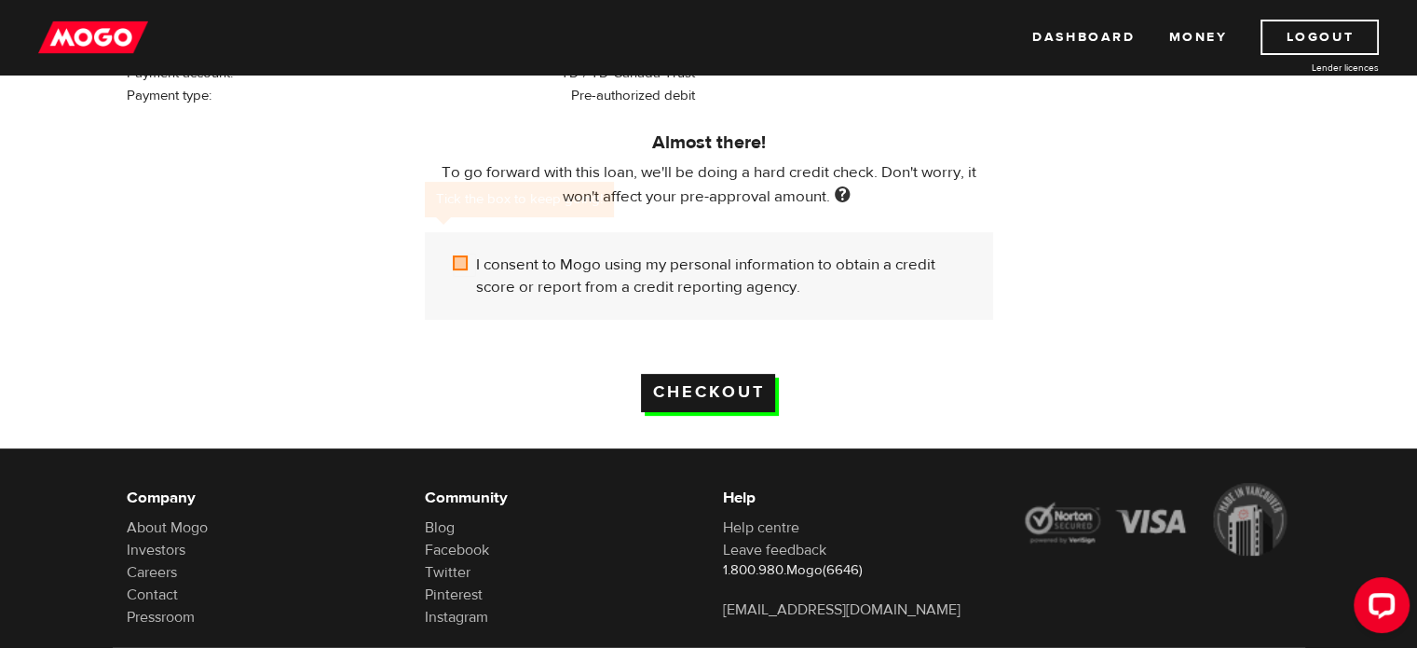
scroll to position [529, 0]
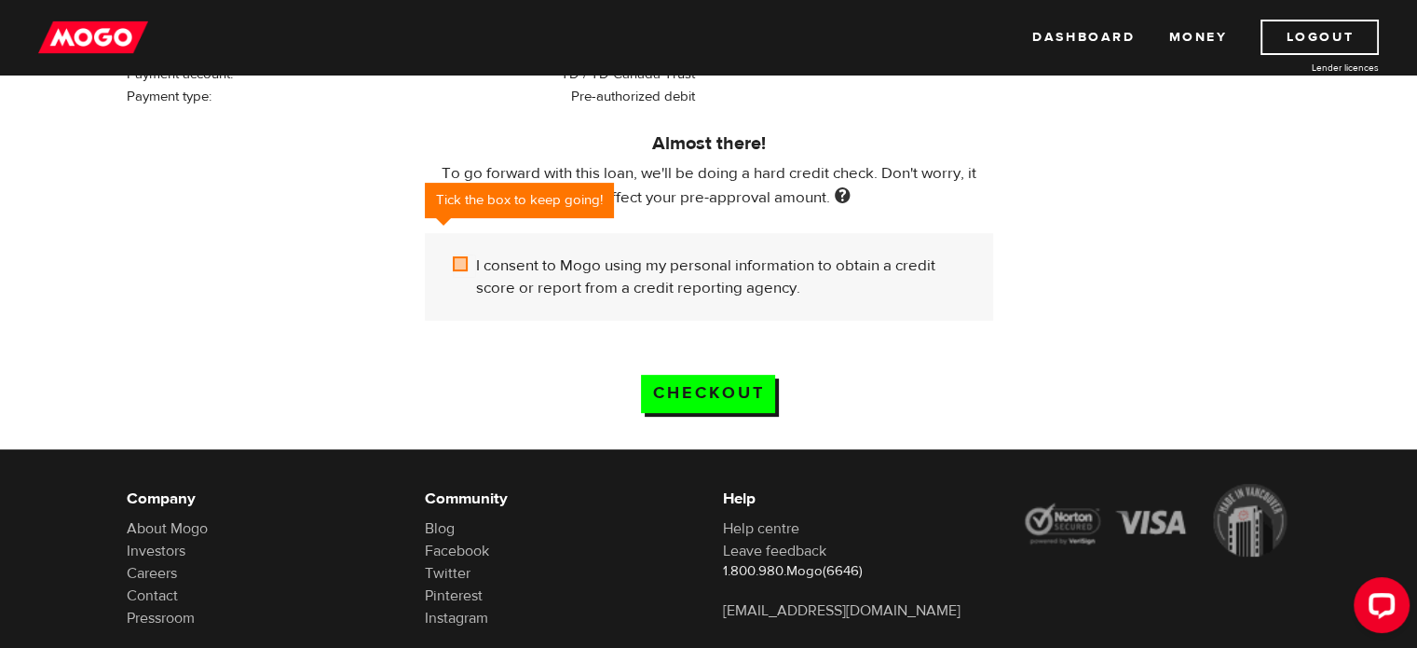
click at [466, 261] on input "I consent to Mogo using my personal information to obtain a credit score or rep…" at bounding box center [464, 265] width 23 height 23
checkbox input "true"
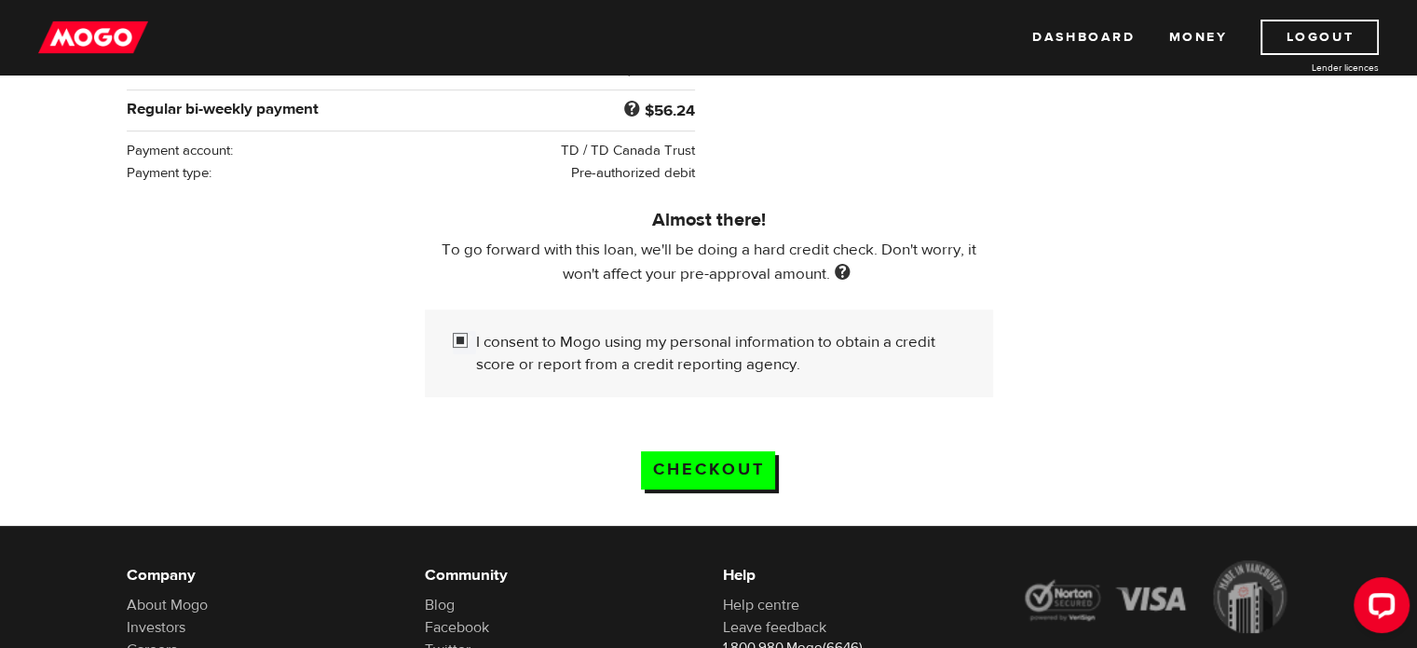
scroll to position [470, 0]
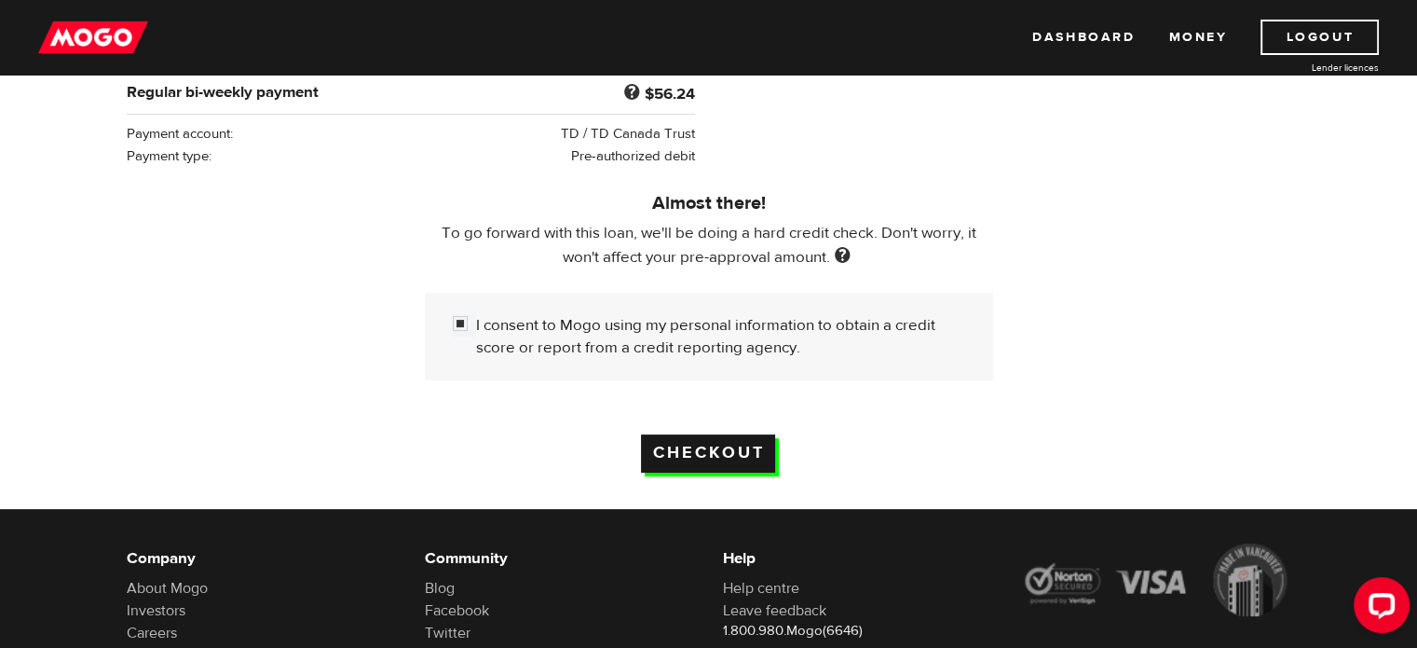
click at [737, 454] on input "Checkout" at bounding box center [708, 453] width 134 height 38
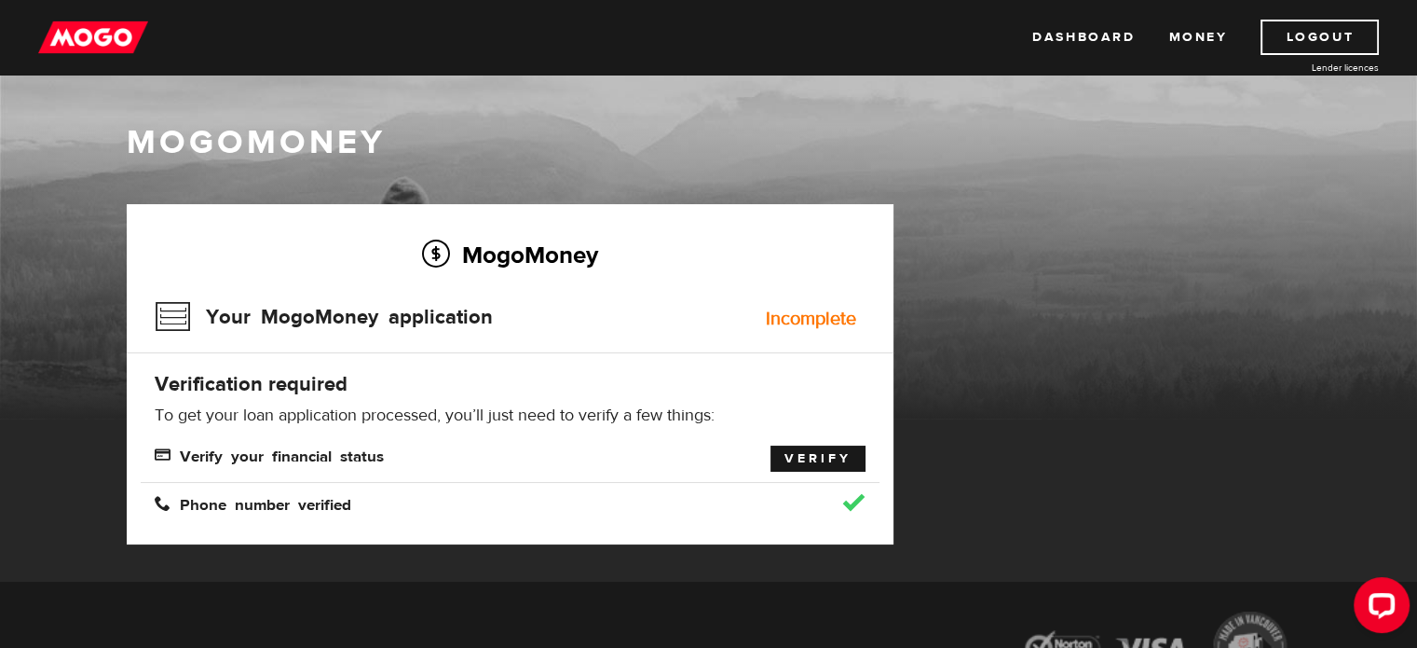
click at [838, 456] on link "Verify" at bounding box center [817, 458] width 95 height 26
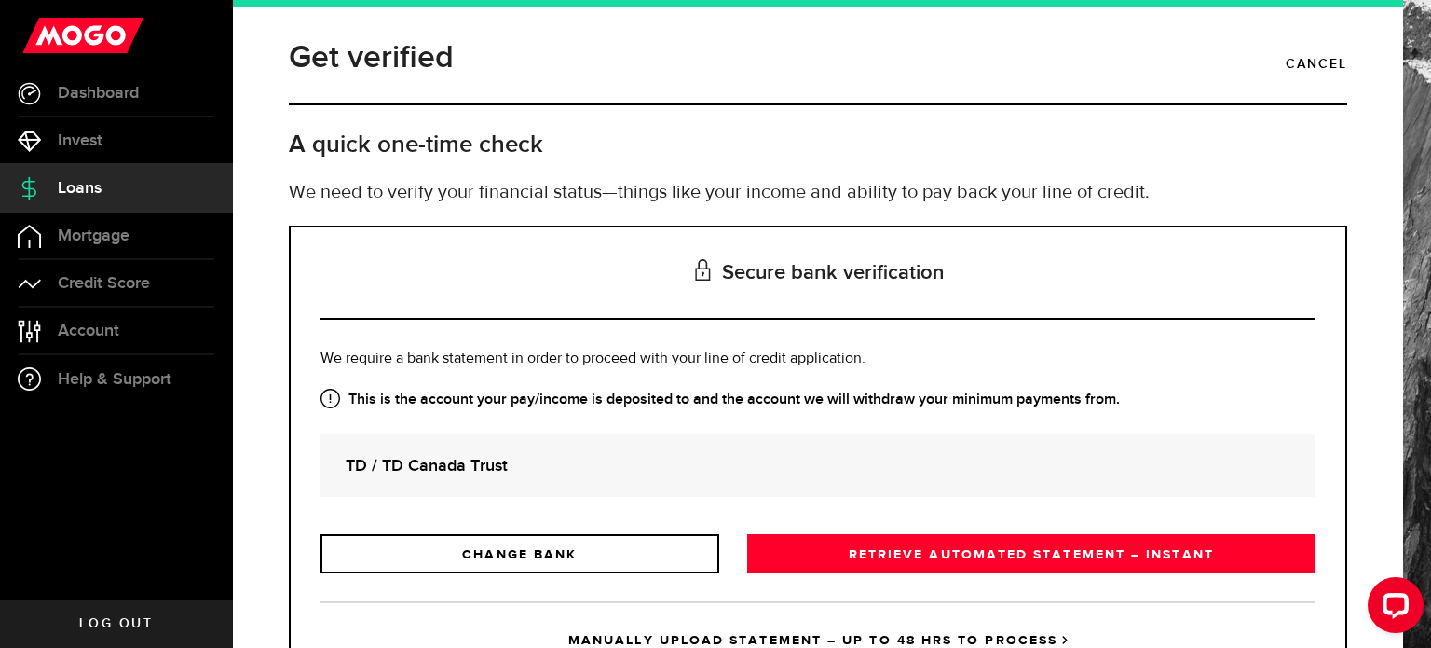
scroll to position [85, 0]
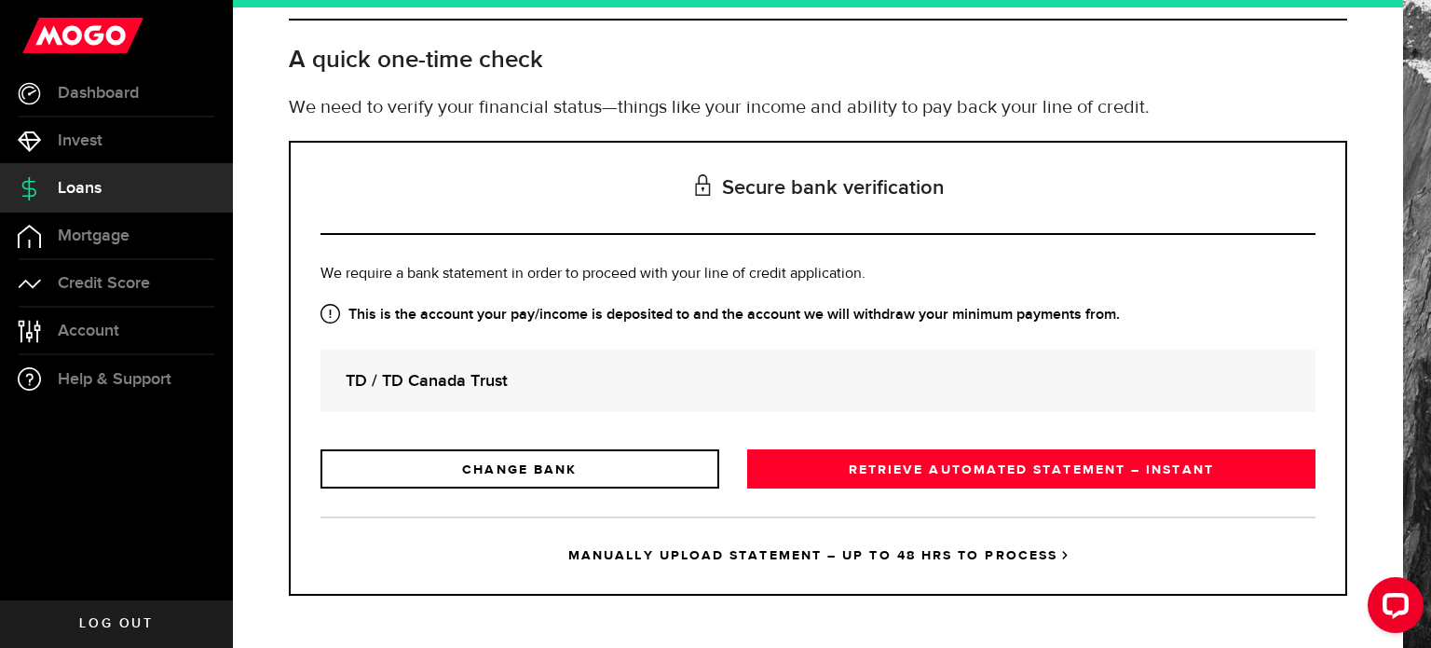
click at [563, 377] on strong "TD / TD Canada Trust" at bounding box center [818, 380] width 945 height 25
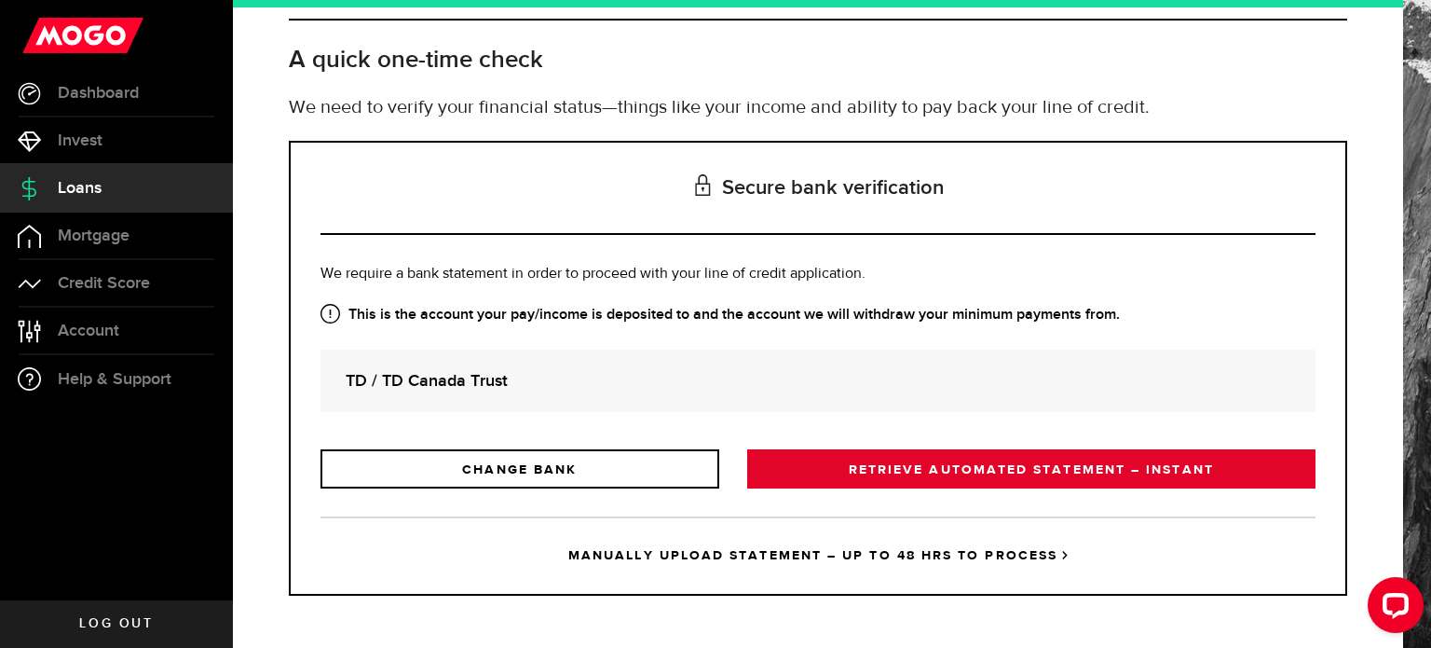
click at [928, 469] on link "RETRIEVE AUTOMATED STATEMENT – INSTANT" at bounding box center [1031, 468] width 568 height 39
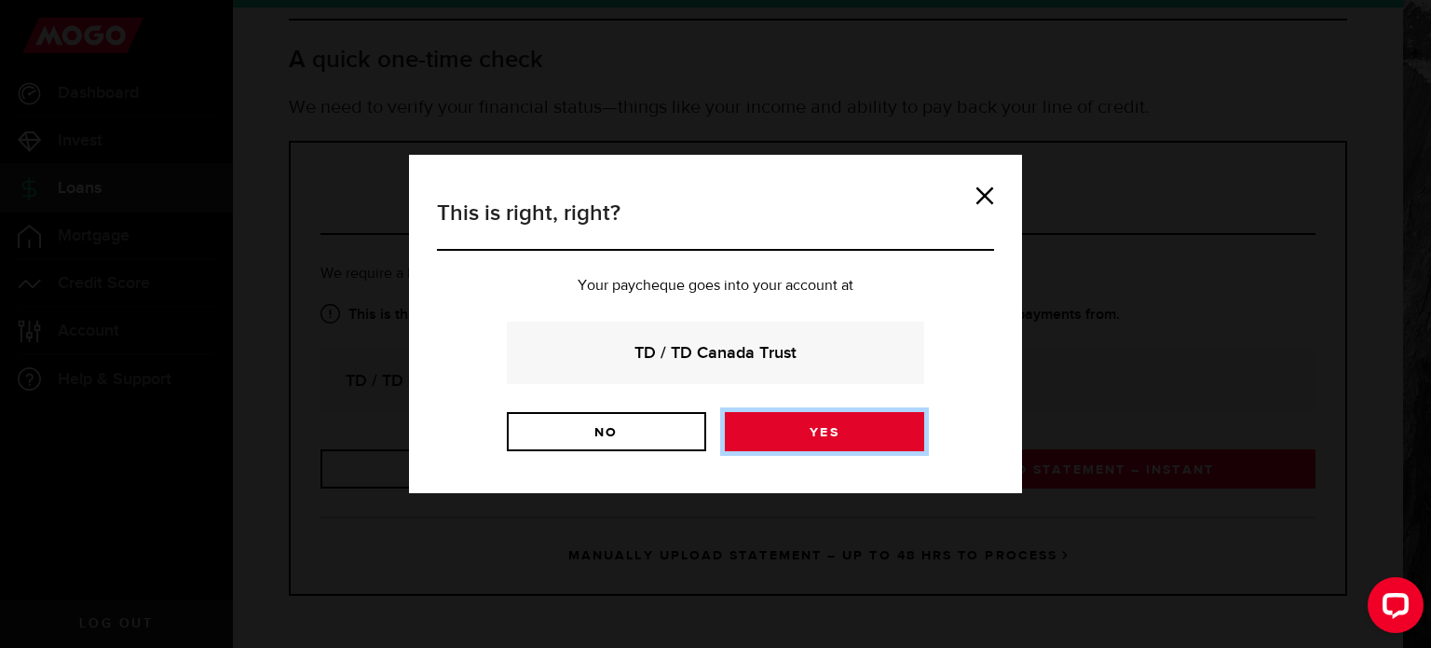
click at [842, 428] on link "Yes" at bounding box center [824, 431] width 199 height 39
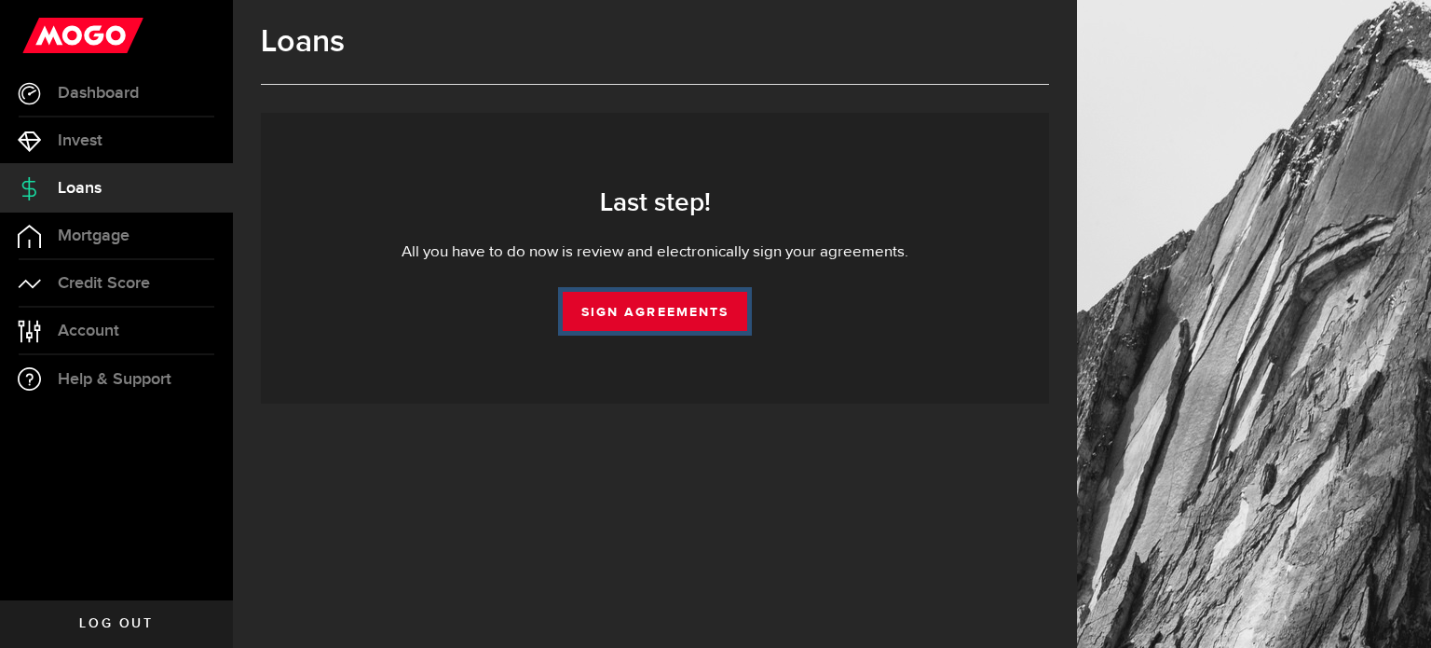
click at [676, 310] on link "Sign Agreements" at bounding box center [655, 311] width 184 height 39
